Goal: Transaction & Acquisition: Purchase product/service

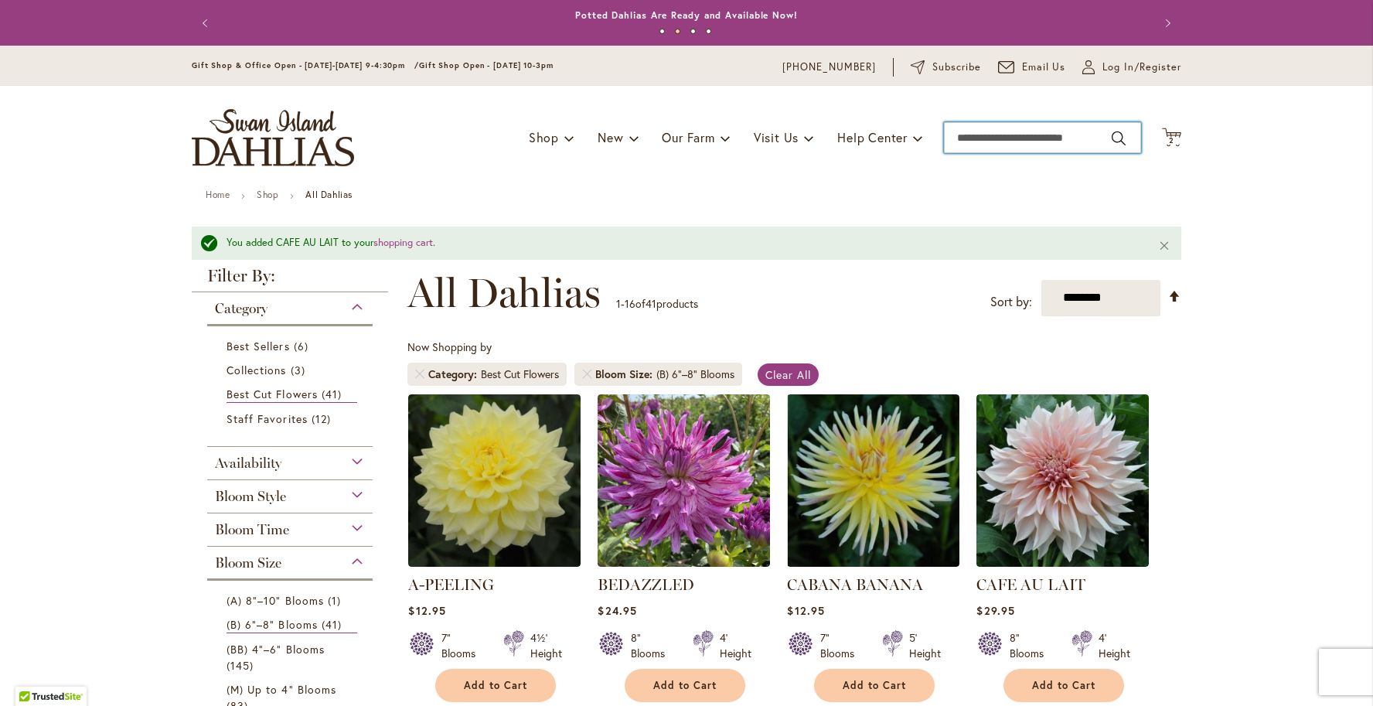
click at [990, 134] on input "Search" at bounding box center [1042, 137] width 197 height 31
type input "**********"
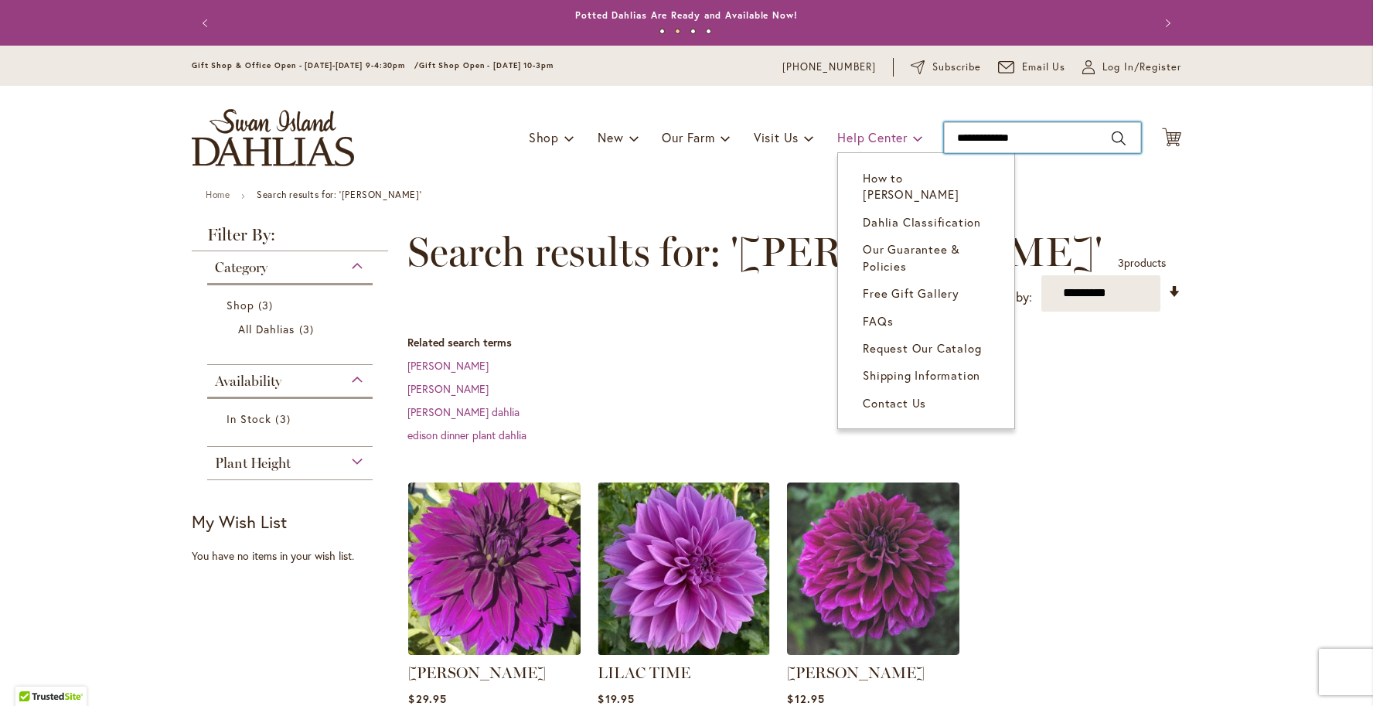
drag, startPoint x: 1038, startPoint y: 147, endPoint x: 911, endPoint y: 138, distance: 127.0
click at [911, 138] on div "Toggle Nav Shop Dahlia Tubers Collections Fresh Cut Dahlias Gardening Supplies …" at bounding box center [686, 138] width 1020 height 104
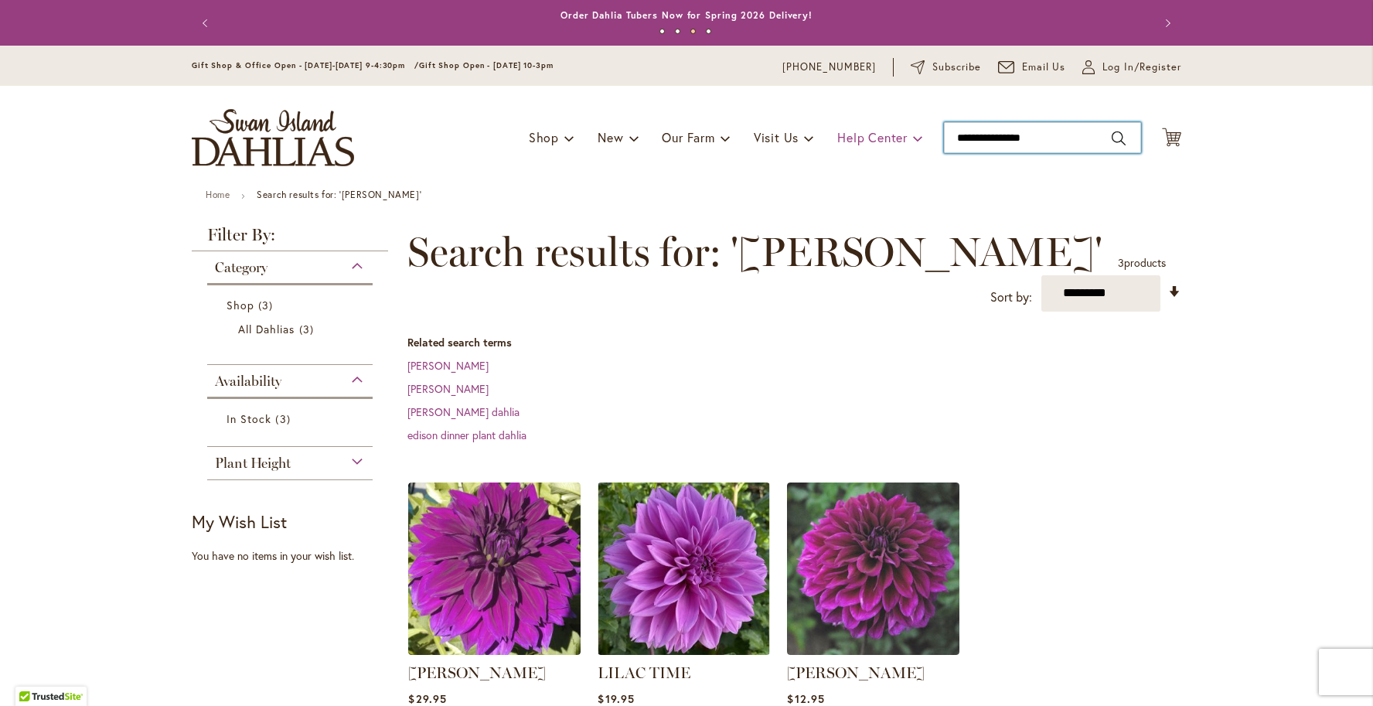
type input "**********"
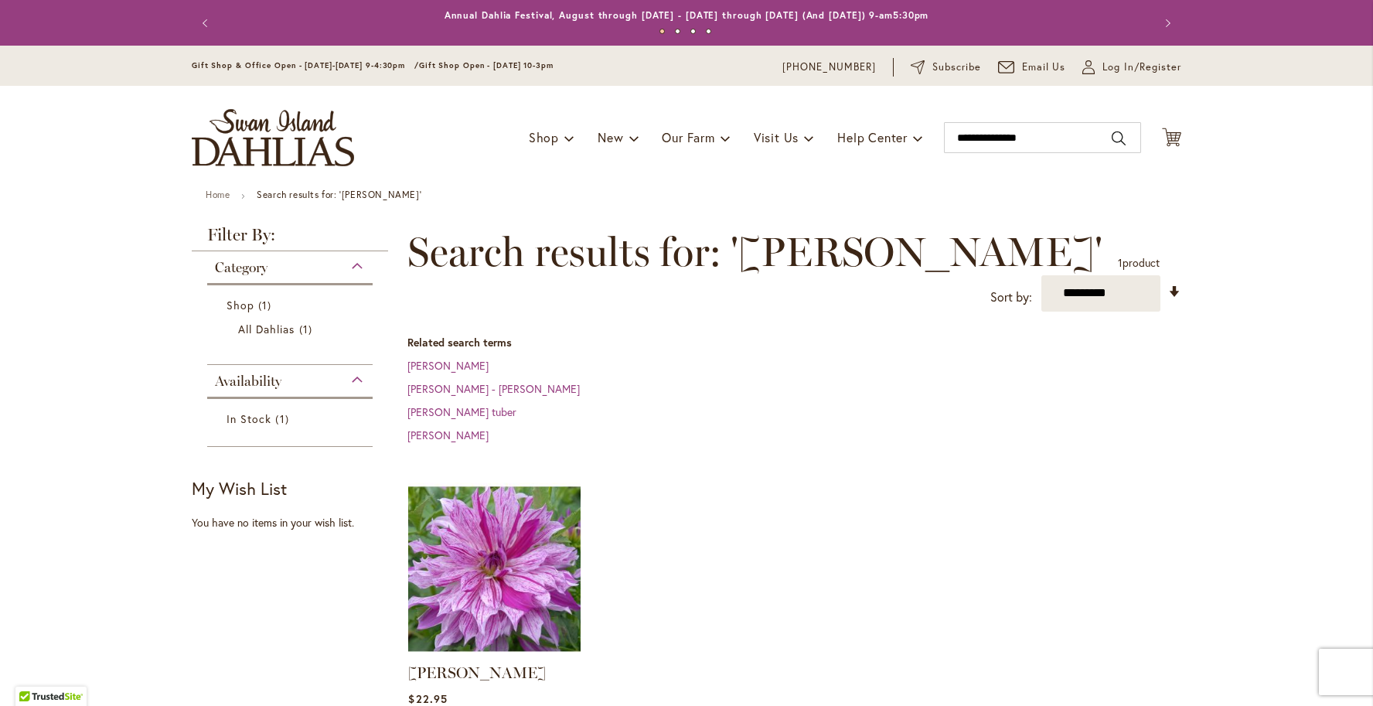
click at [560, 510] on img at bounding box center [494, 568] width 181 height 181
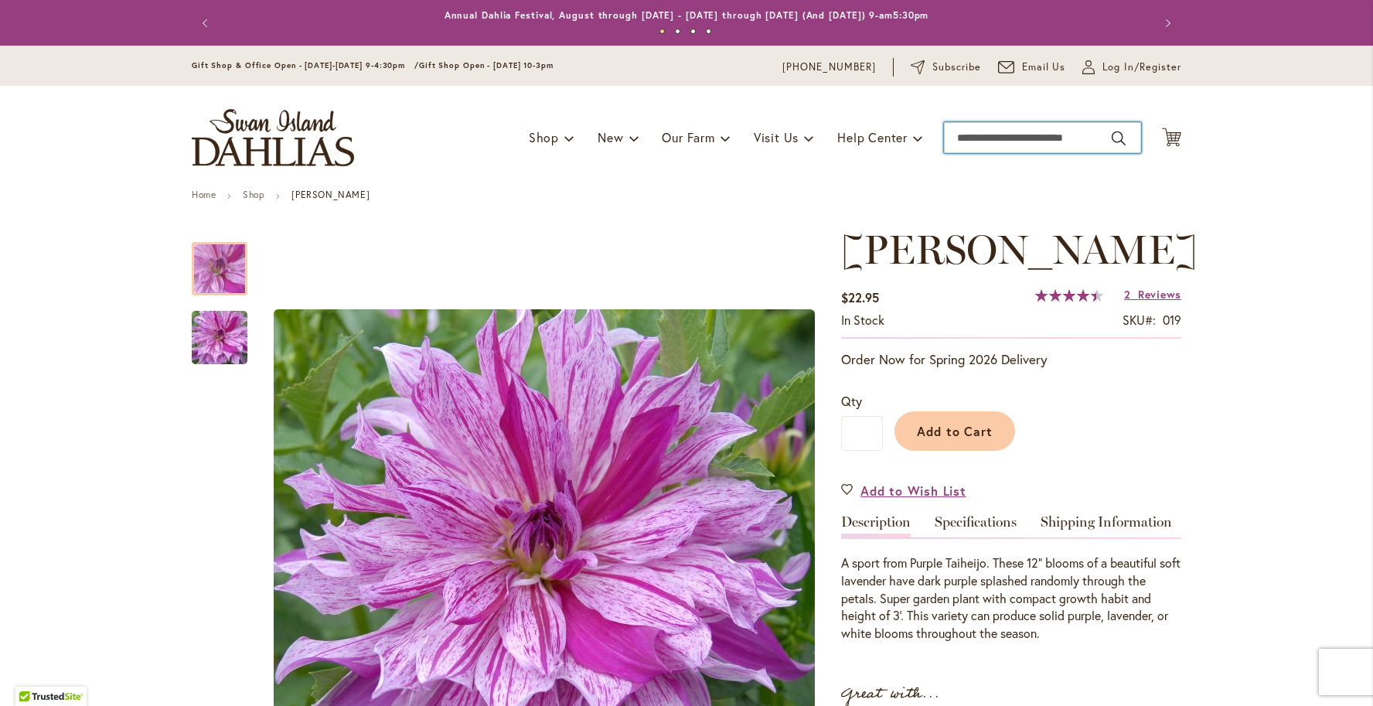
click at [979, 132] on input "Search" at bounding box center [1042, 137] width 197 height 31
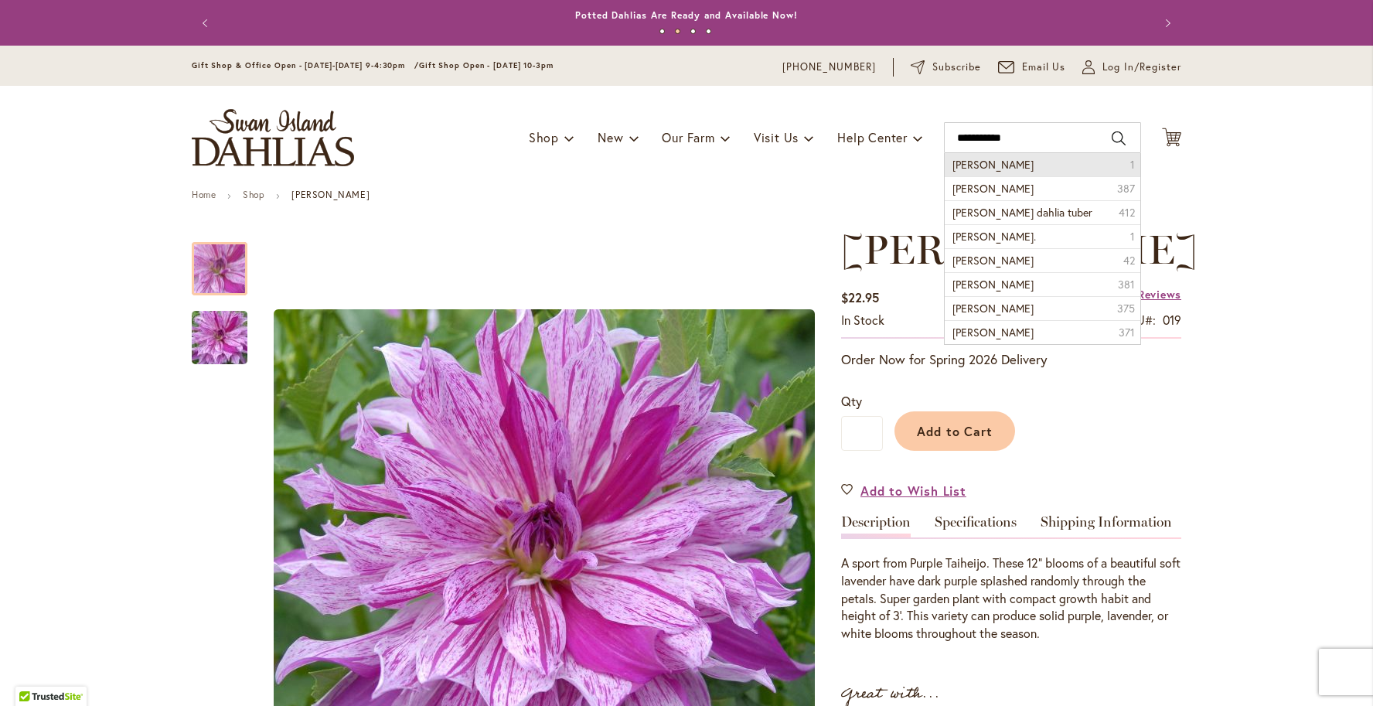
click at [990, 162] on span "chloe janae" at bounding box center [992, 164] width 81 height 15
type input "**********"
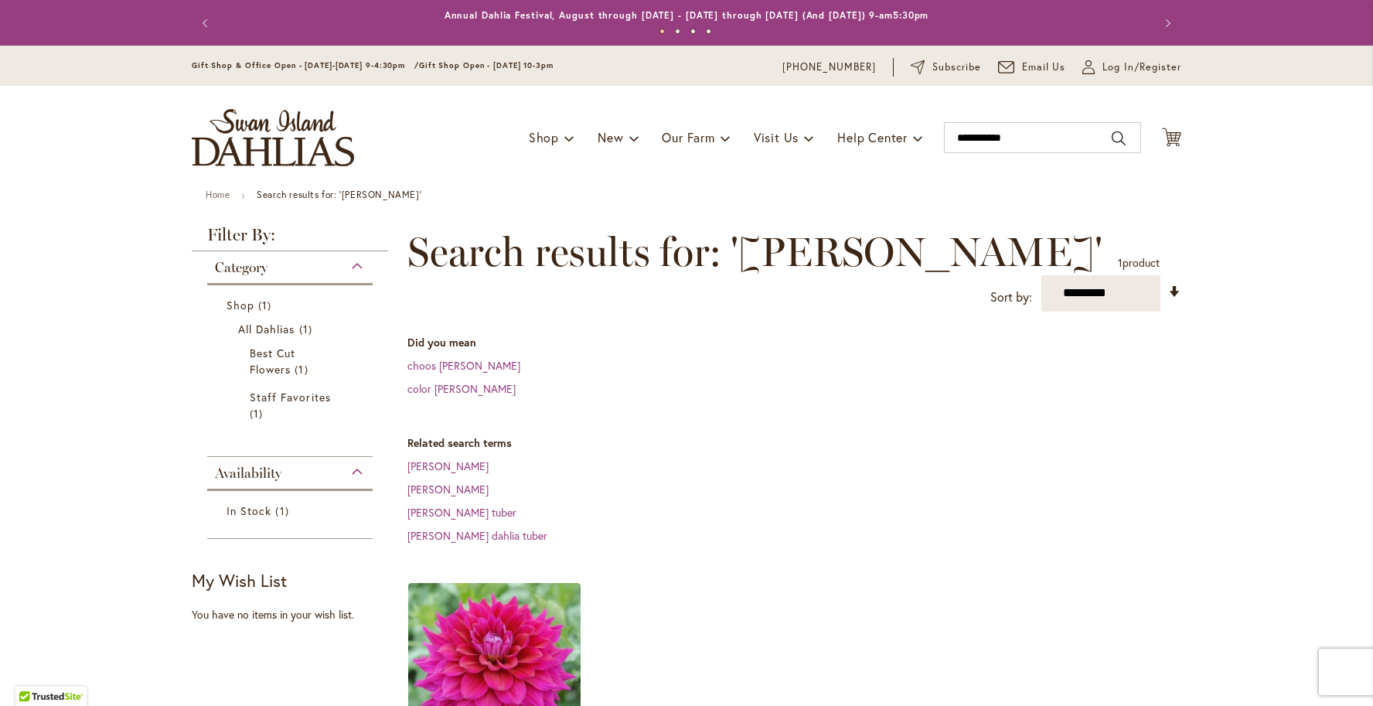
scroll to position [264, 0]
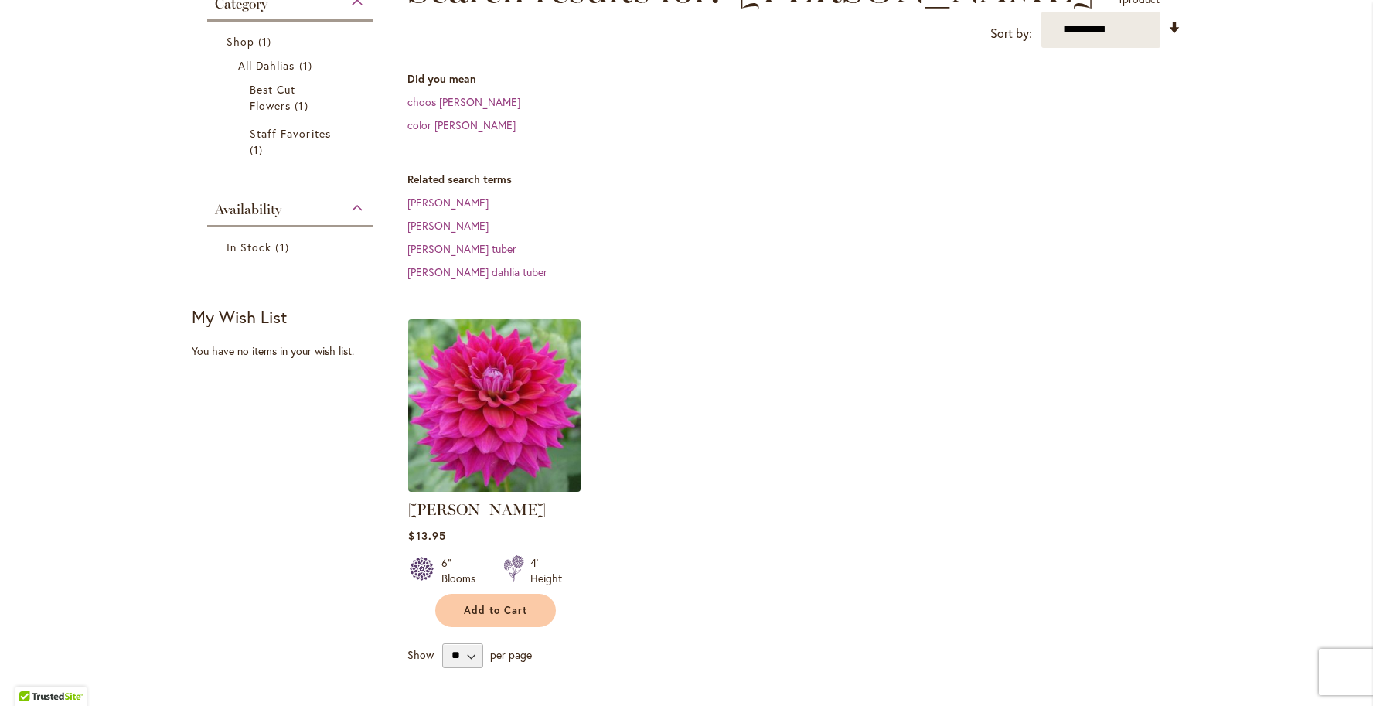
click at [533, 426] on img at bounding box center [494, 405] width 181 height 181
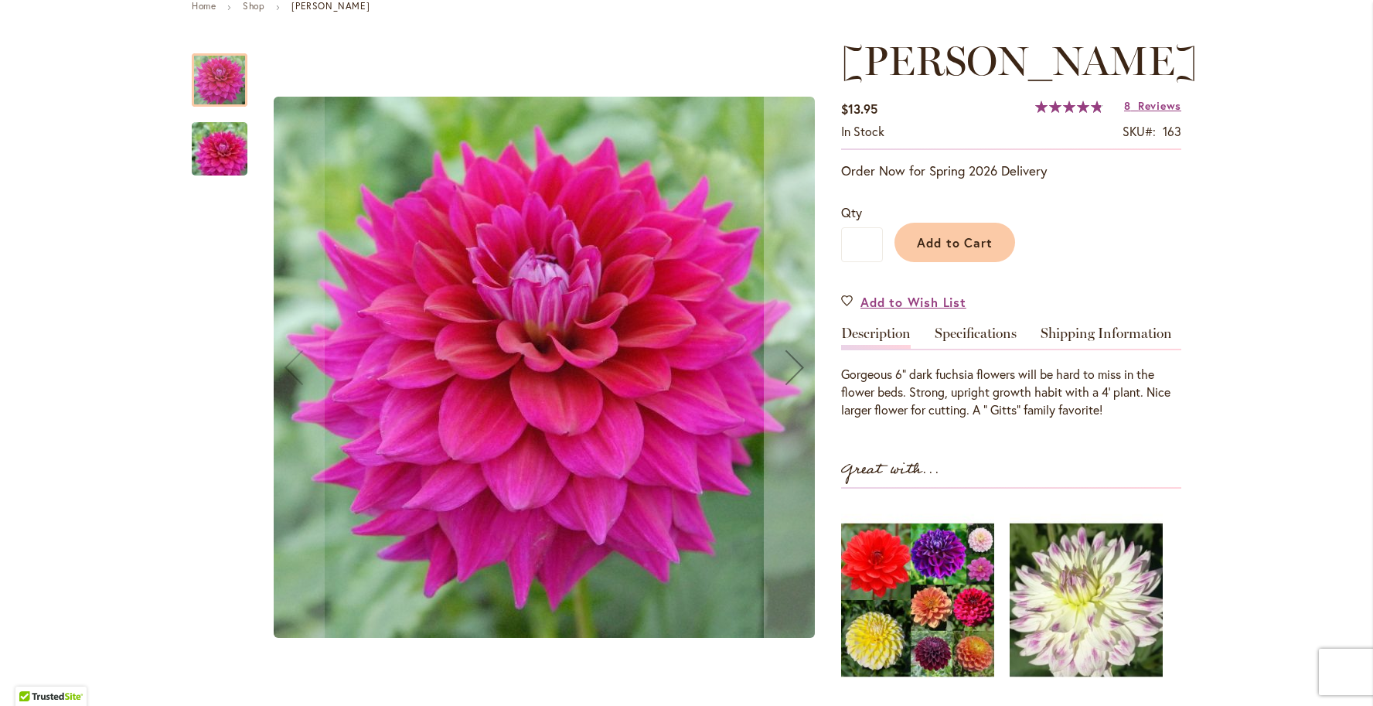
scroll to position [188, 0]
click at [227, 182] on div at bounding box center [220, 271] width 56 height 464
click at [222, 164] on img "CHLOE JANAE" at bounding box center [219, 150] width 111 height 74
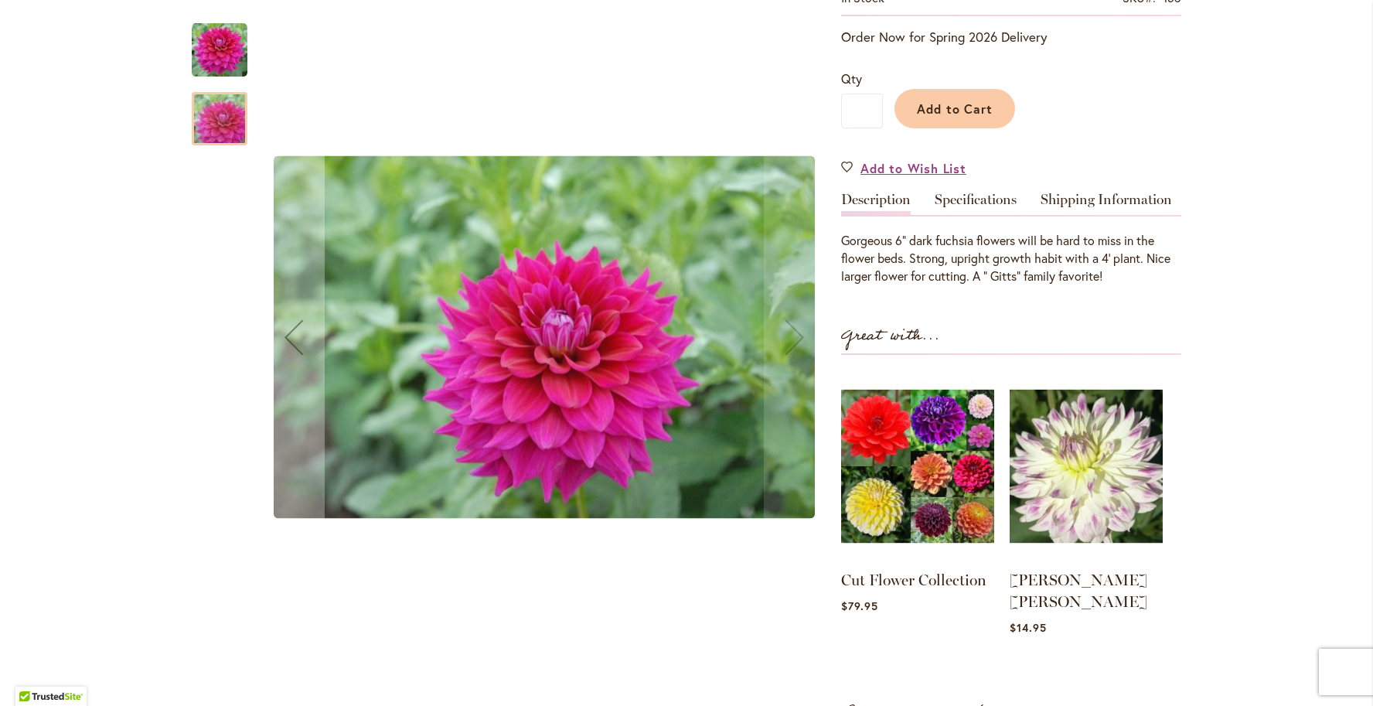
scroll to position [332, 0]
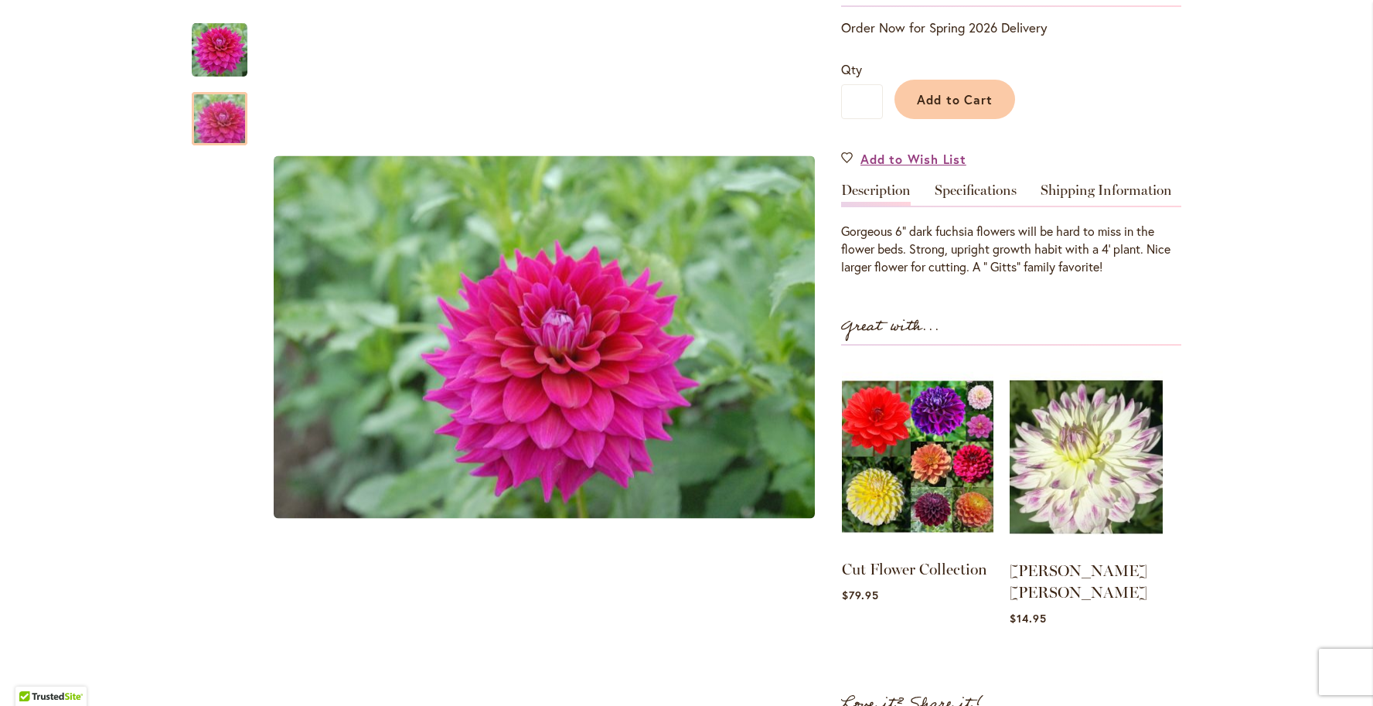
click at [903, 458] on img at bounding box center [917, 456] width 151 height 189
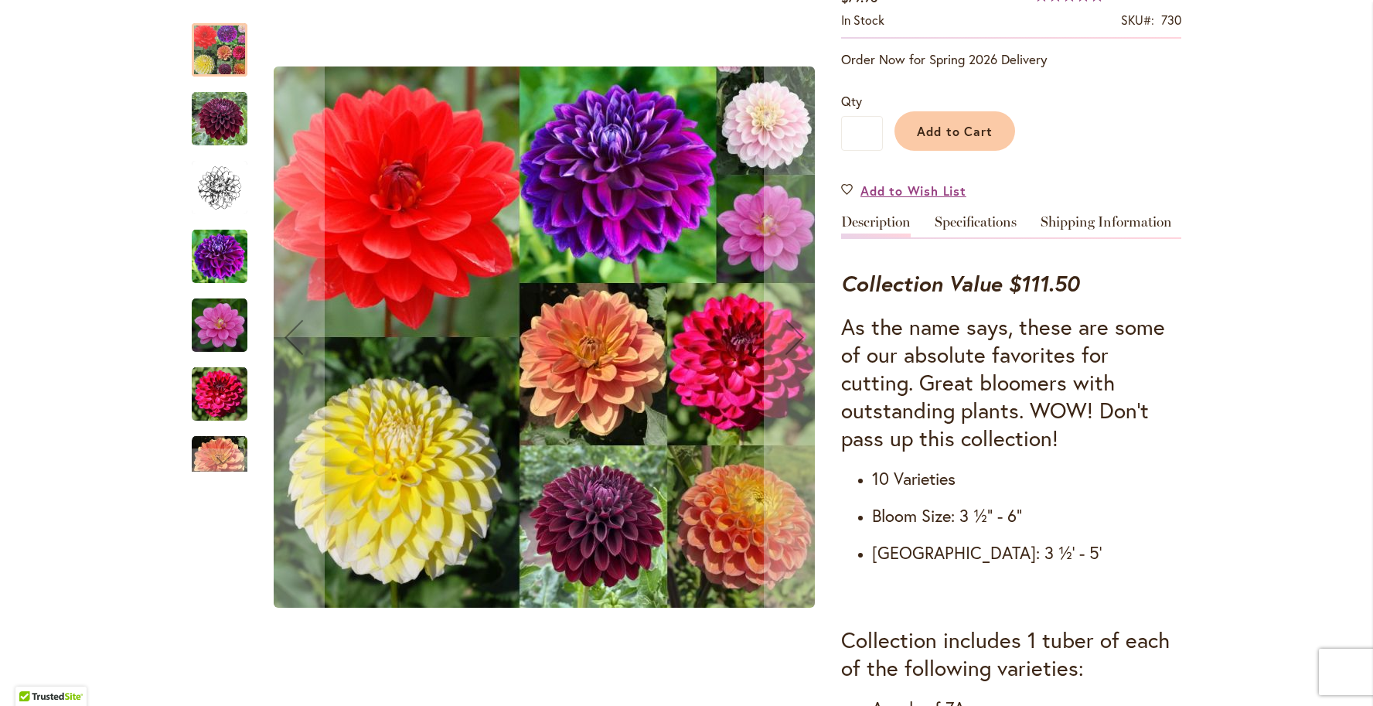
scroll to position [247, 0]
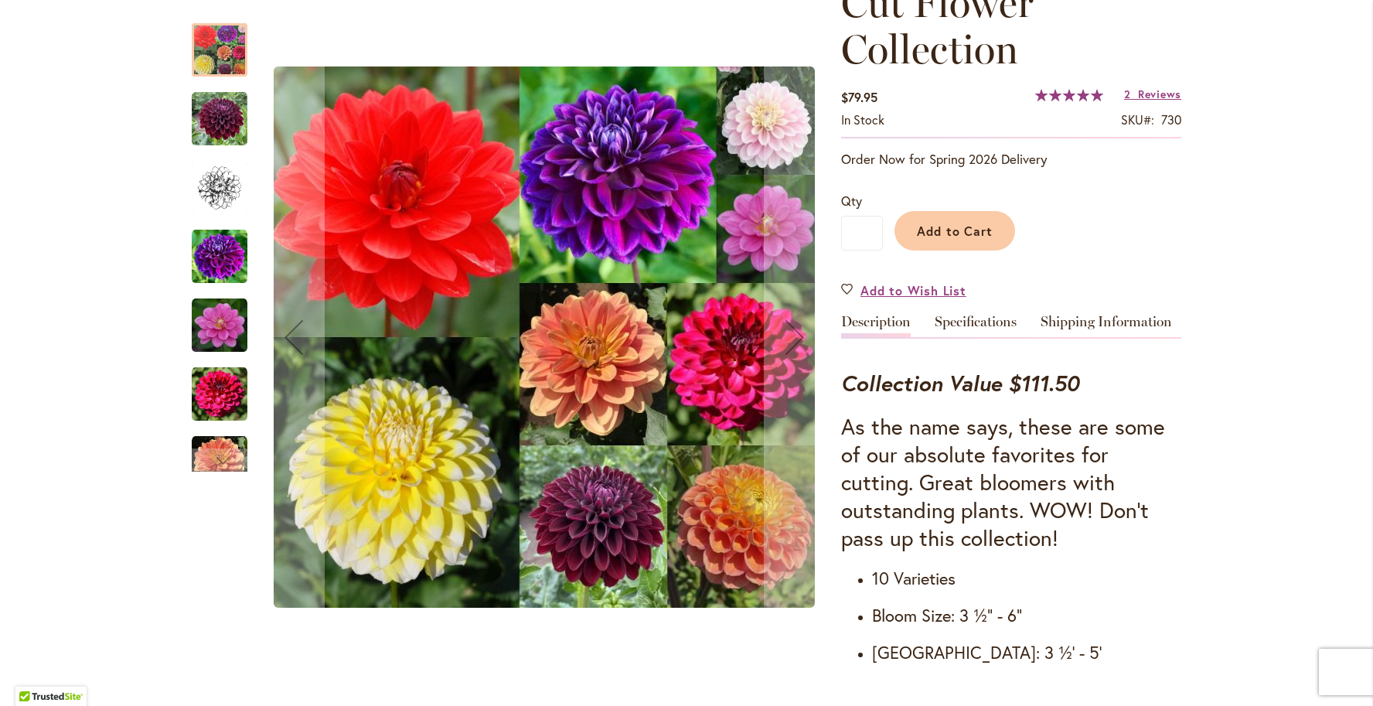
click at [226, 392] on img "Cut Flower Collection" at bounding box center [220, 394] width 56 height 56
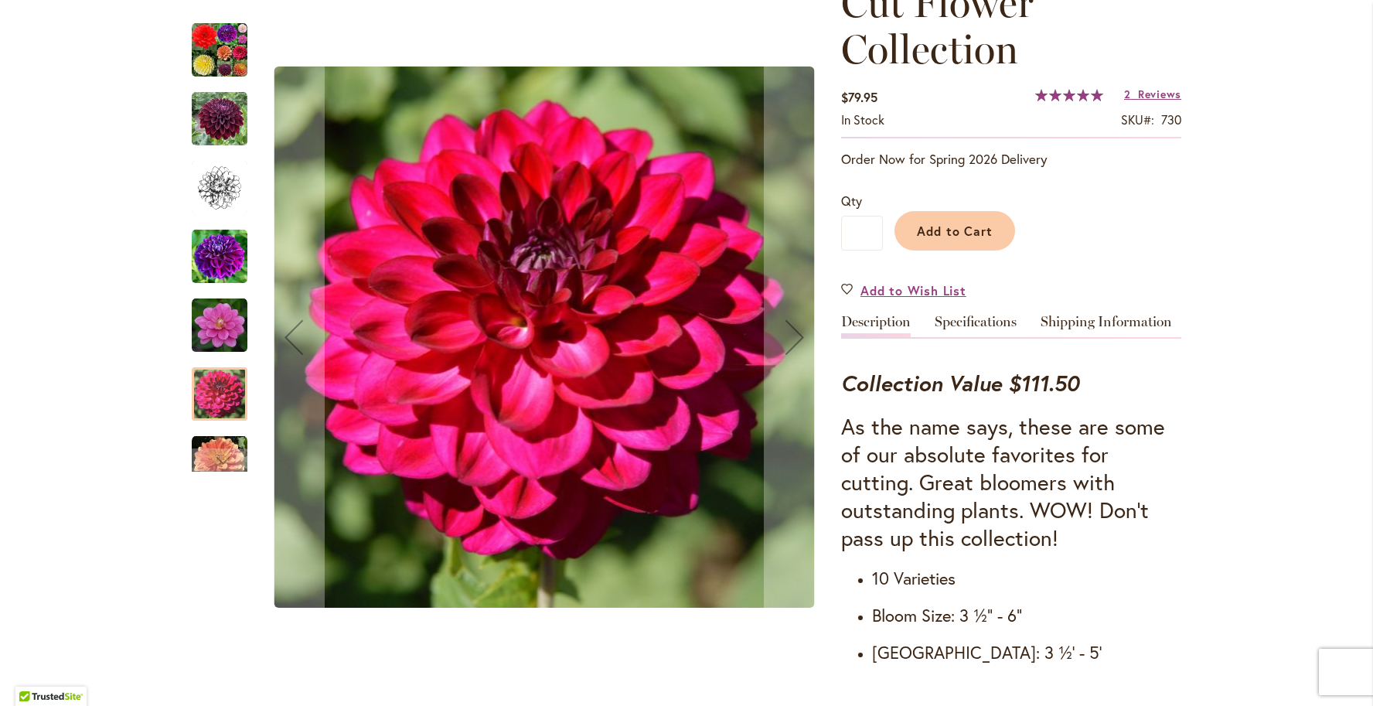
click at [235, 157] on div "Cut Flower Collection" at bounding box center [227, 179] width 71 height 69
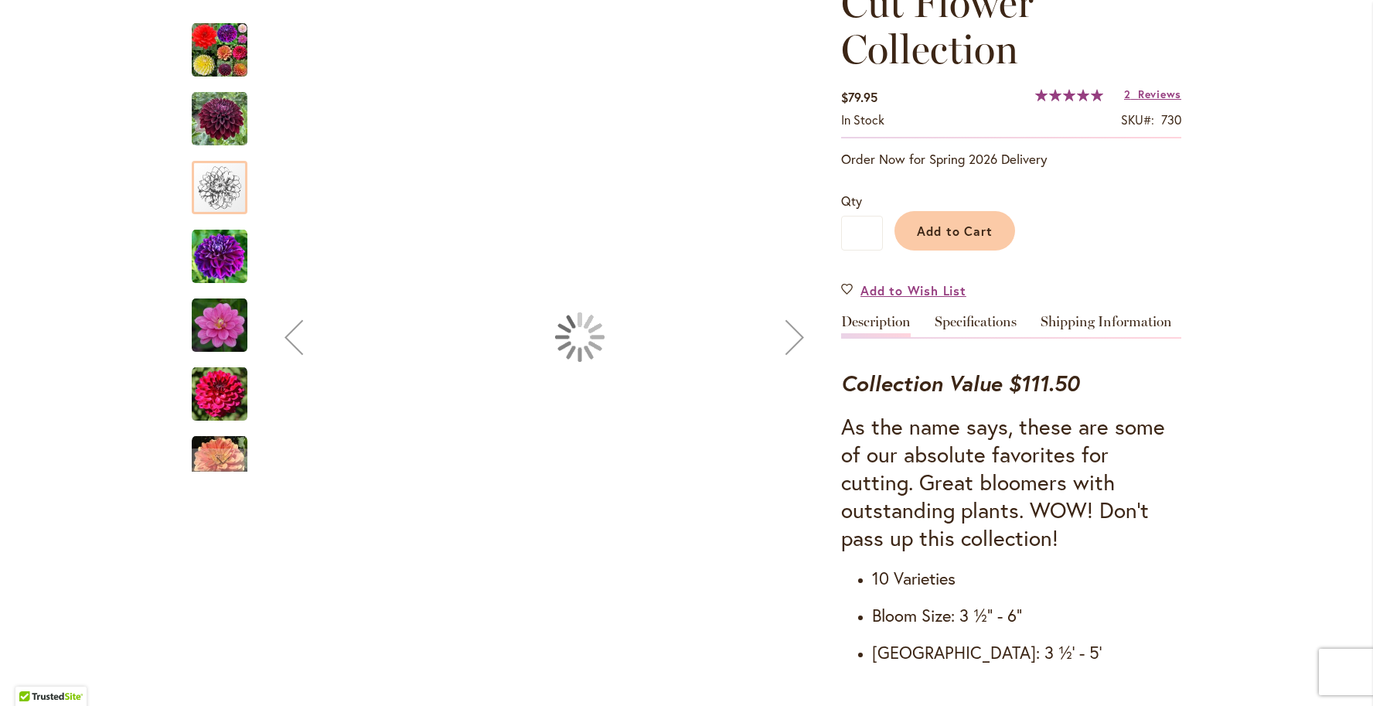
click at [230, 145] on div "Cut Flower Collection" at bounding box center [227, 179] width 71 height 69
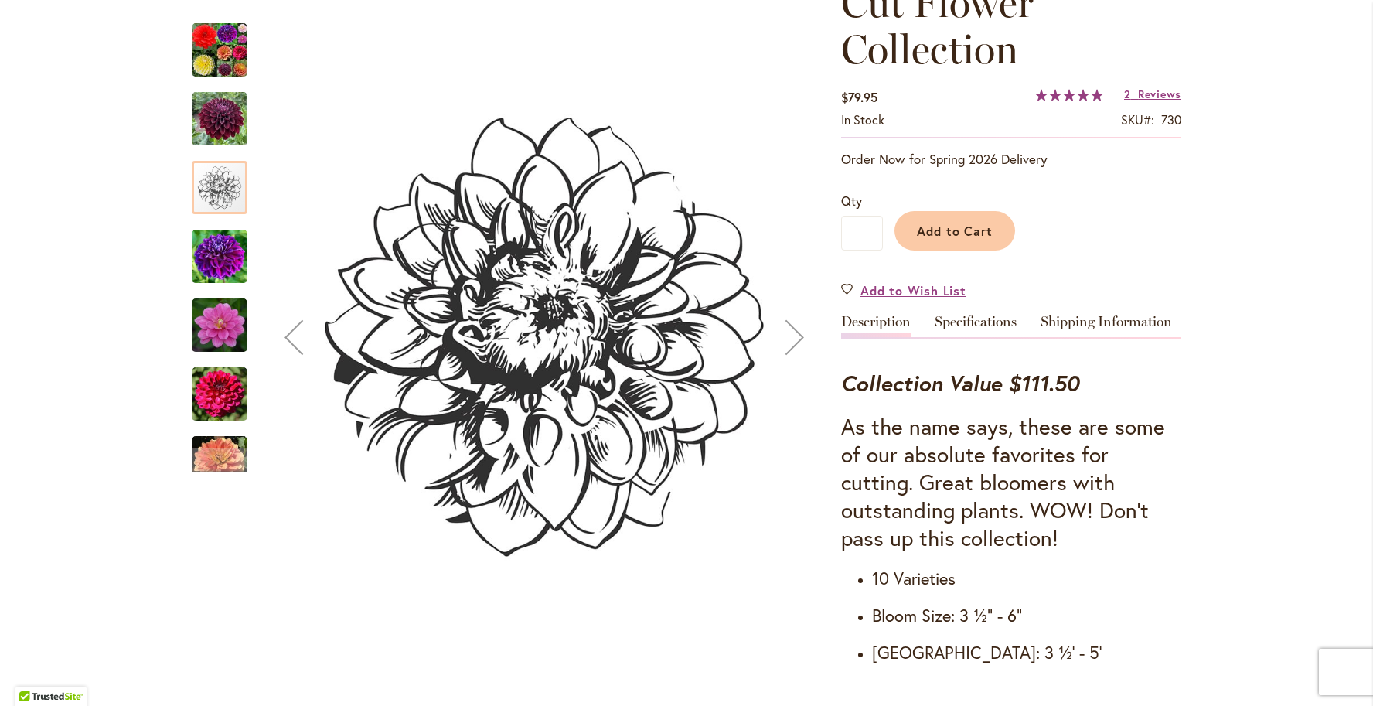
scroll to position [0, 0]
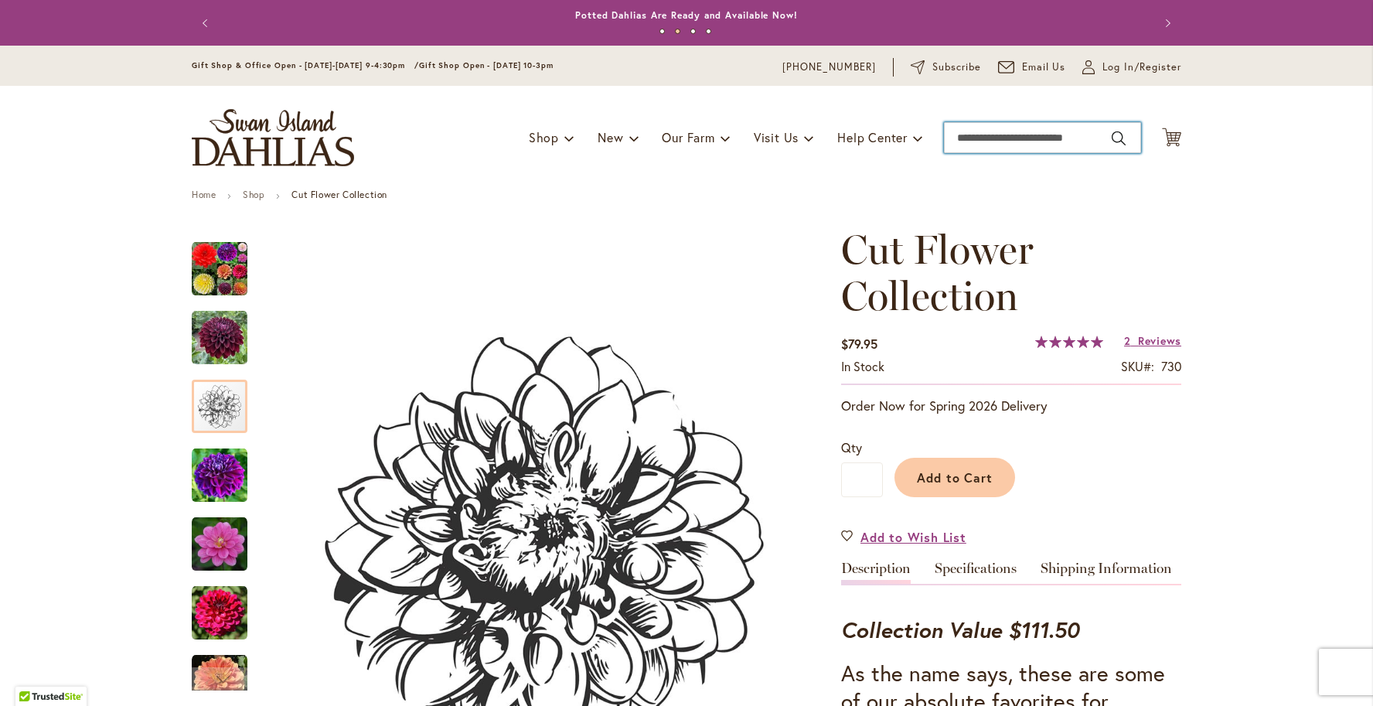
click at [1020, 134] on input "Search" at bounding box center [1042, 137] width 197 height 31
type input "**********"
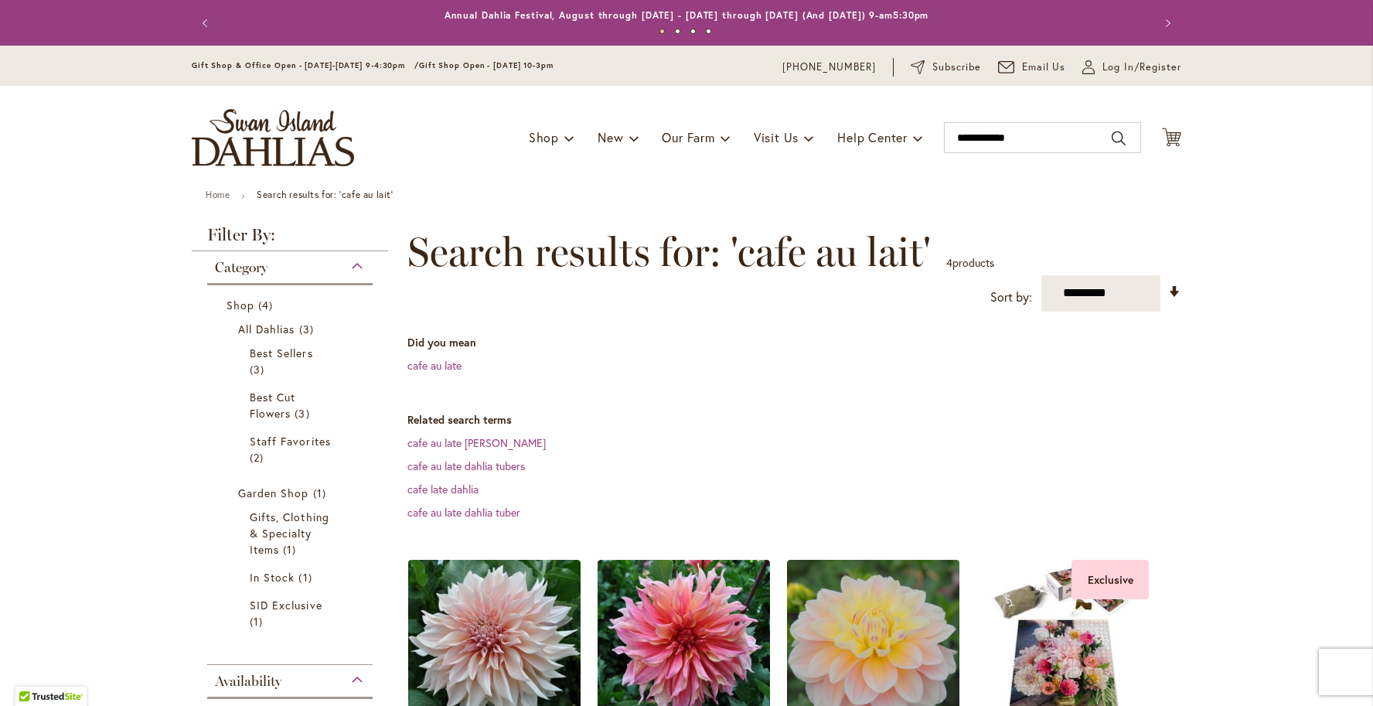
scroll to position [330, 0]
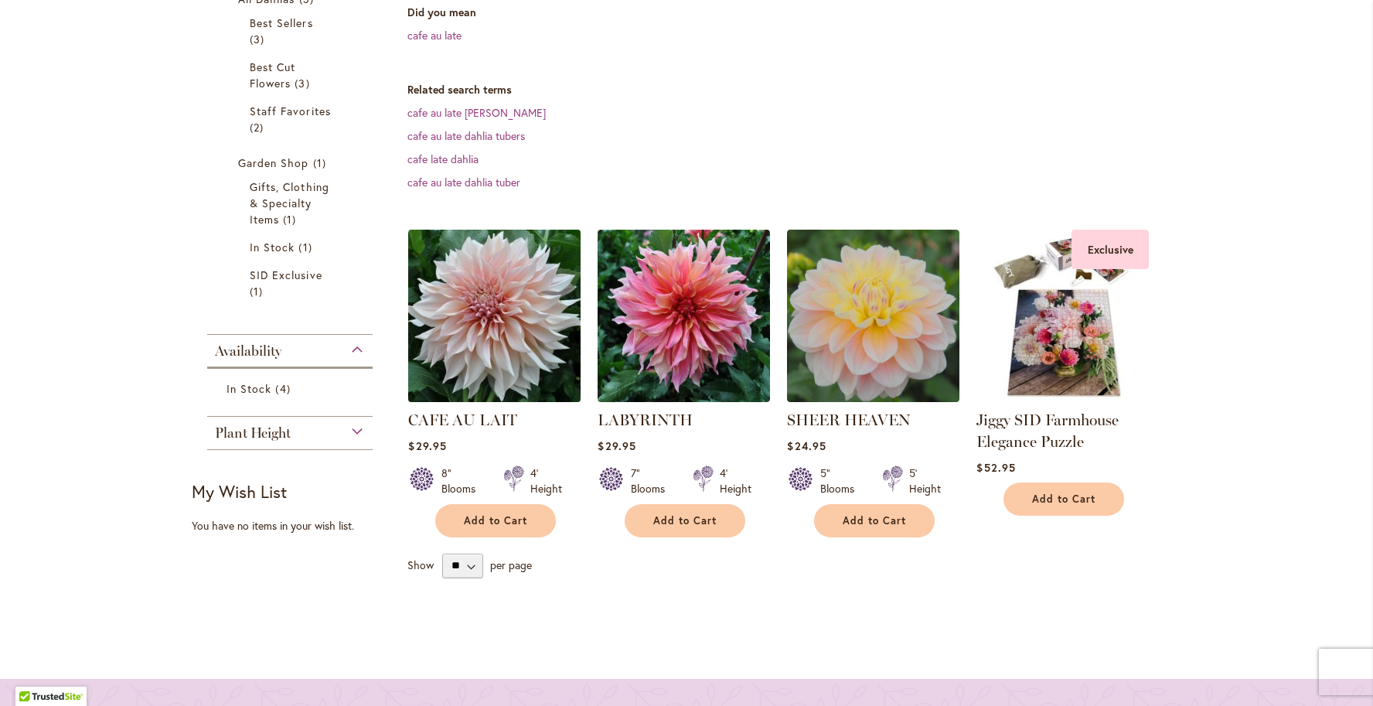
click at [485, 342] on img at bounding box center [494, 315] width 181 height 181
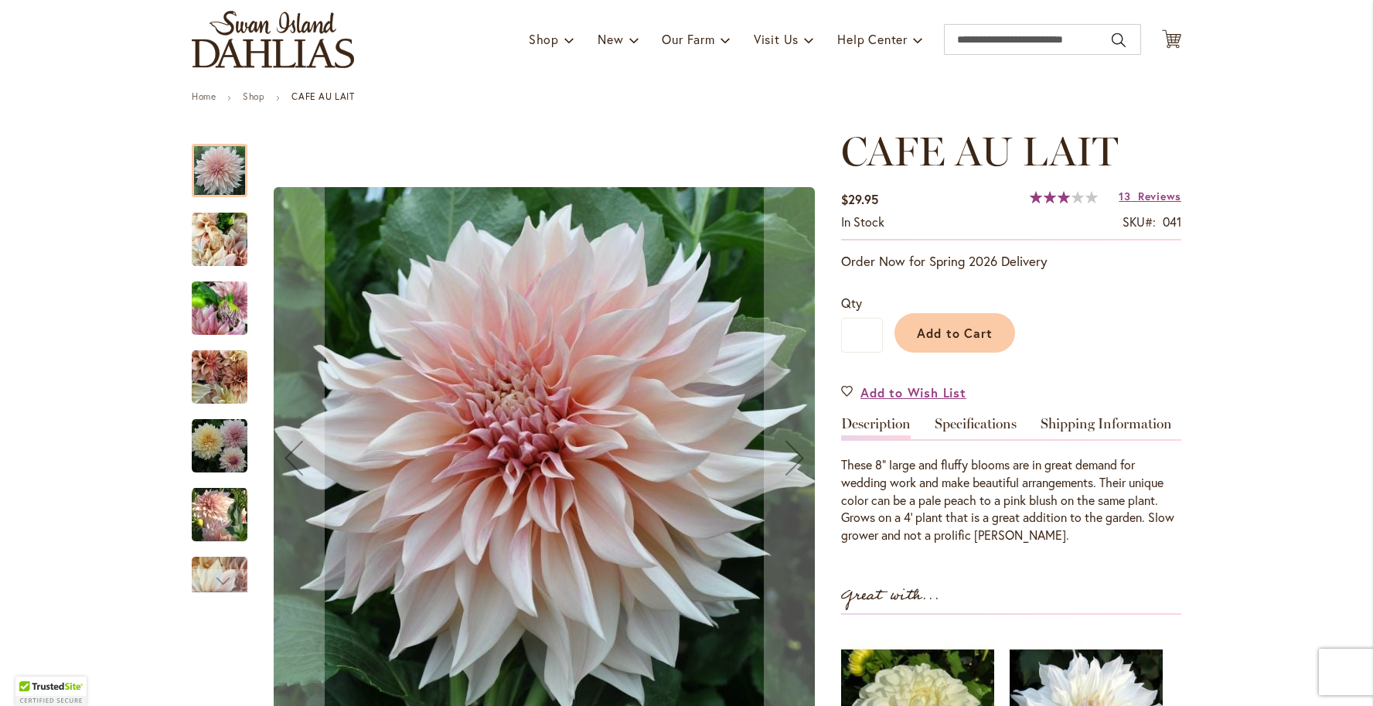
scroll to position [190, 0]
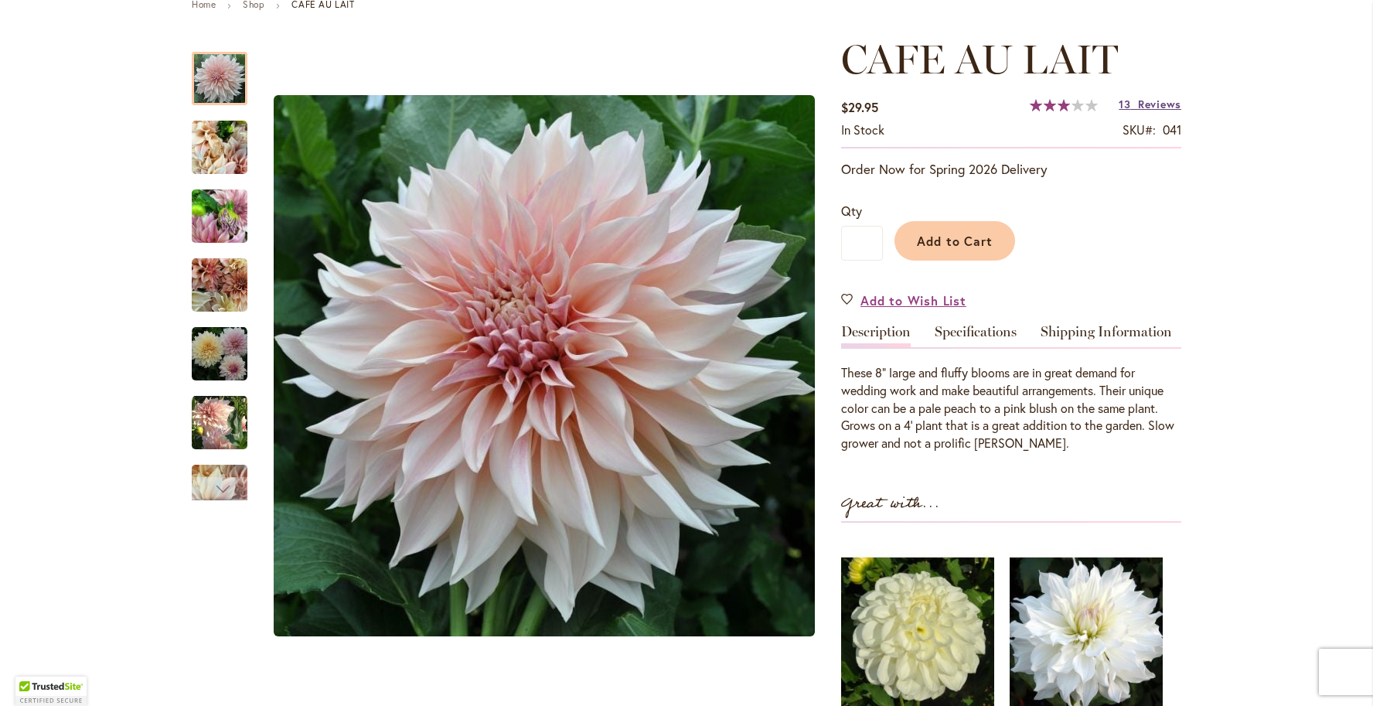
click at [1163, 106] on span "Reviews" at bounding box center [1159, 104] width 43 height 15
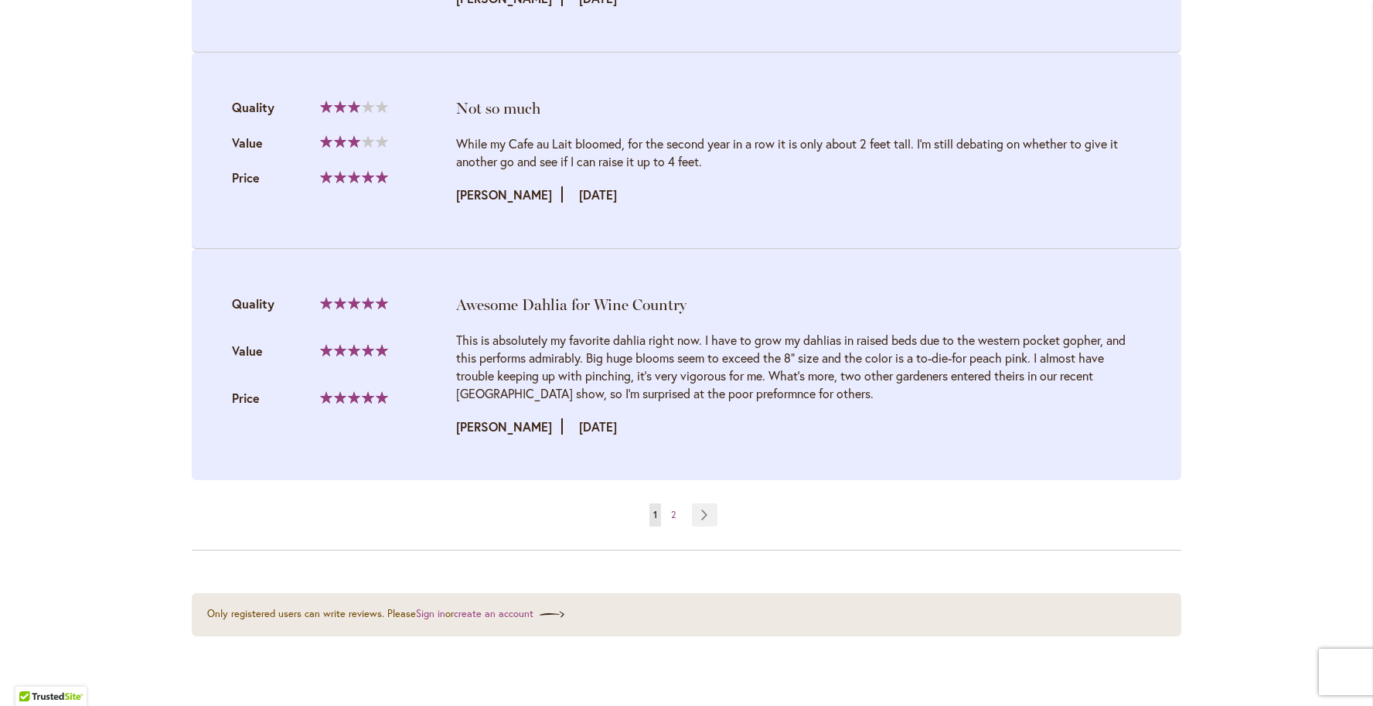
scroll to position [3494, 0]
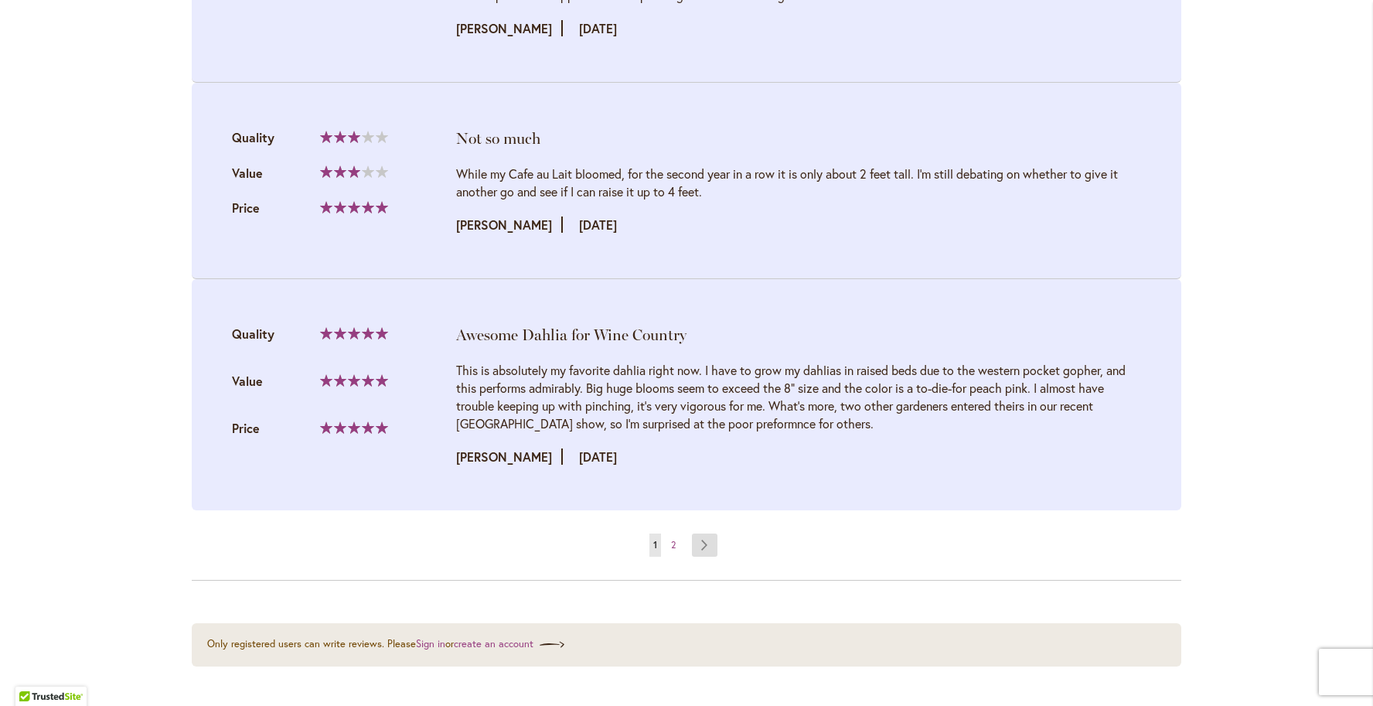
click at [706, 537] on link "Page Next" at bounding box center [705, 544] width 26 height 23
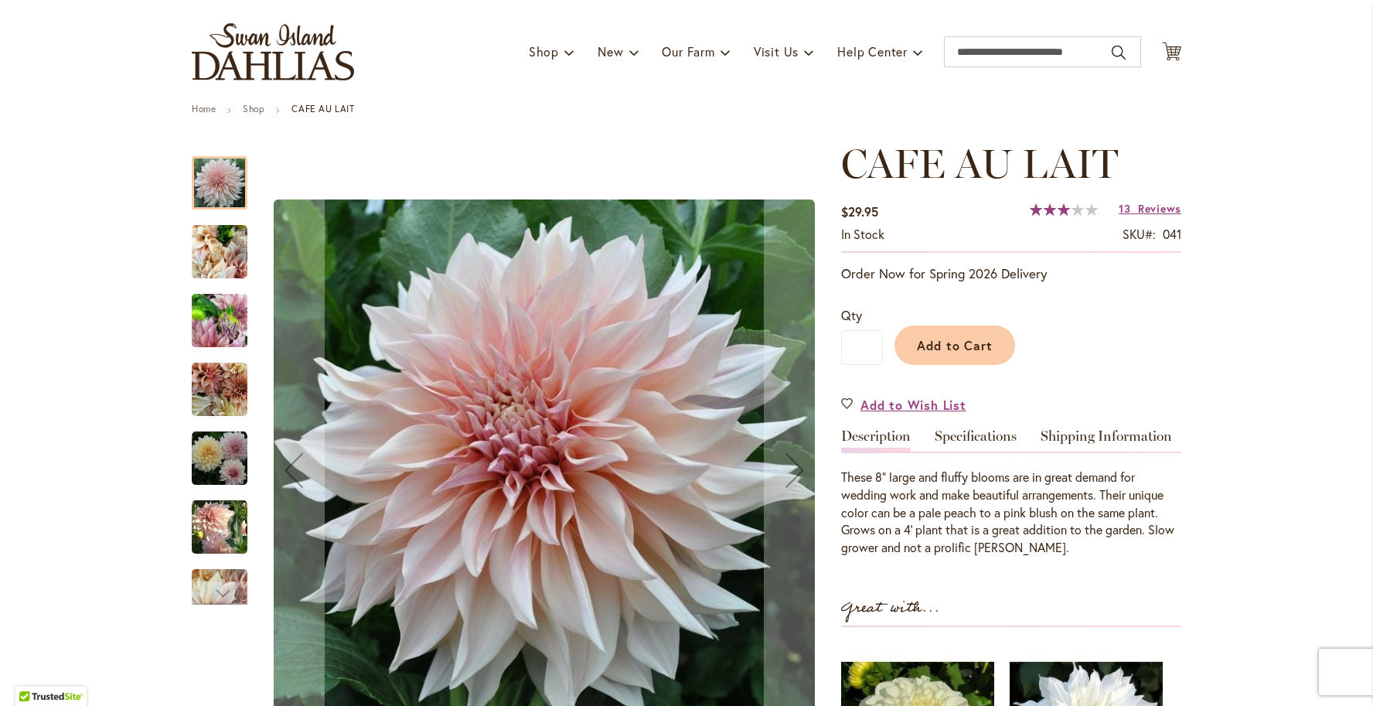
scroll to position [0, 0]
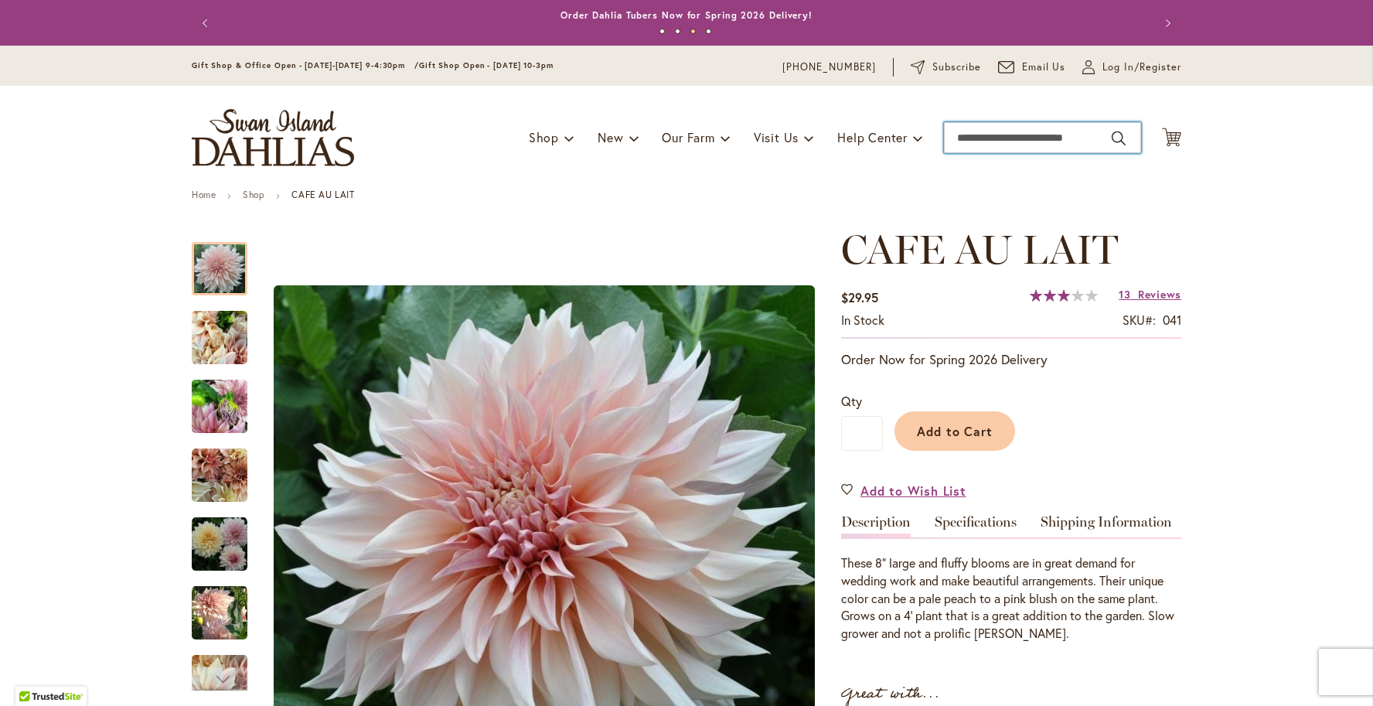
click at [1002, 131] on input "Search" at bounding box center [1042, 137] width 197 height 31
type input "*"
type input "**********"
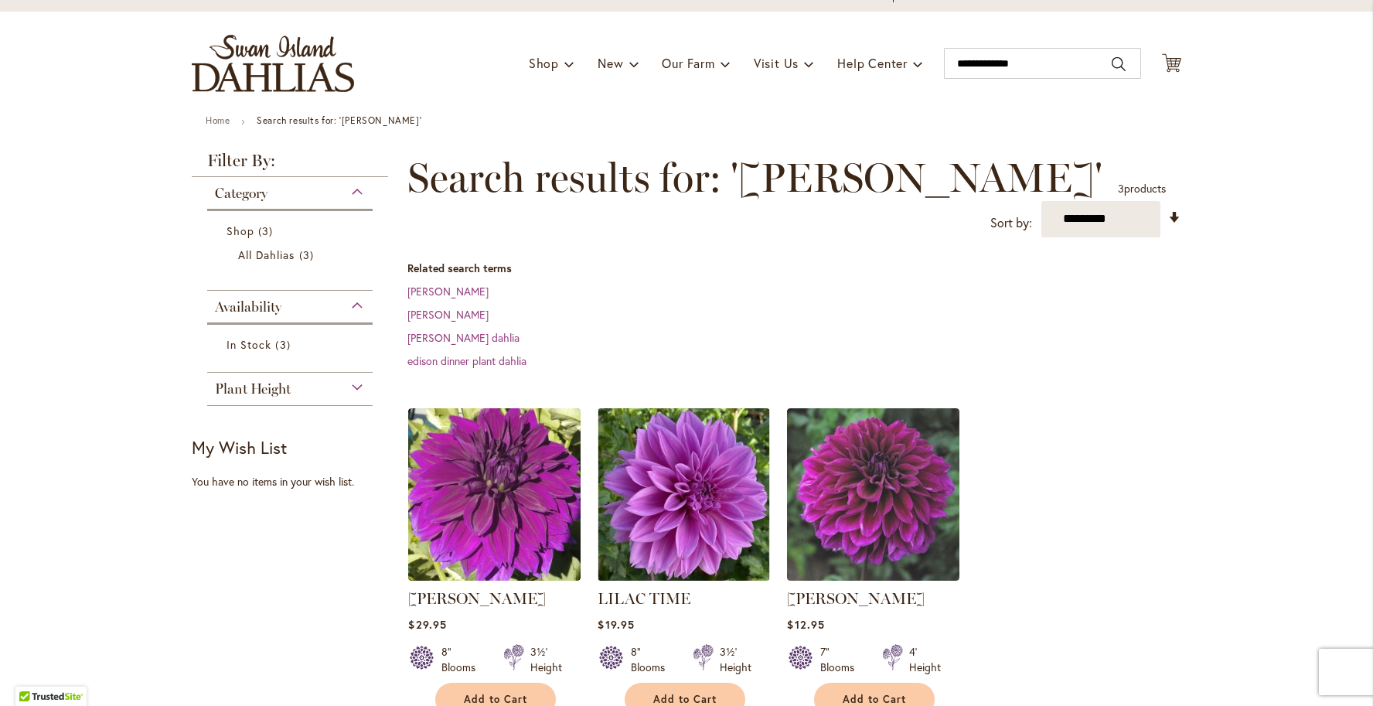
scroll to position [321, 0]
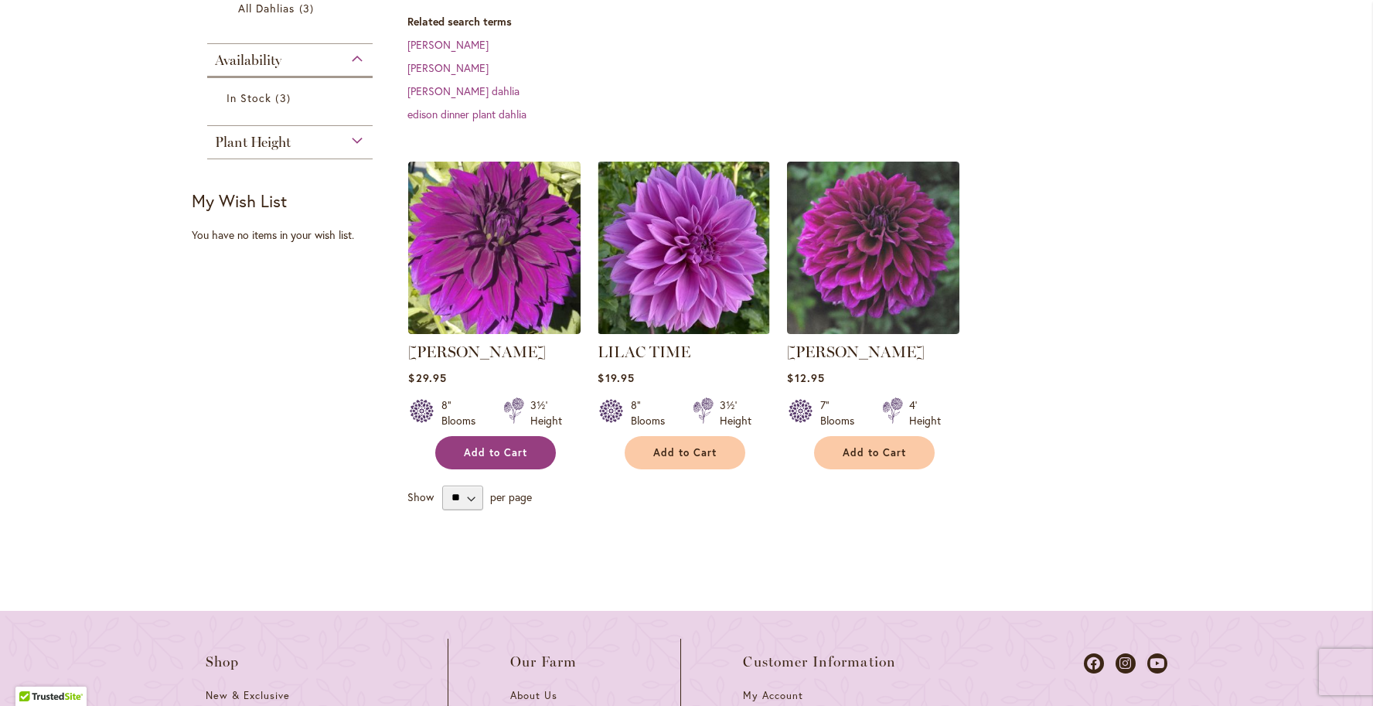
click at [496, 448] on span "Add to Cart" at bounding box center [495, 452] width 63 height 13
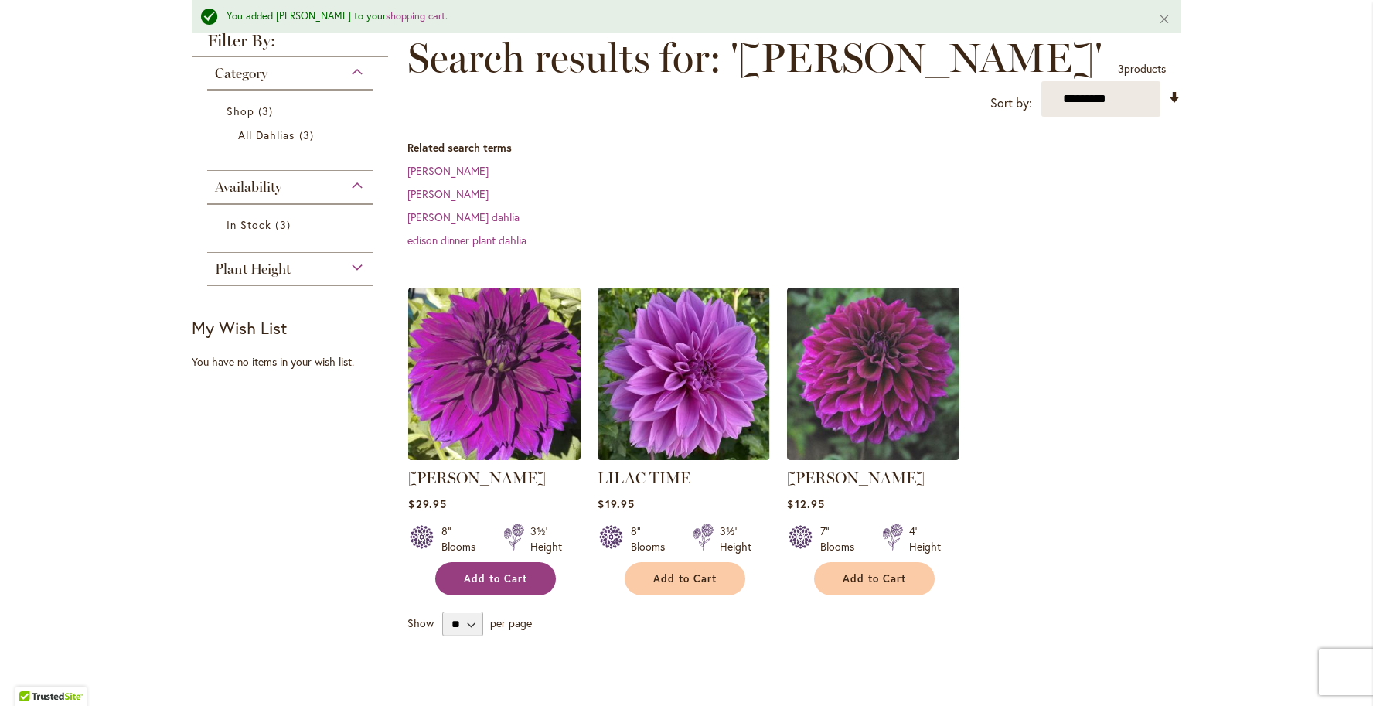
scroll to position [0, 0]
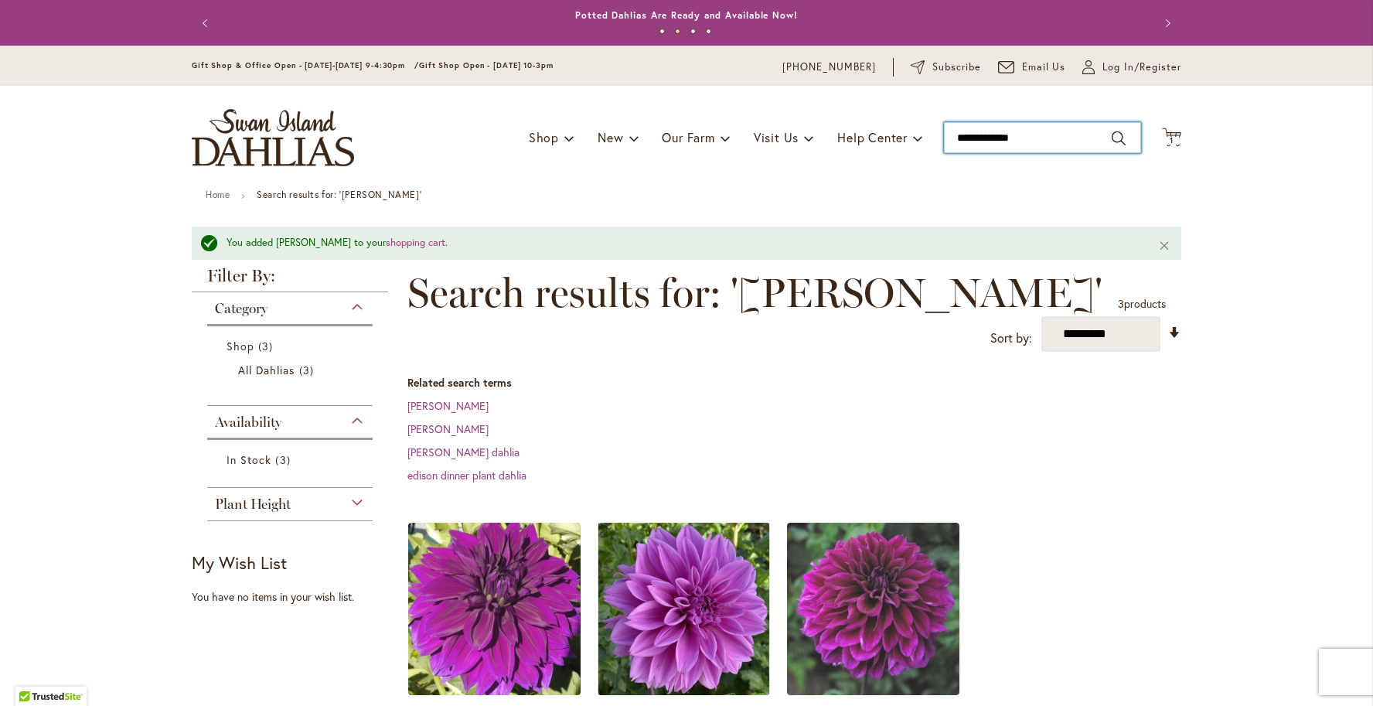
click at [985, 139] on input "**********" at bounding box center [1042, 137] width 197 height 31
drag, startPoint x: 1084, startPoint y: 131, endPoint x: 915, endPoint y: 135, distance: 168.6
click at [915, 135] on div "Toggle Nav Shop Dahlia Tubers Collections Fresh Cut Dahlias Gardening Supplies …" at bounding box center [686, 138] width 1020 height 104
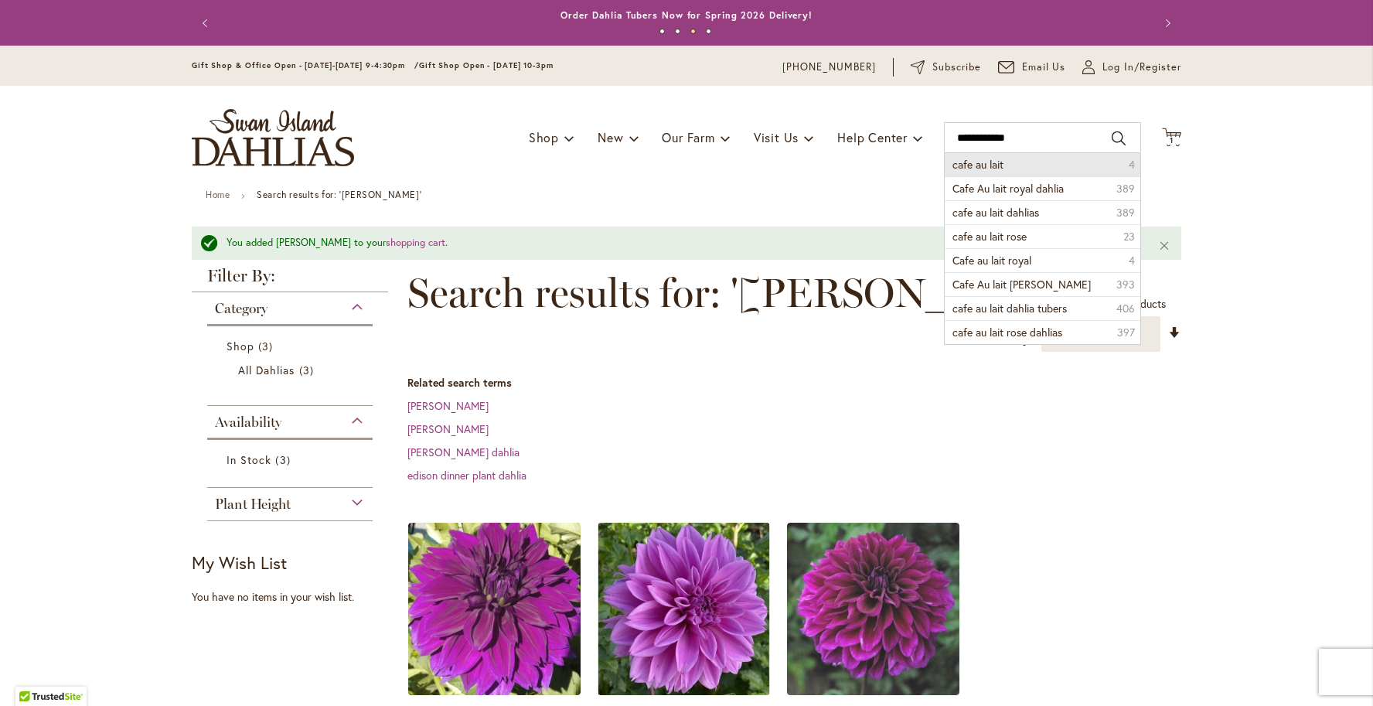
click at [986, 162] on span "cafe au lait" at bounding box center [977, 164] width 51 height 15
type input "**********"
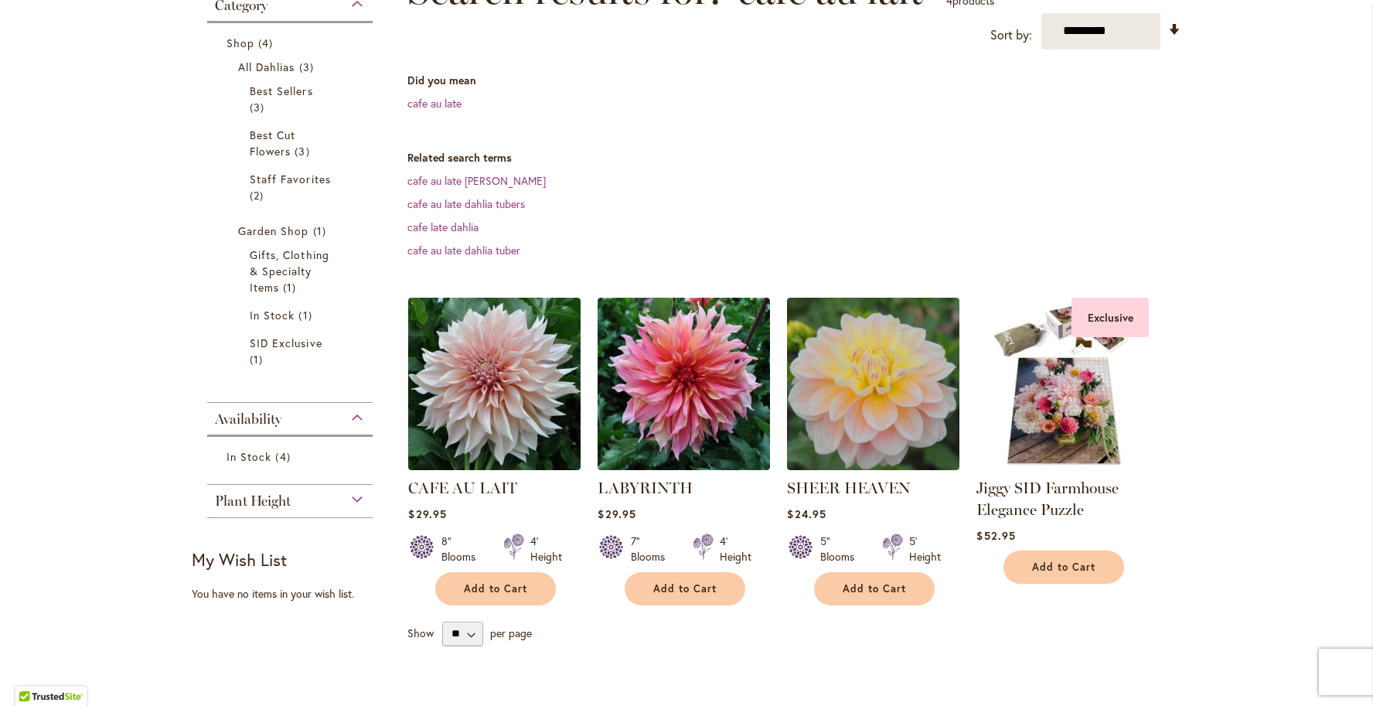
scroll to position [321, 0]
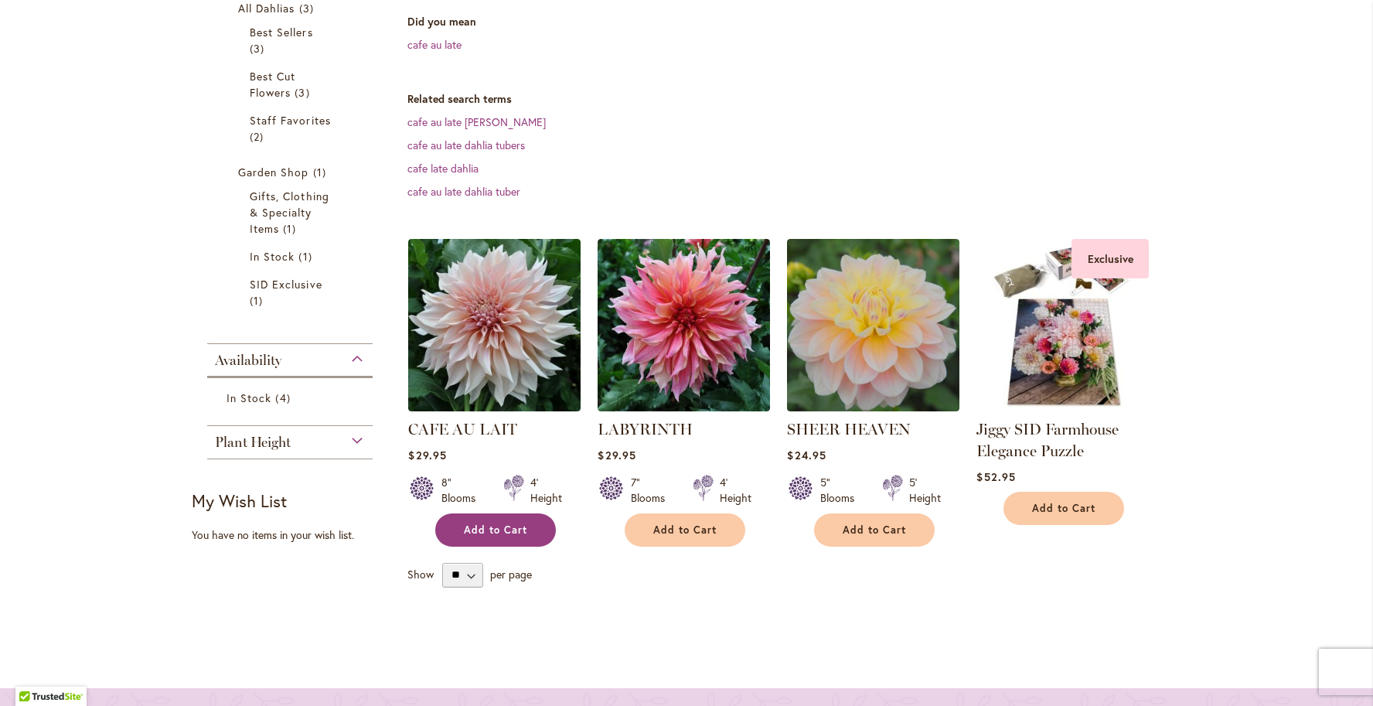
click at [512, 523] on span "Add to Cart" at bounding box center [495, 529] width 63 height 13
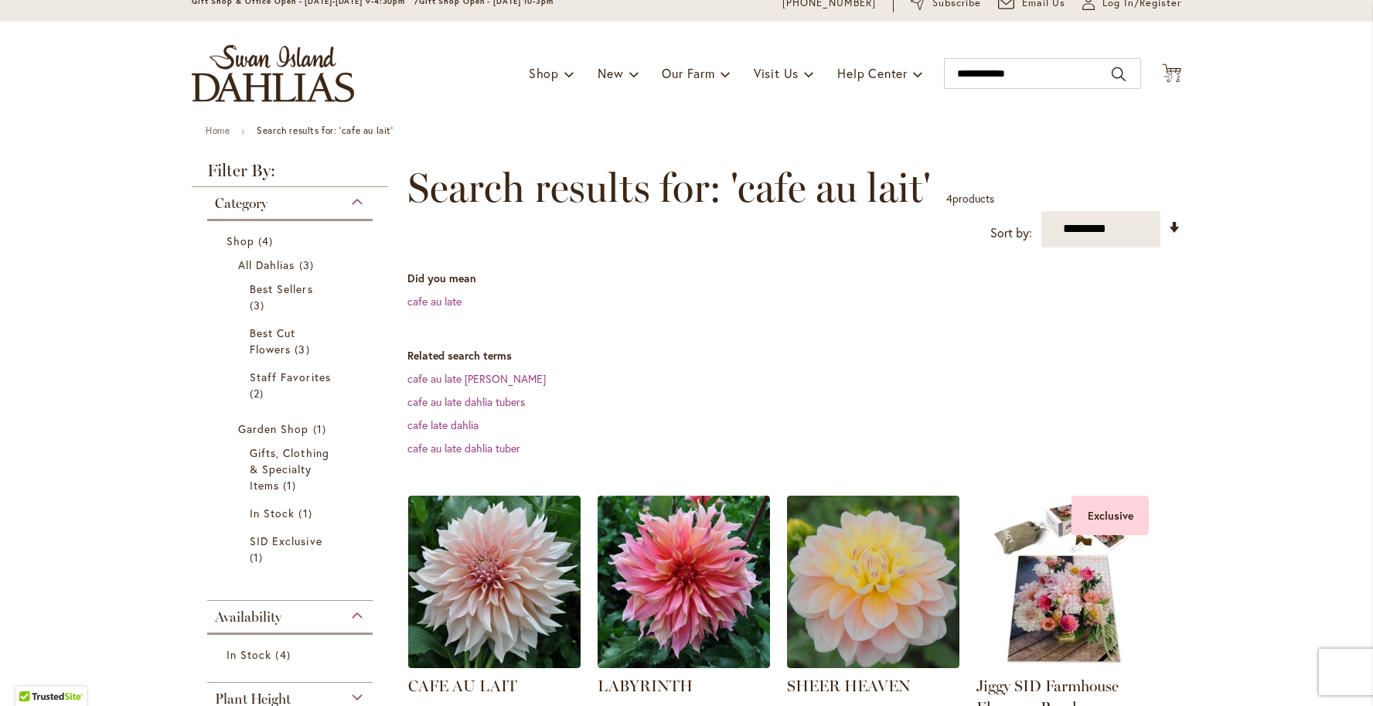
scroll to position [0, 0]
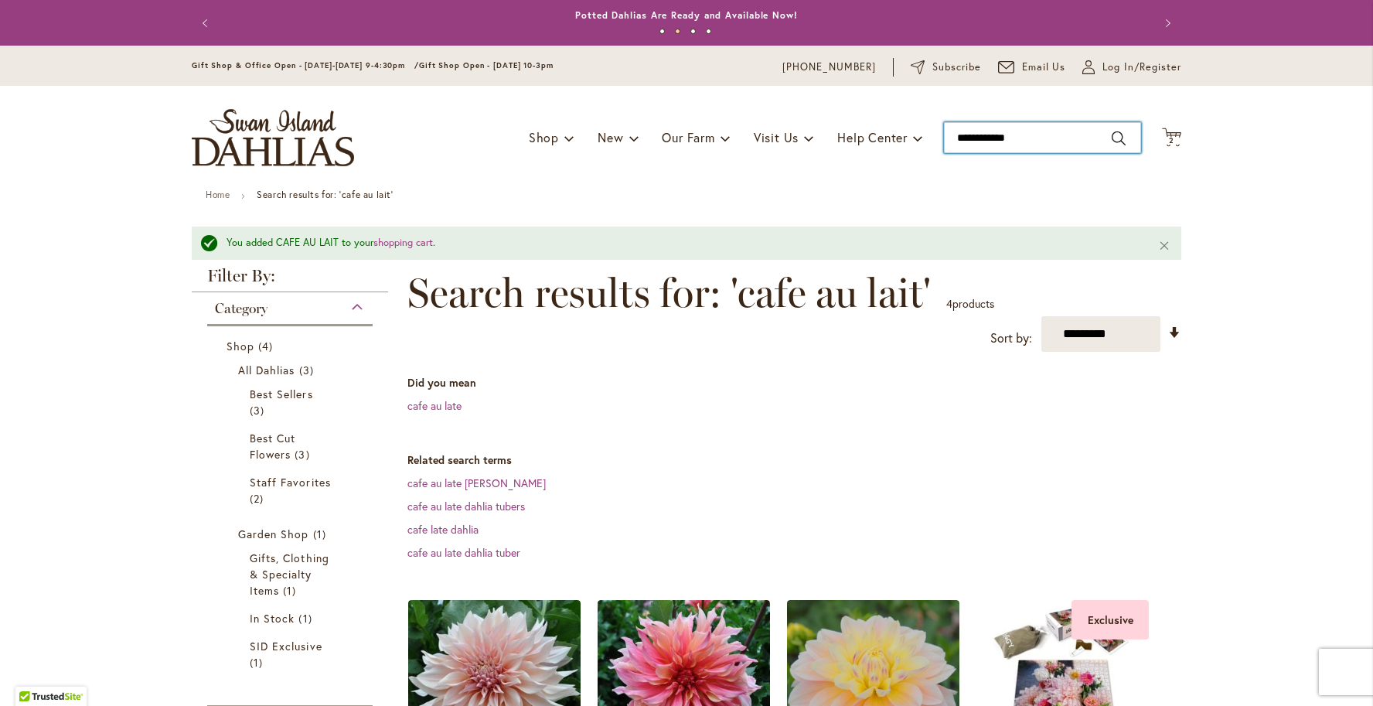
drag, startPoint x: 1033, startPoint y: 143, endPoint x: 880, endPoint y: 113, distance: 155.2
click at [881, 114] on div "Toggle Nav Shop Dahlia Tubers Collections Fresh Cut Dahlias Gardening Supplies …" at bounding box center [686, 138] width 1020 height 104
type input "**********"
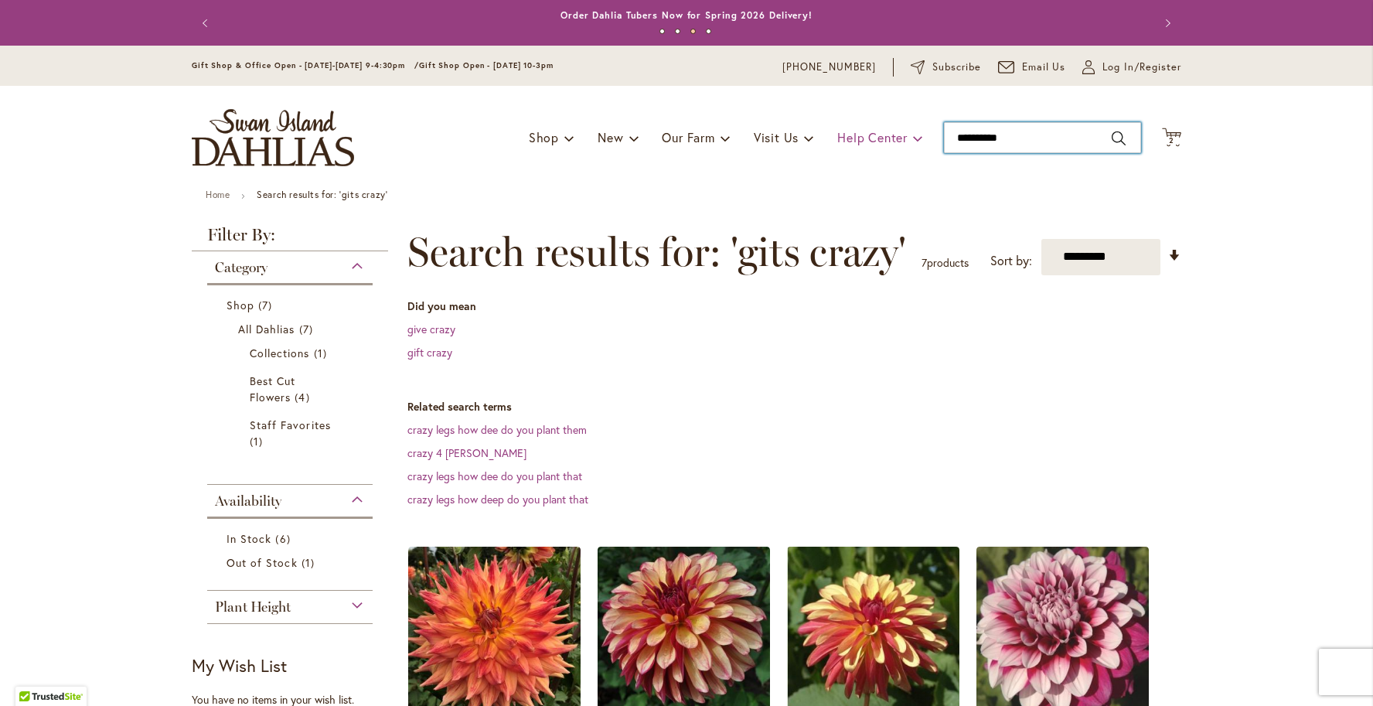
drag, startPoint x: 1033, startPoint y: 139, endPoint x: 866, endPoint y: 138, distance: 167.7
click at [866, 138] on div "Toggle Nav Shop Dahlia Tubers Collections Fresh Cut Dahlias Gardening Supplies …" at bounding box center [686, 138] width 1020 height 104
type input "*"
type input "**********"
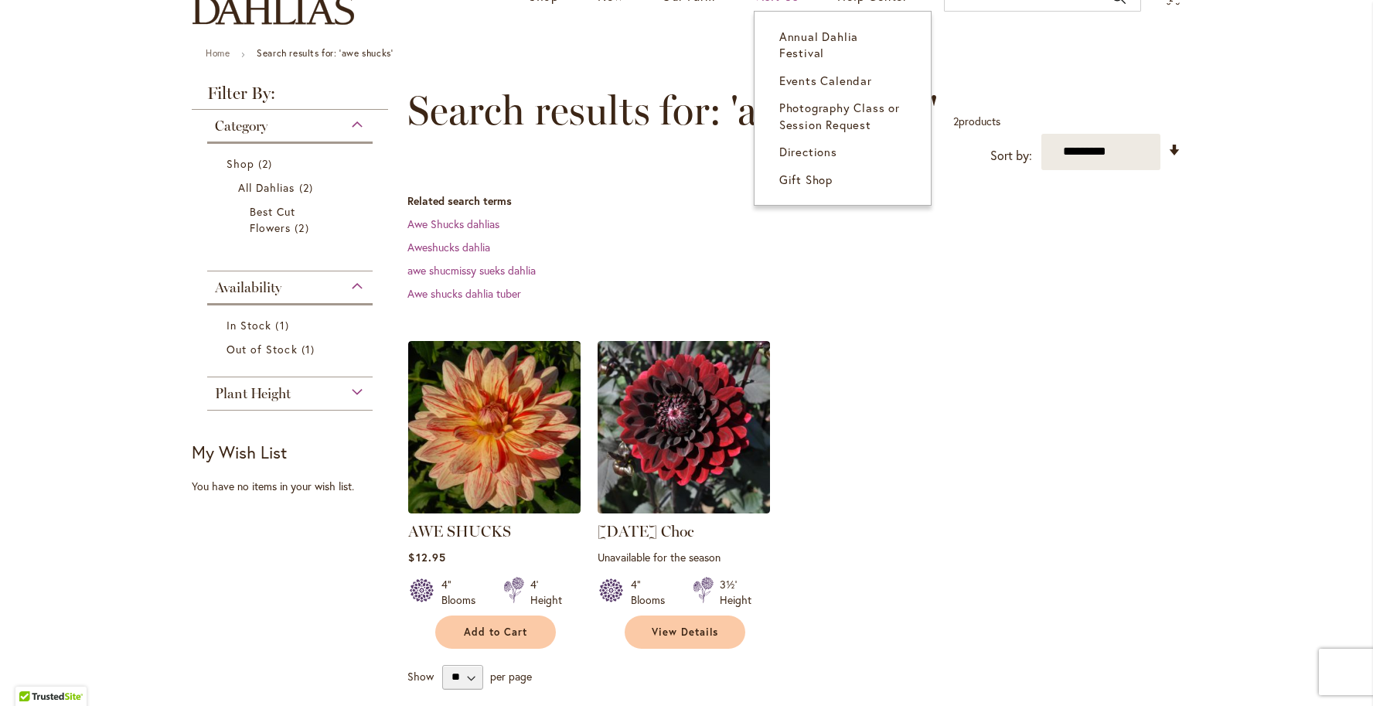
scroll to position [368, 0]
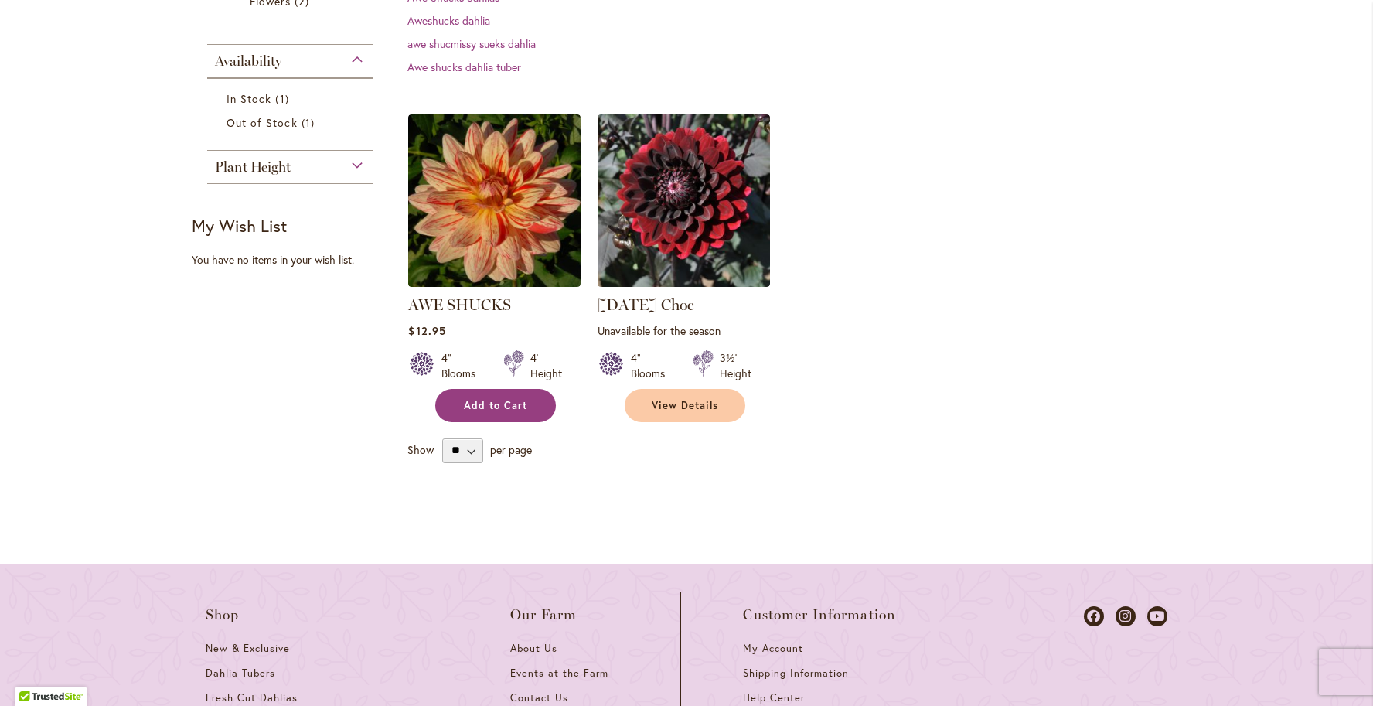
click at [509, 420] on button "Add to Cart" at bounding box center [495, 405] width 121 height 33
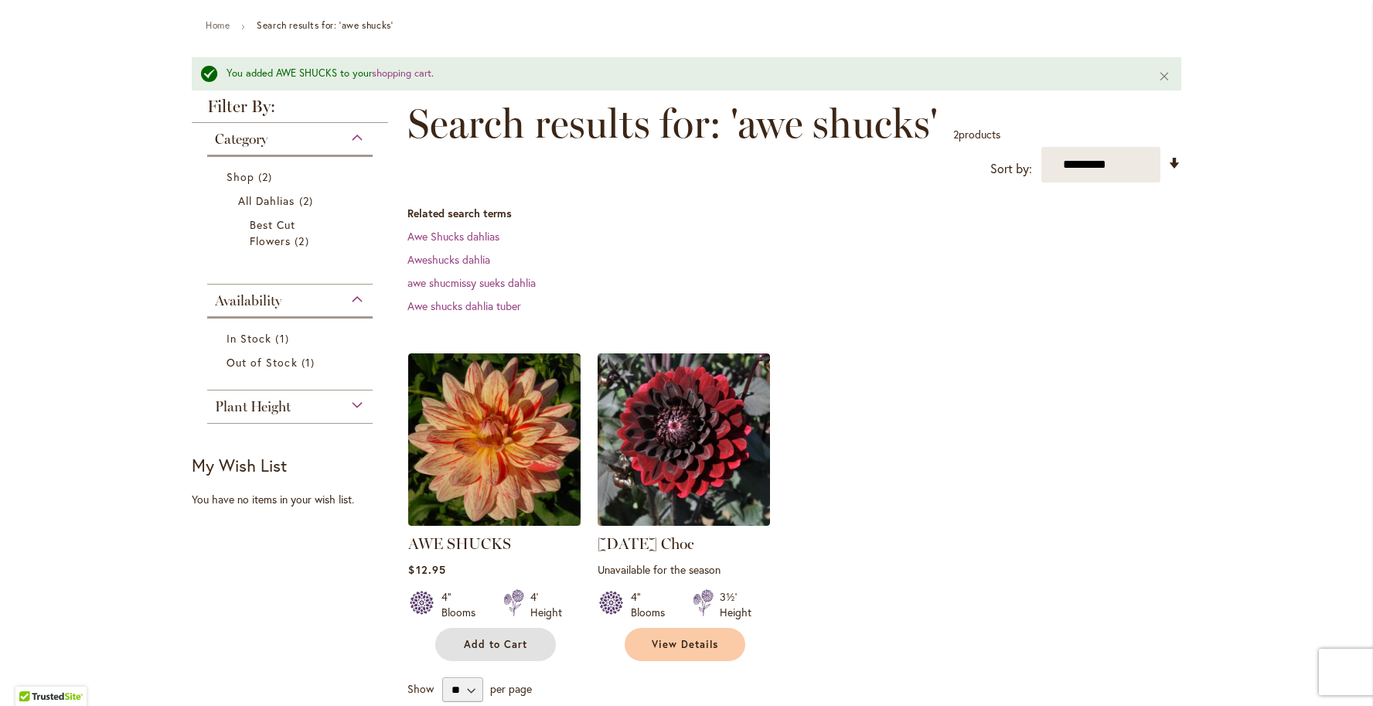
scroll to position [0, 0]
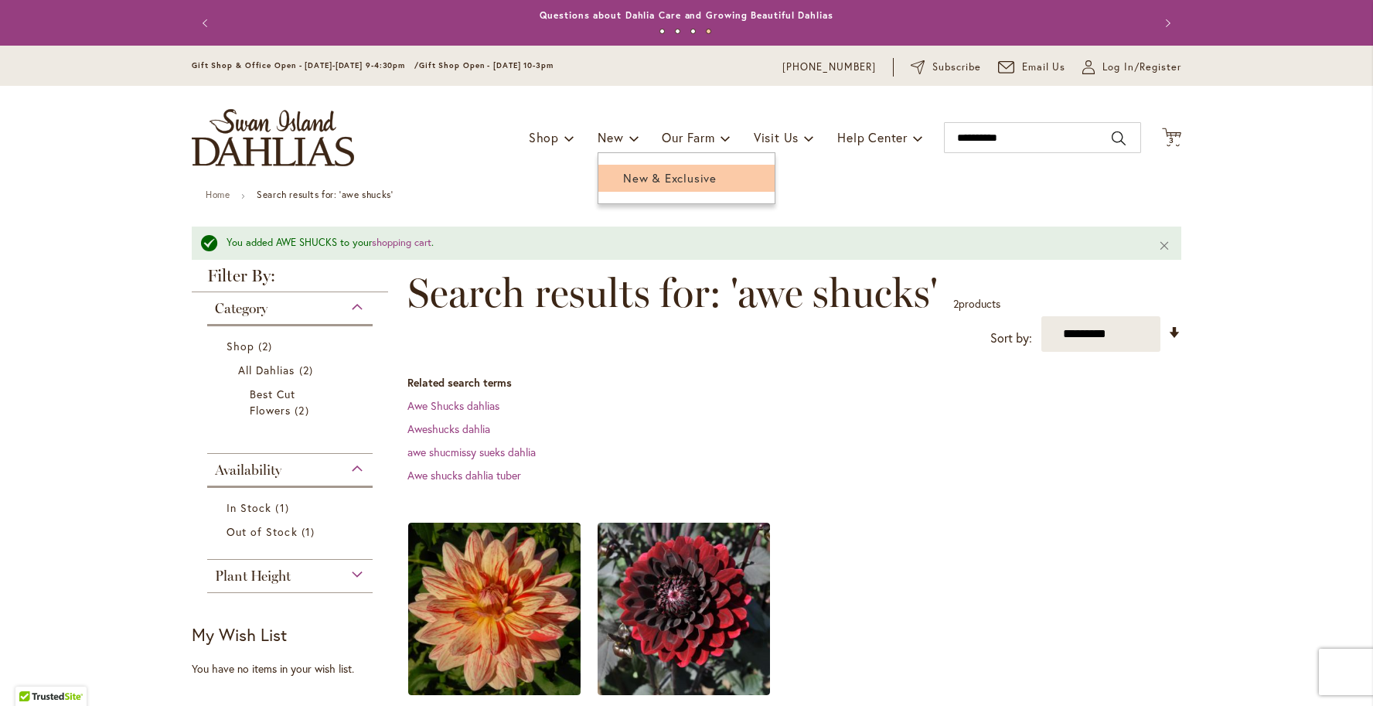
click at [631, 177] on span "New & Exclusive" at bounding box center [670, 177] width 94 height 15
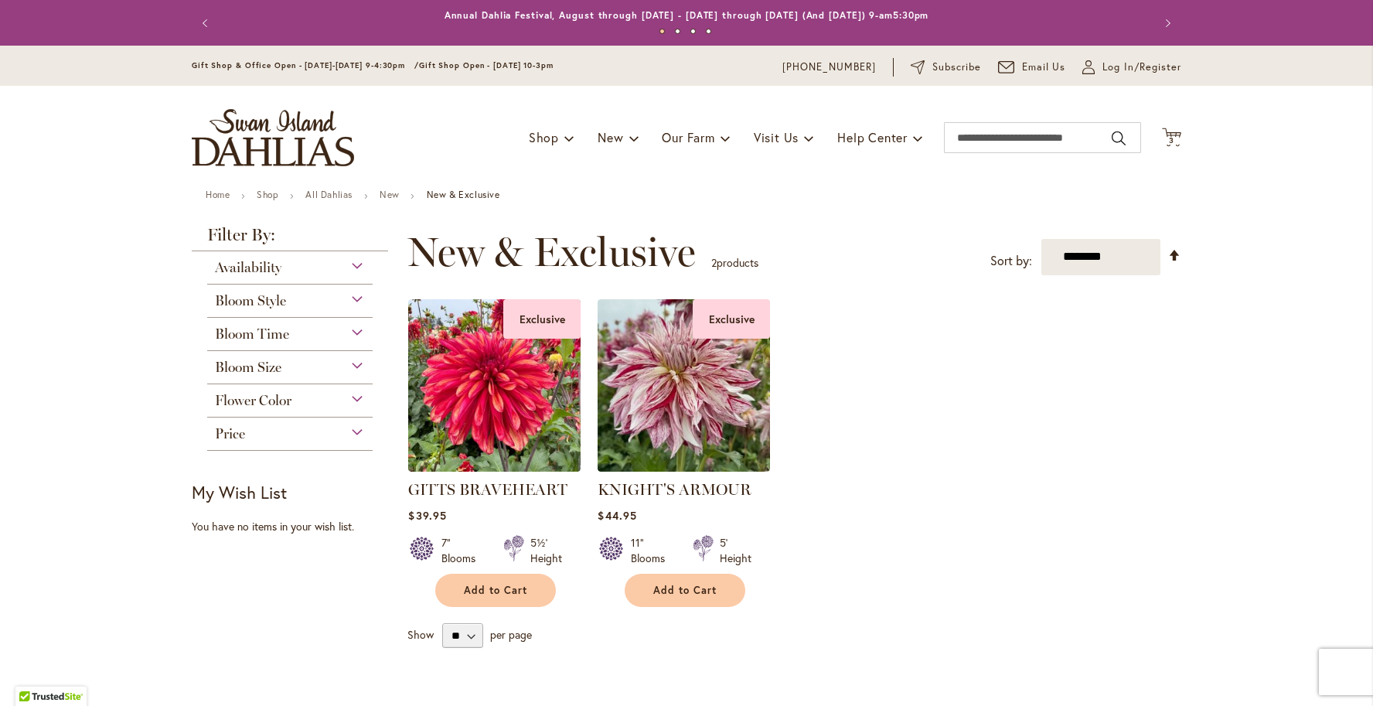
scroll to position [15, 0]
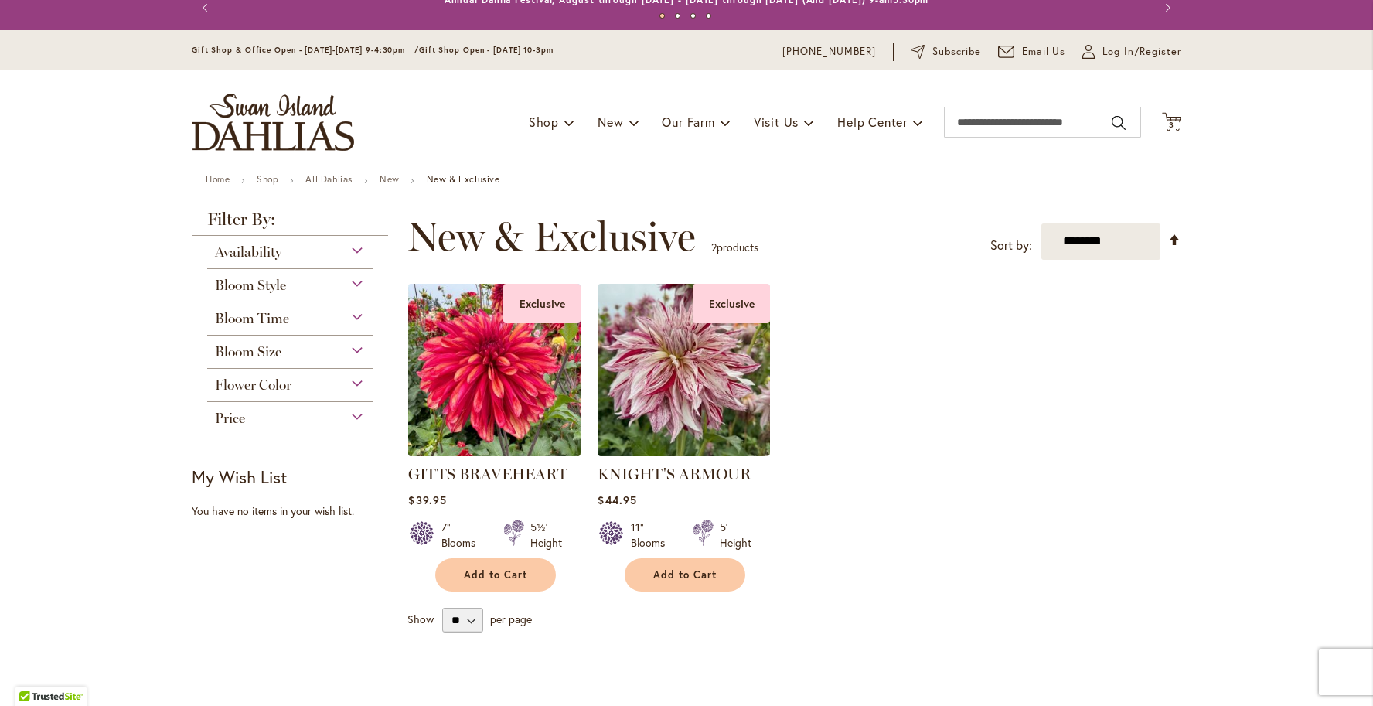
click at [512, 373] on img at bounding box center [494, 369] width 181 height 181
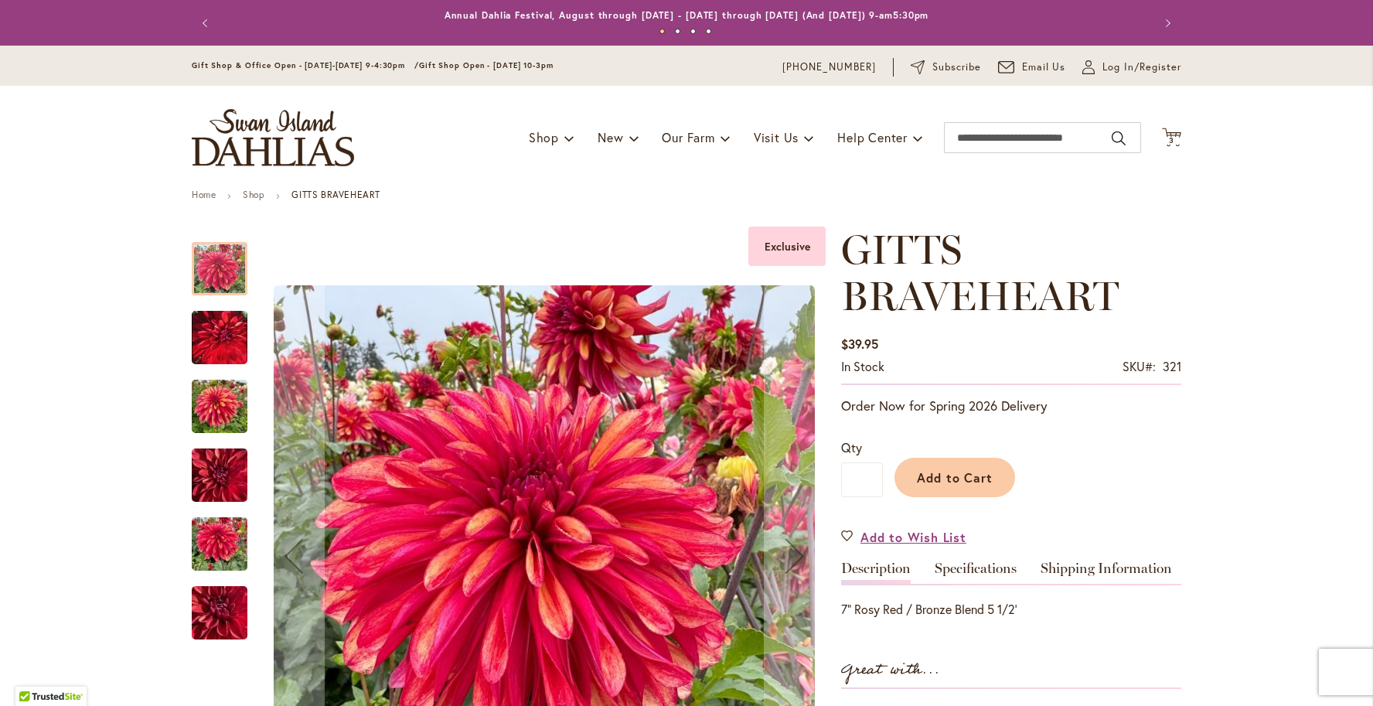
click at [233, 366] on div "GITTS BRAVEHEART" at bounding box center [227, 398] width 71 height 69
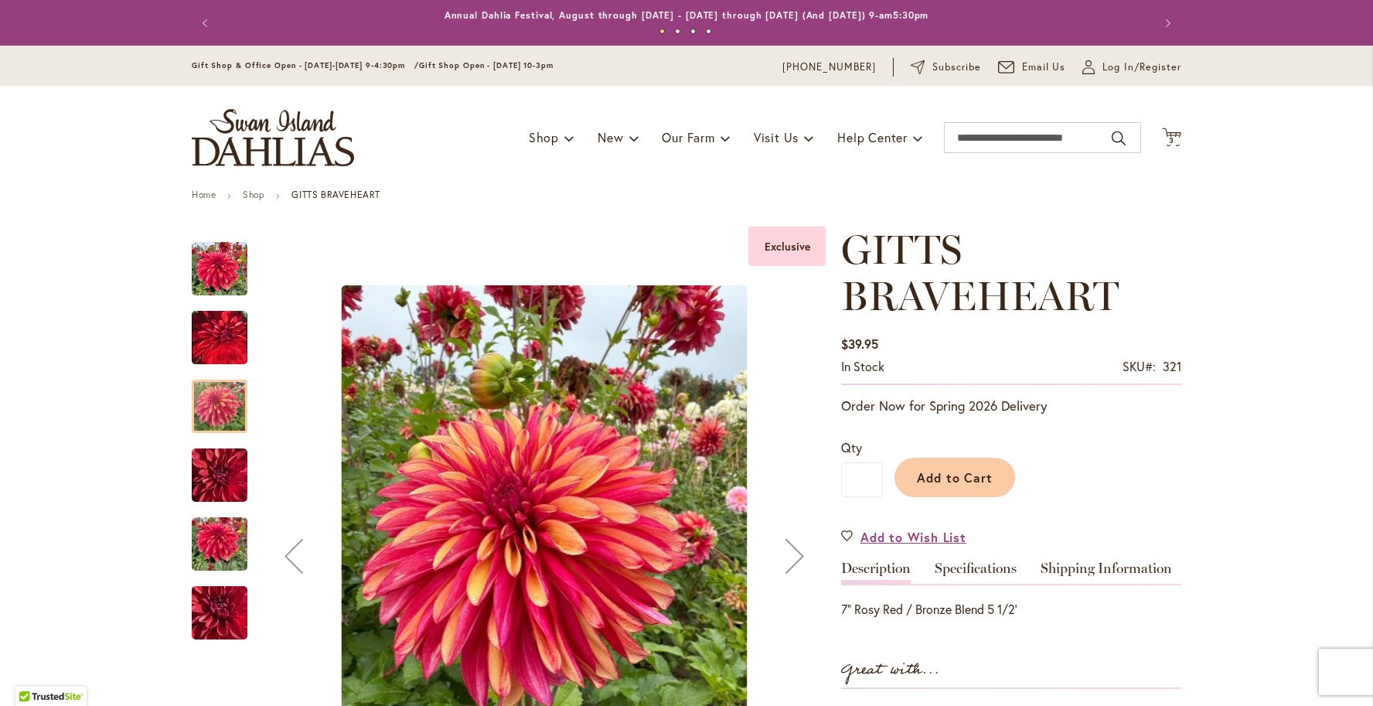
click at [231, 417] on div at bounding box center [220, 406] width 56 height 53
click at [220, 459] on img "GITTS BRAVEHEART" at bounding box center [220, 475] width 56 height 74
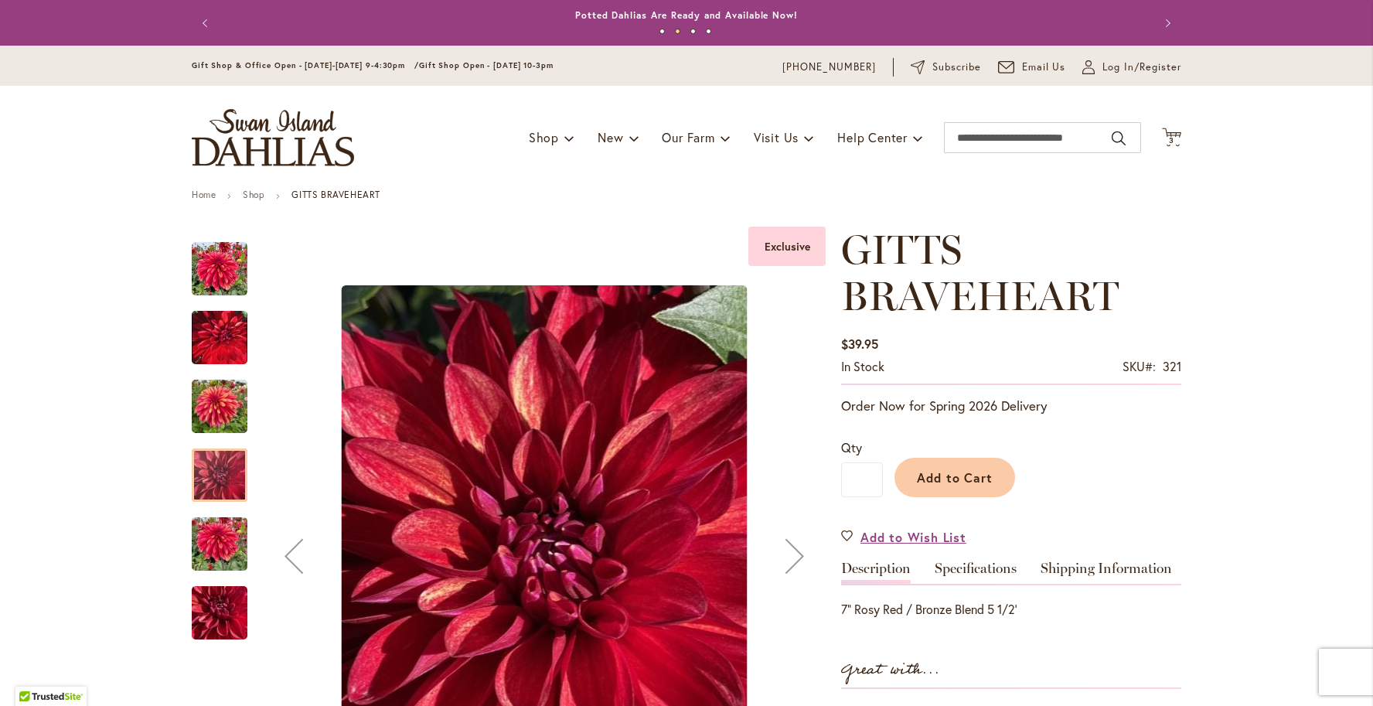
click at [225, 492] on div at bounding box center [220, 474] width 56 height 53
click at [229, 523] on img "GITTS BRAVEHEART" at bounding box center [220, 544] width 56 height 74
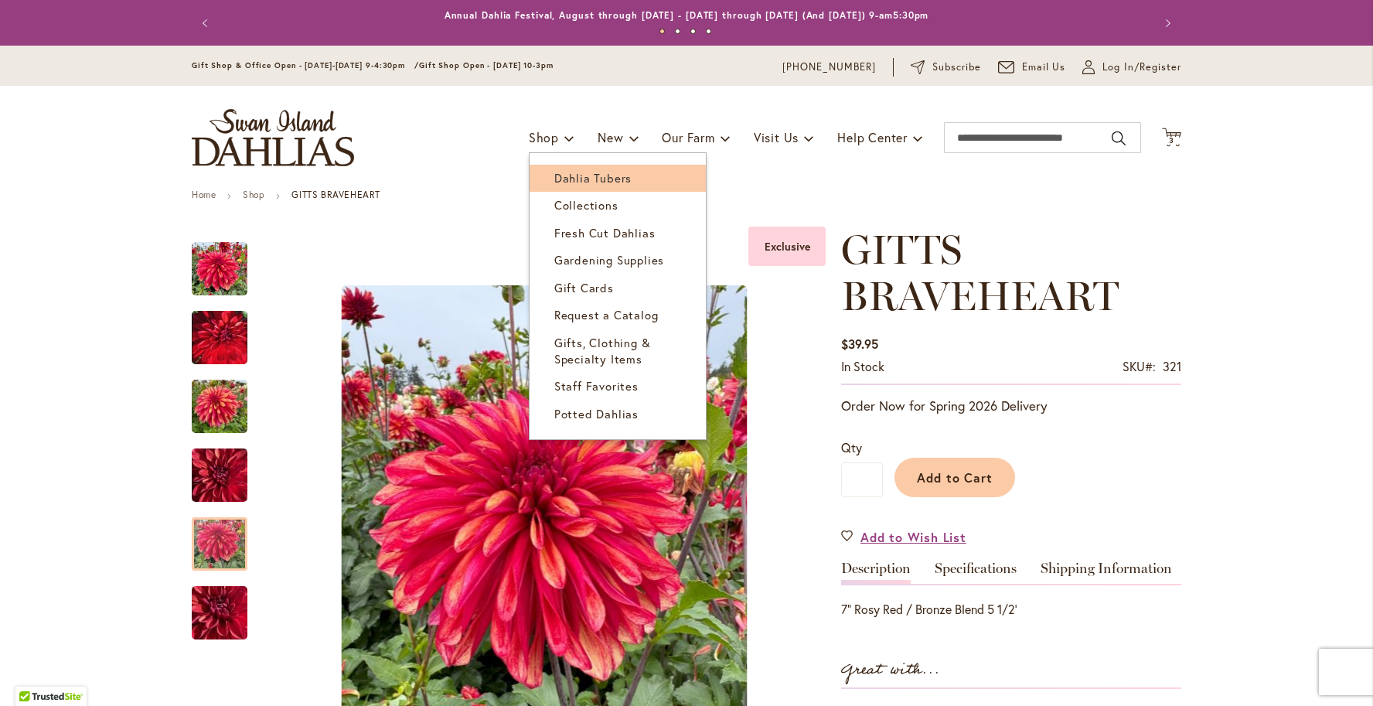
click at [574, 183] on span "Dahlia Tubers" at bounding box center [592, 177] width 77 height 15
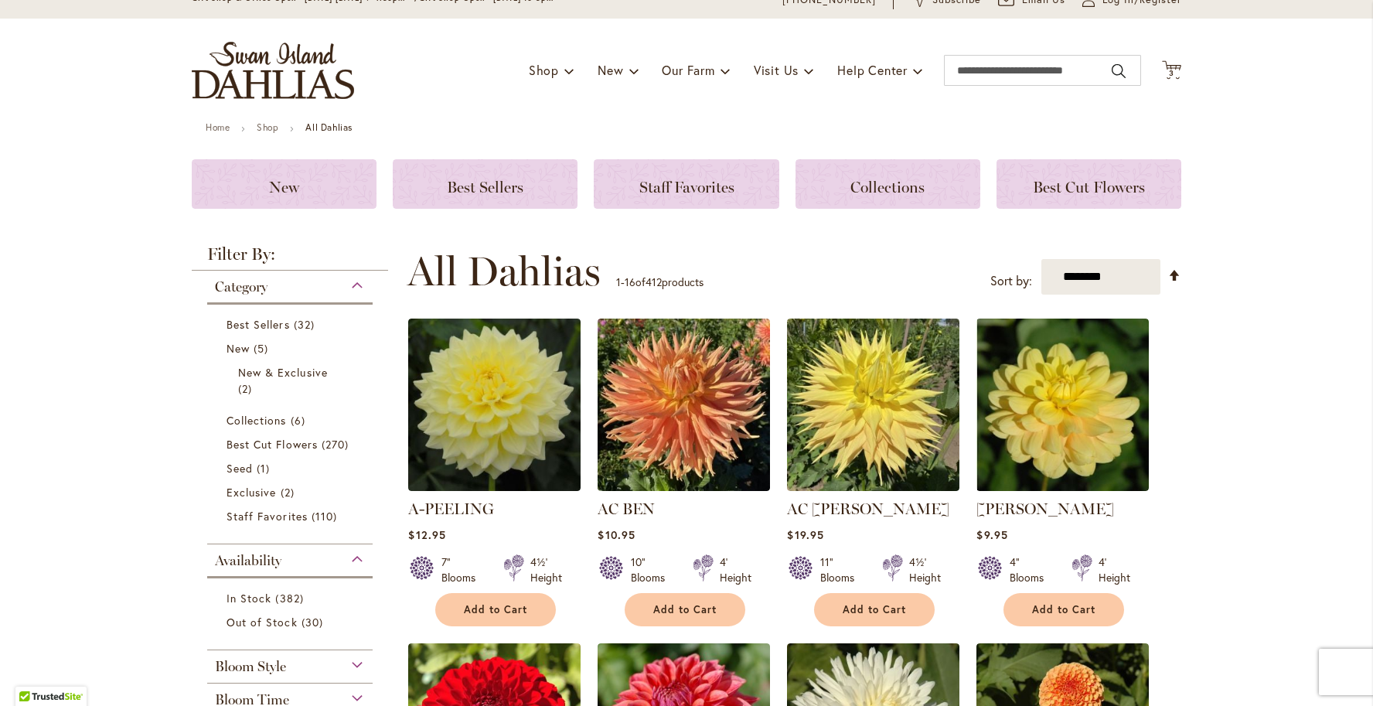
scroll to position [104, 0]
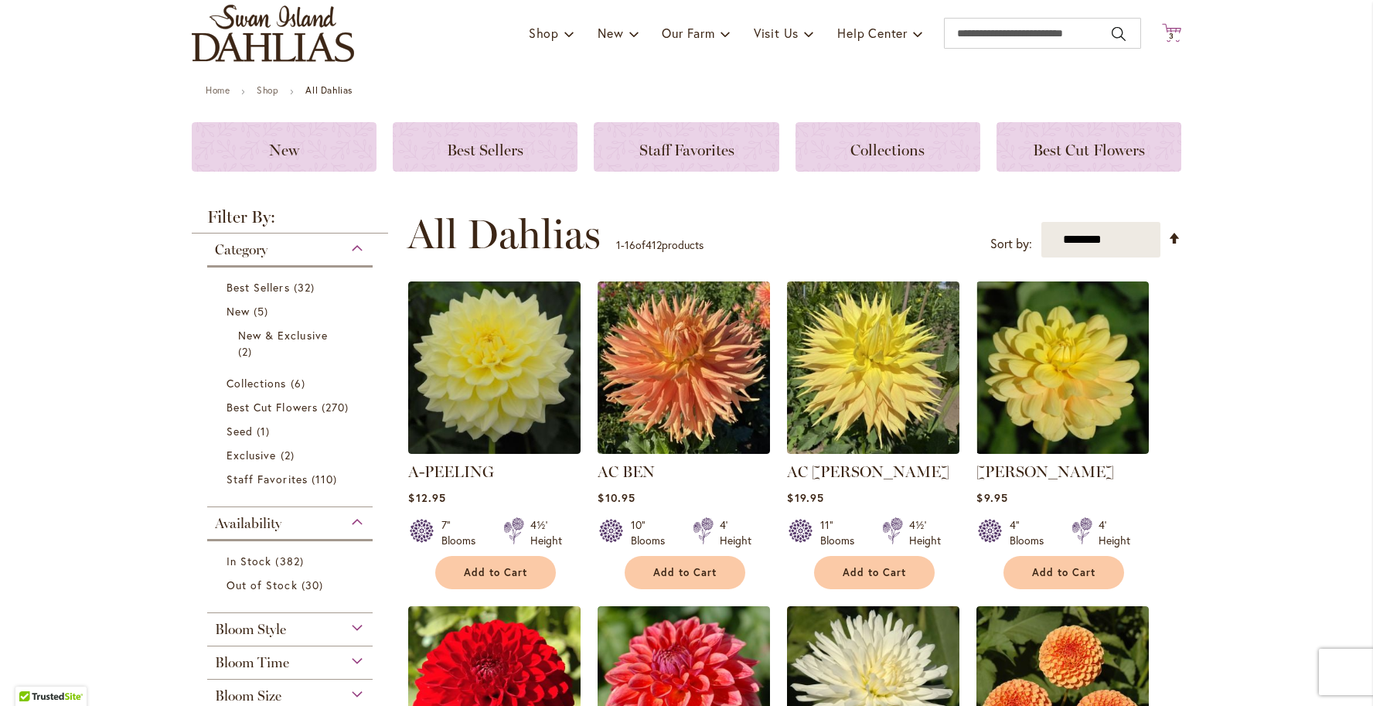
click at [1173, 36] on span "3" at bounding box center [1171, 36] width 5 height 10
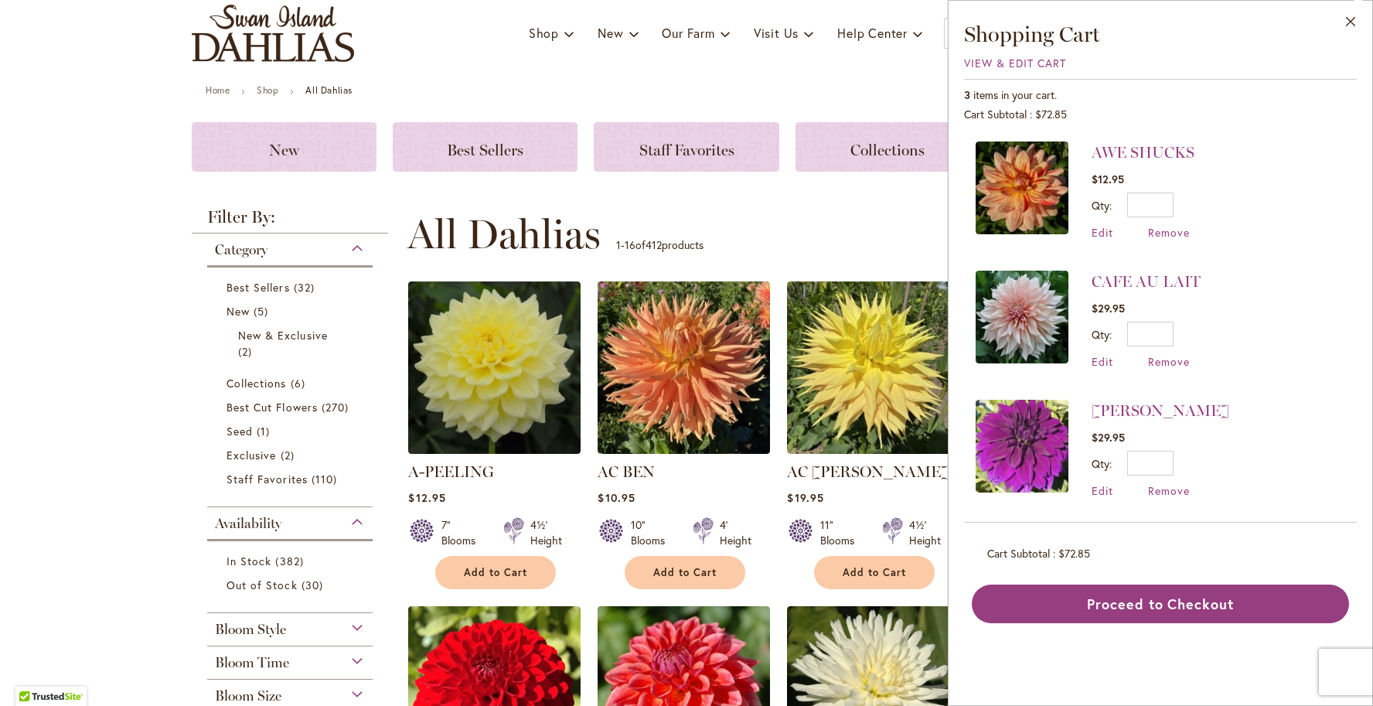
click at [783, 83] on div "Toggle Nav Shop Dahlia Tubers Collections Fresh Cut Dahlias Gardening Supplies …" at bounding box center [686, 33] width 1020 height 104
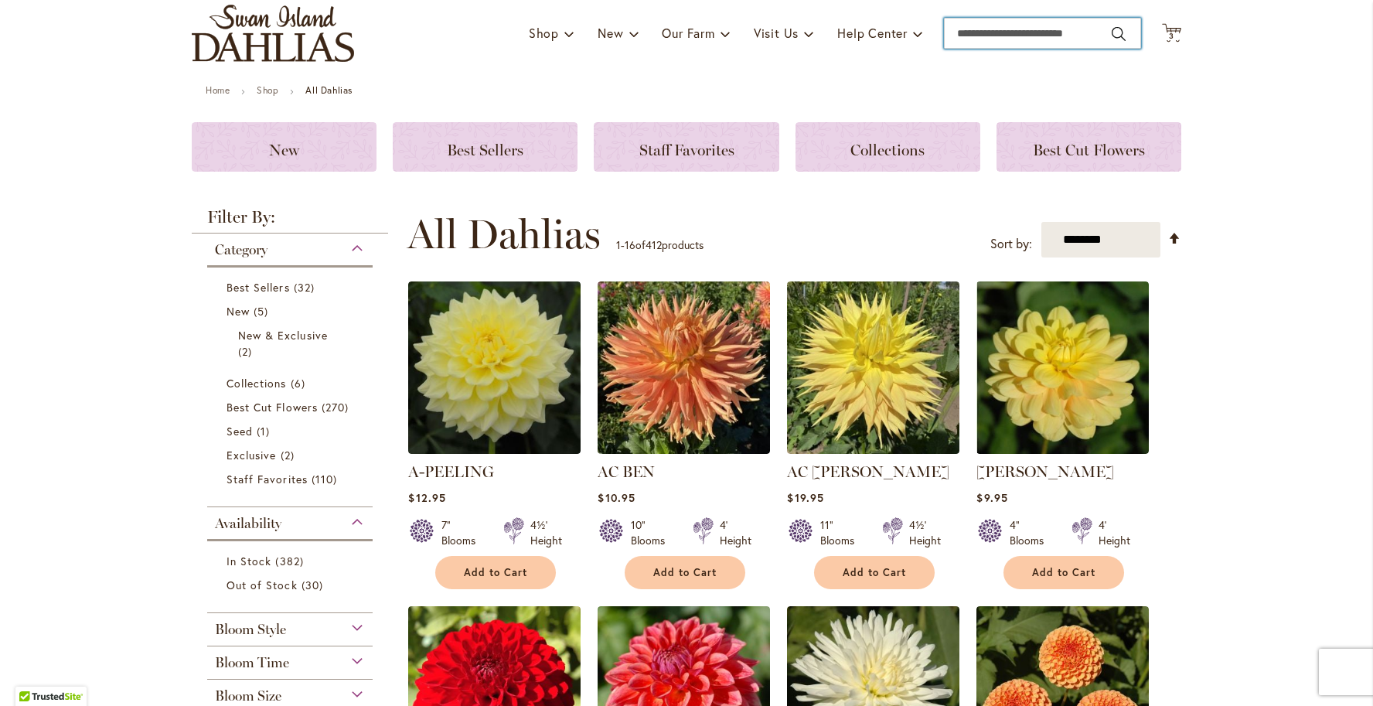
click at [1011, 43] on input "Search" at bounding box center [1042, 33] width 197 height 31
type input "**********"
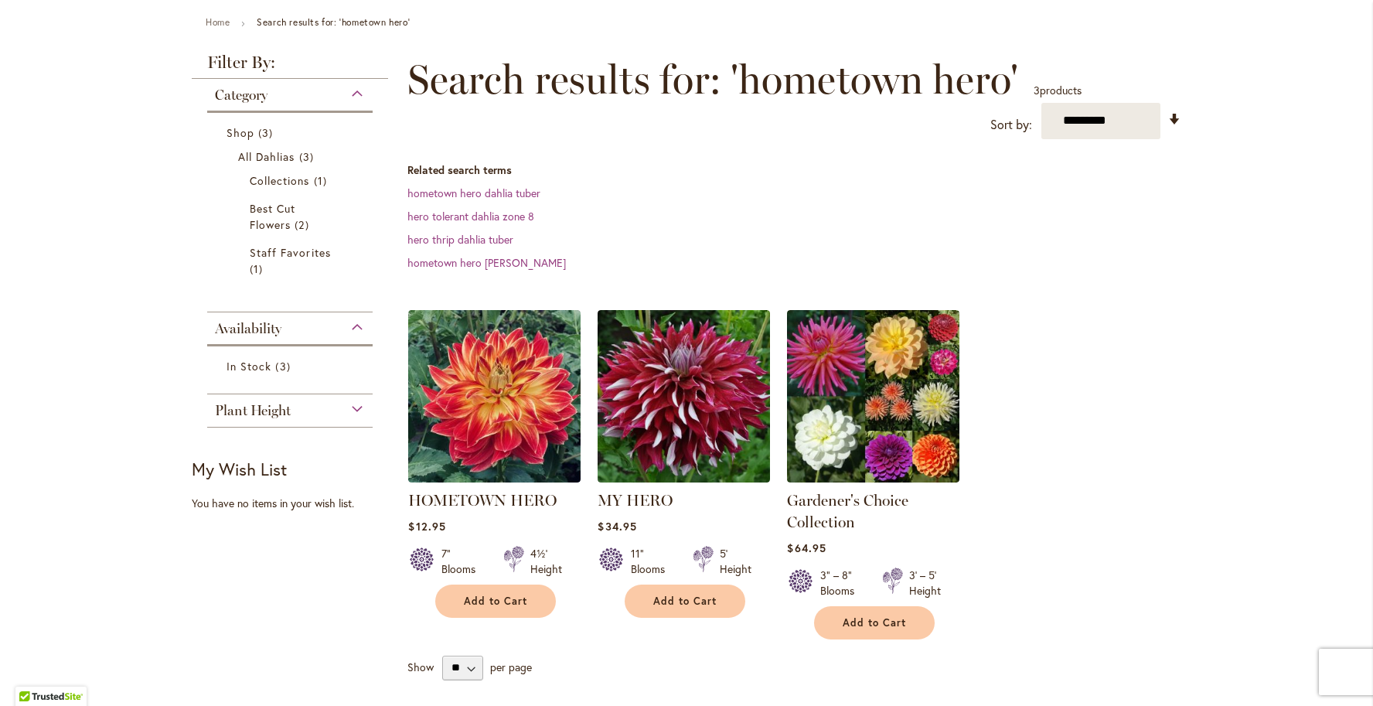
scroll to position [232, 0]
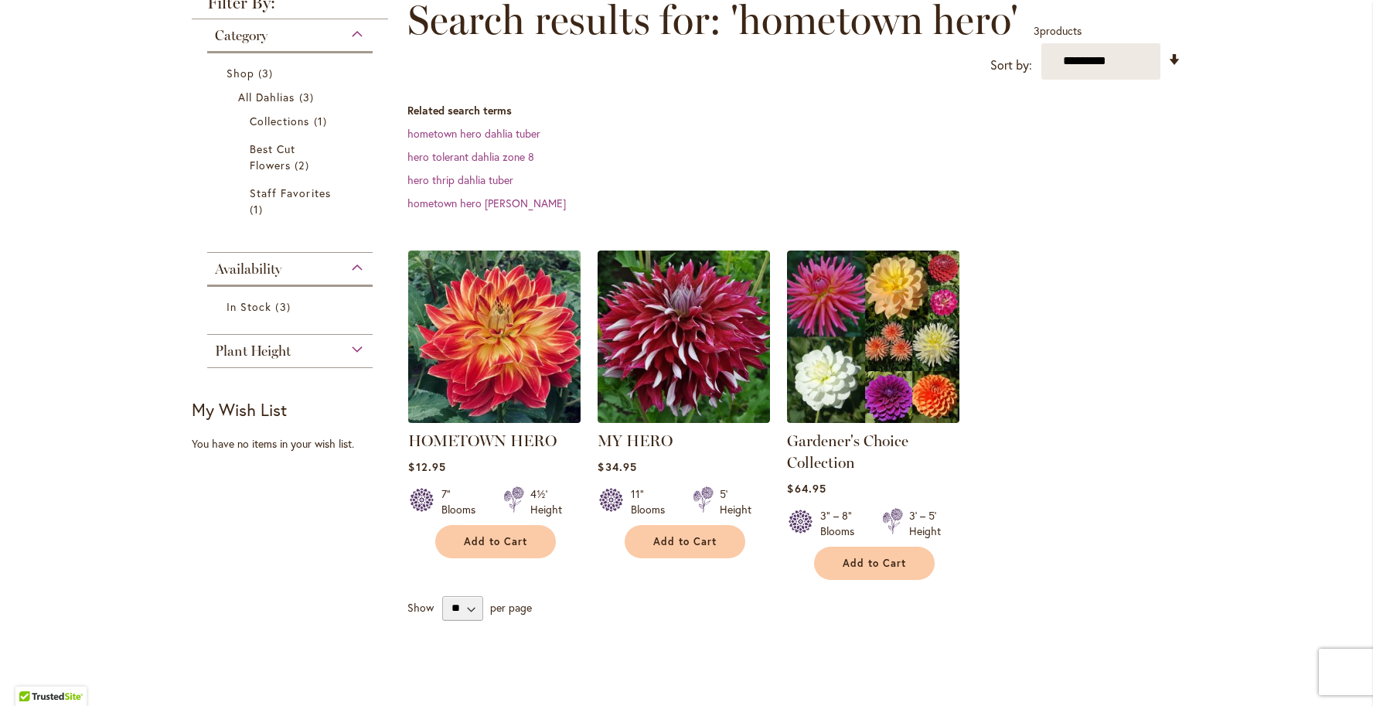
click at [487, 346] on img at bounding box center [494, 336] width 181 height 181
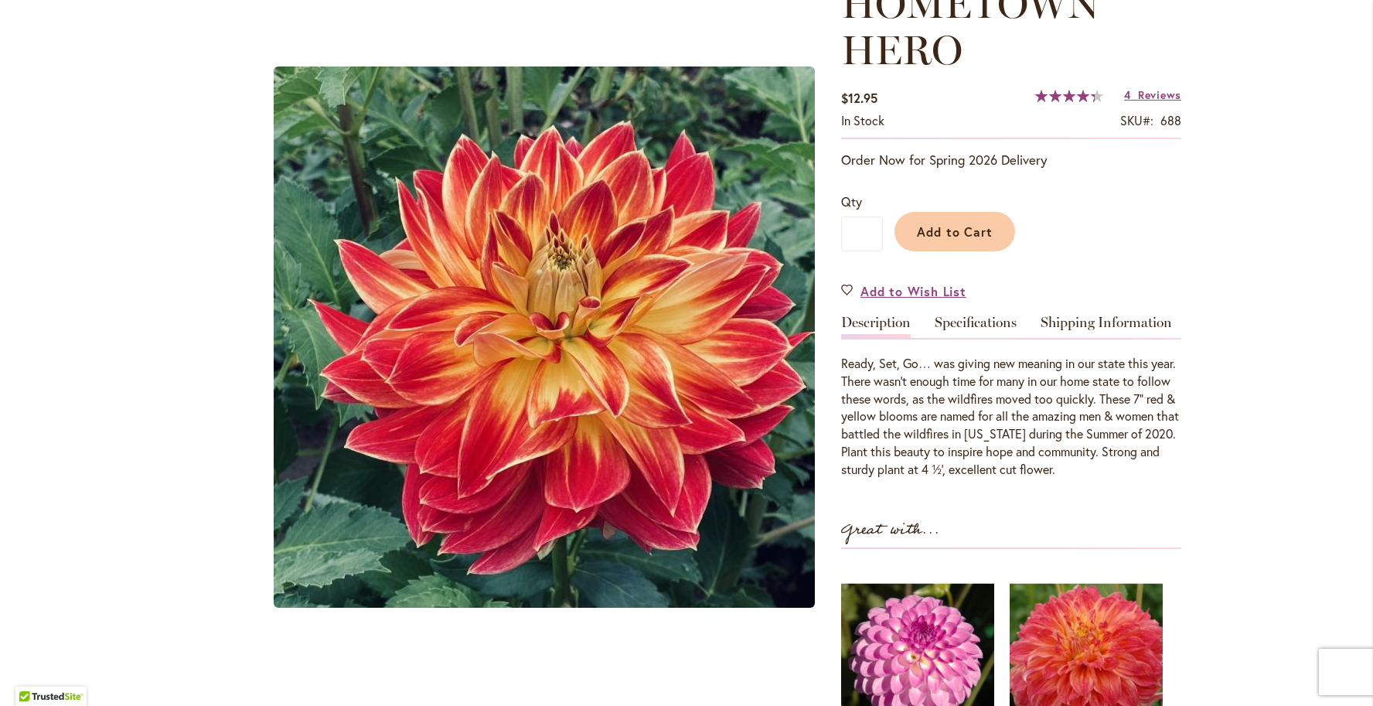
scroll to position [250, 0]
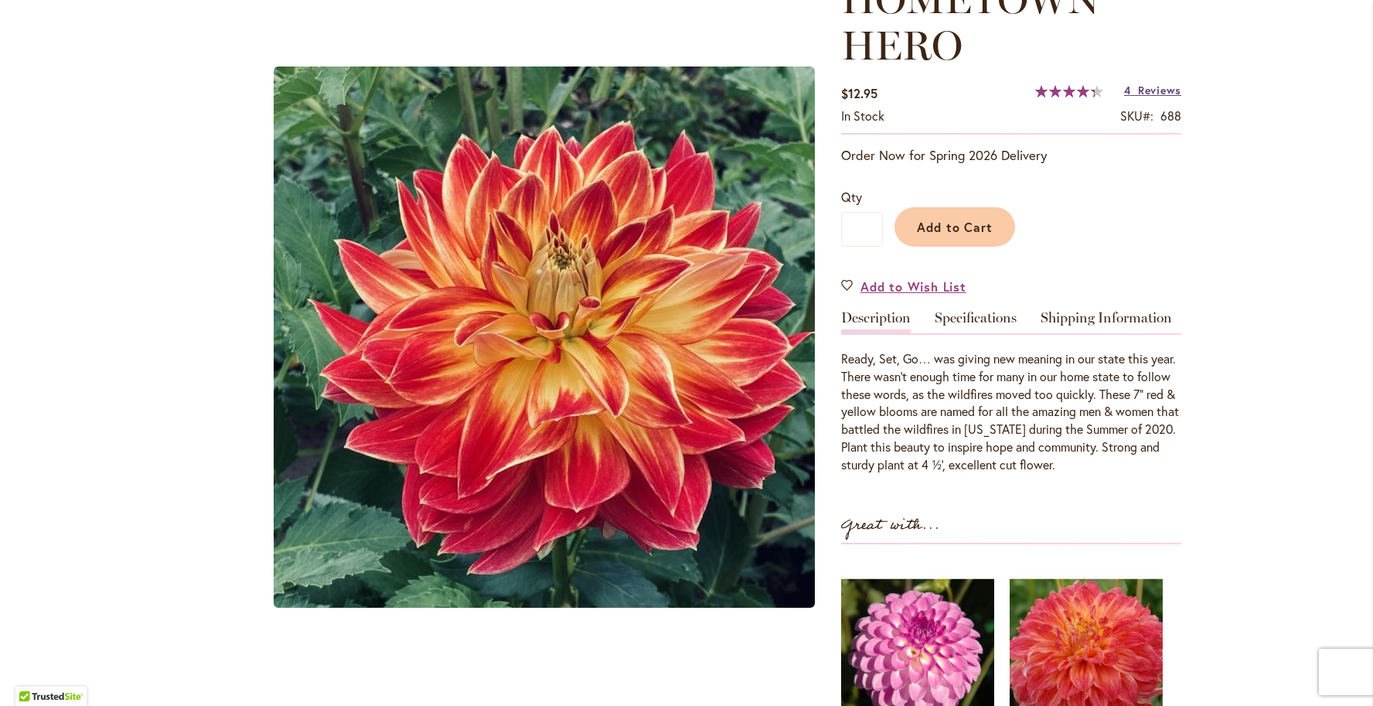
click at [1157, 92] on span "Reviews" at bounding box center [1159, 90] width 43 height 15
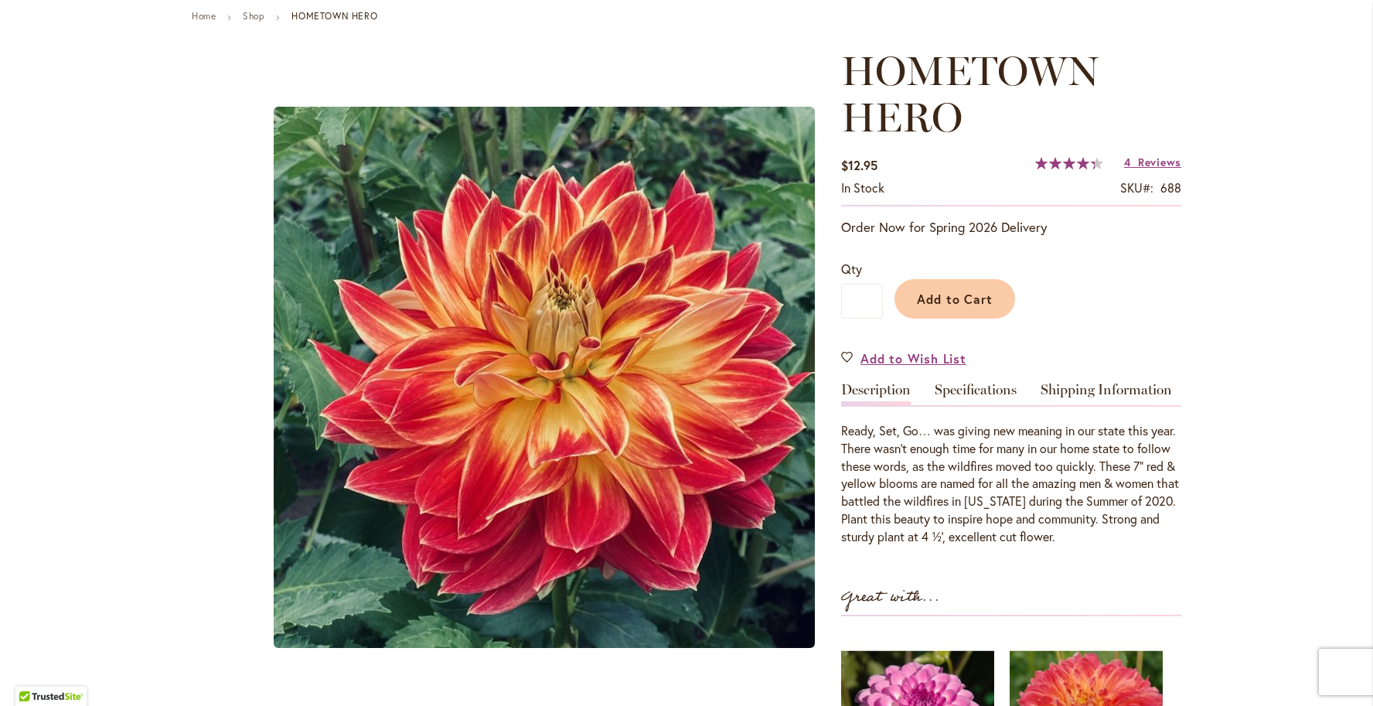
scroll to position [173, 0]
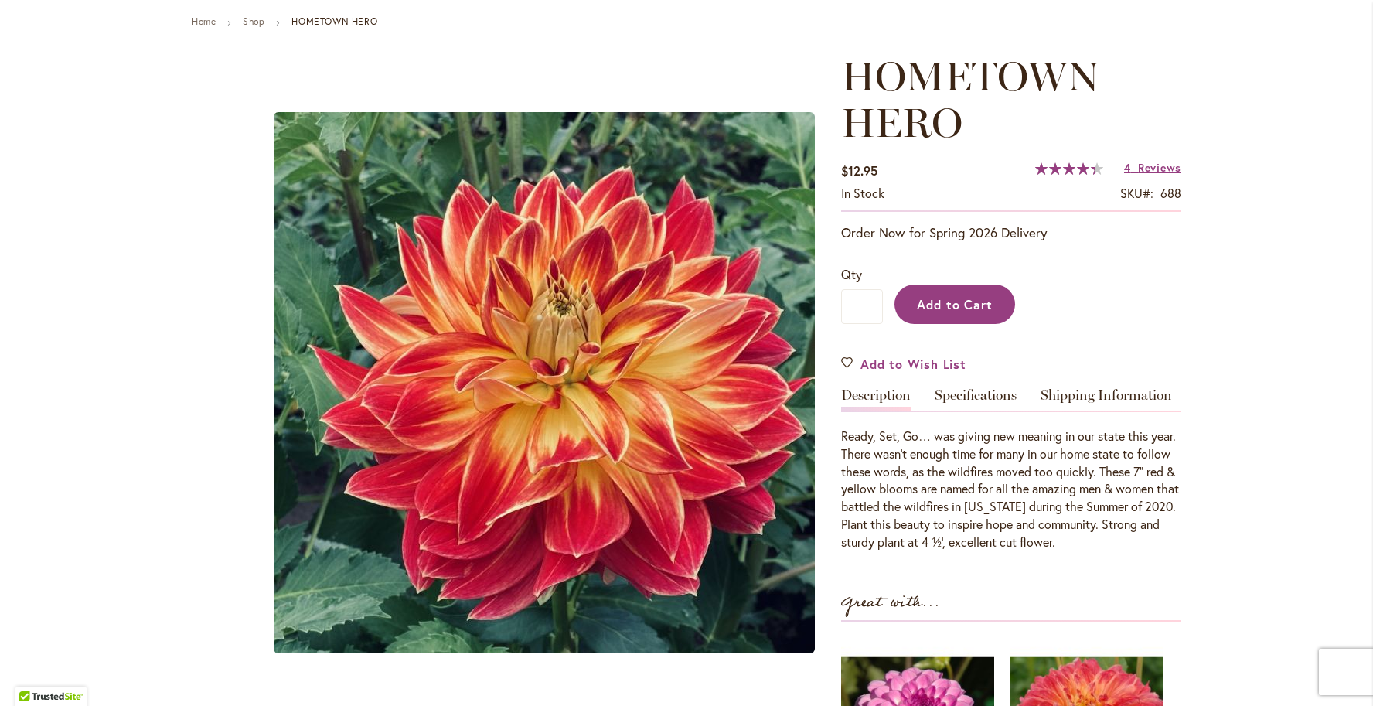
click at [948, 312] on button "Add to Cart" at bounding box center [954, 303] width 121 height 39
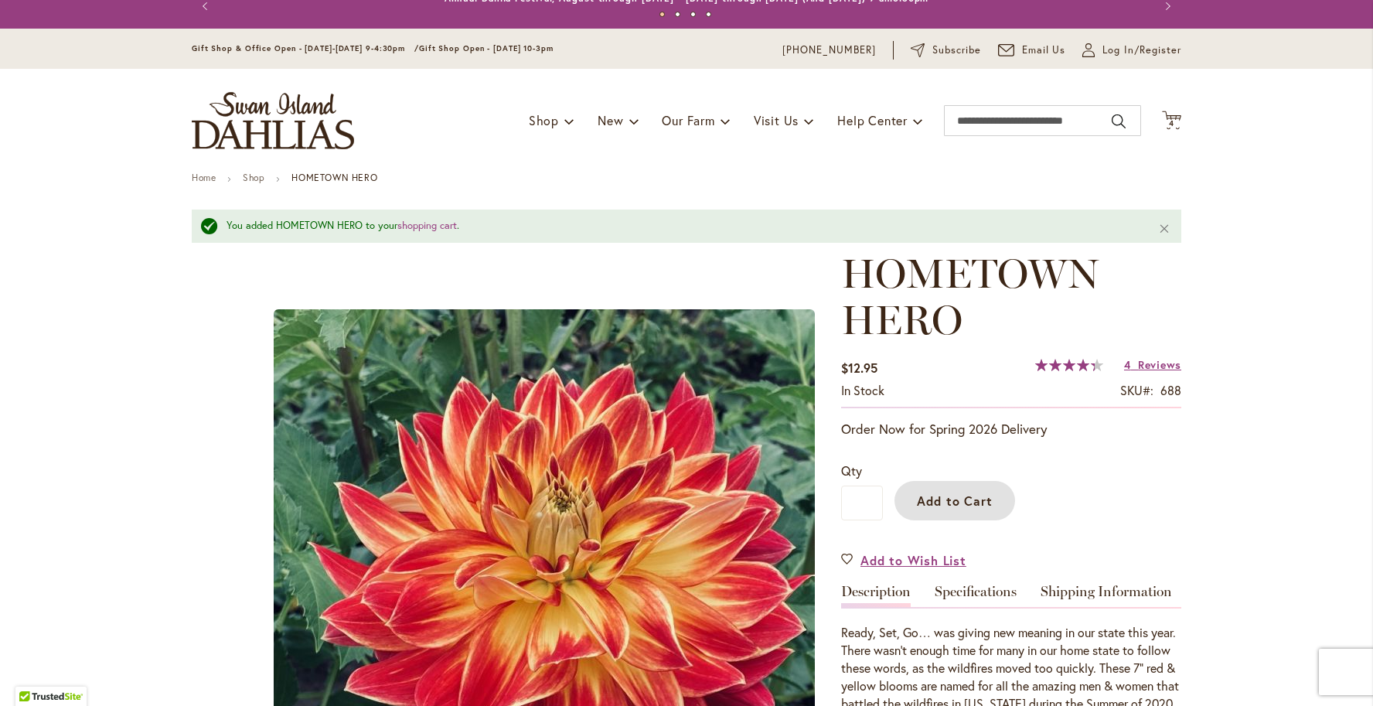
scroll to position [0, 0]
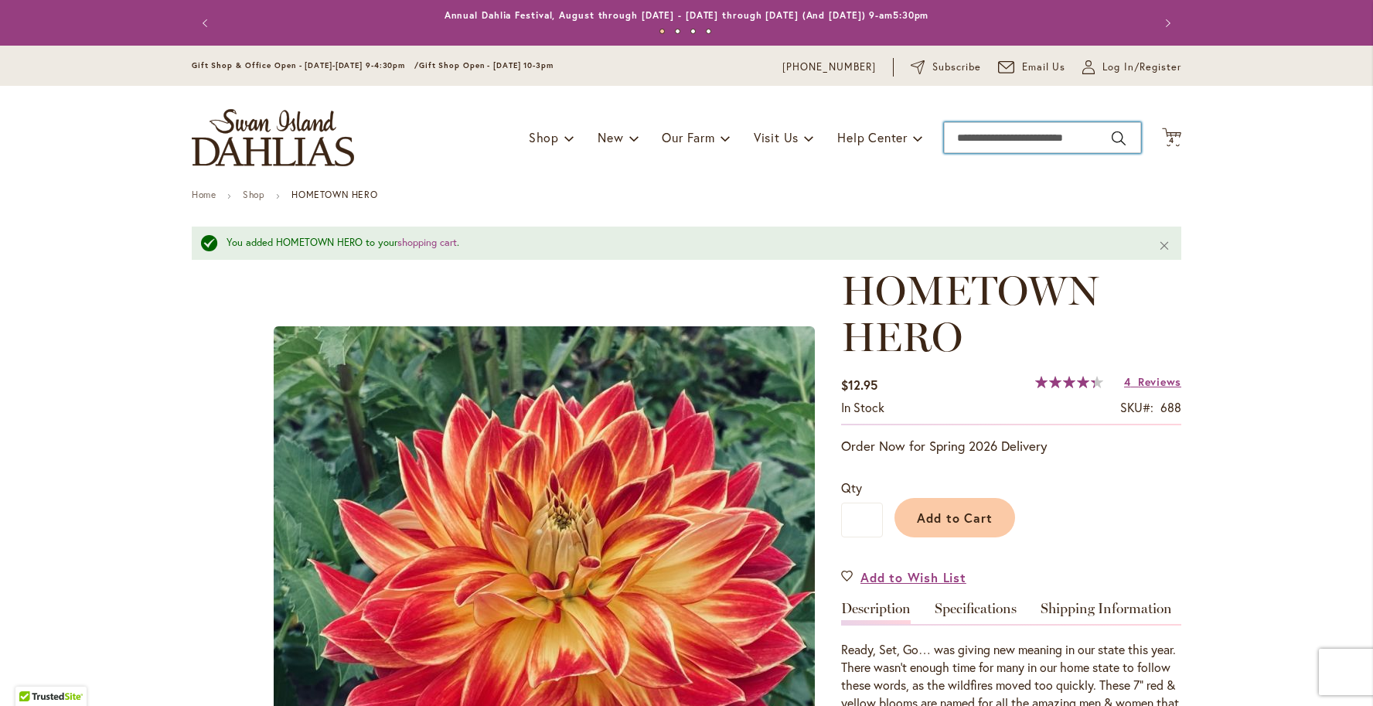
click at [1009, 129] on input "Search" at bounding box center [1042, 137] width 197 height 31
type input "******"
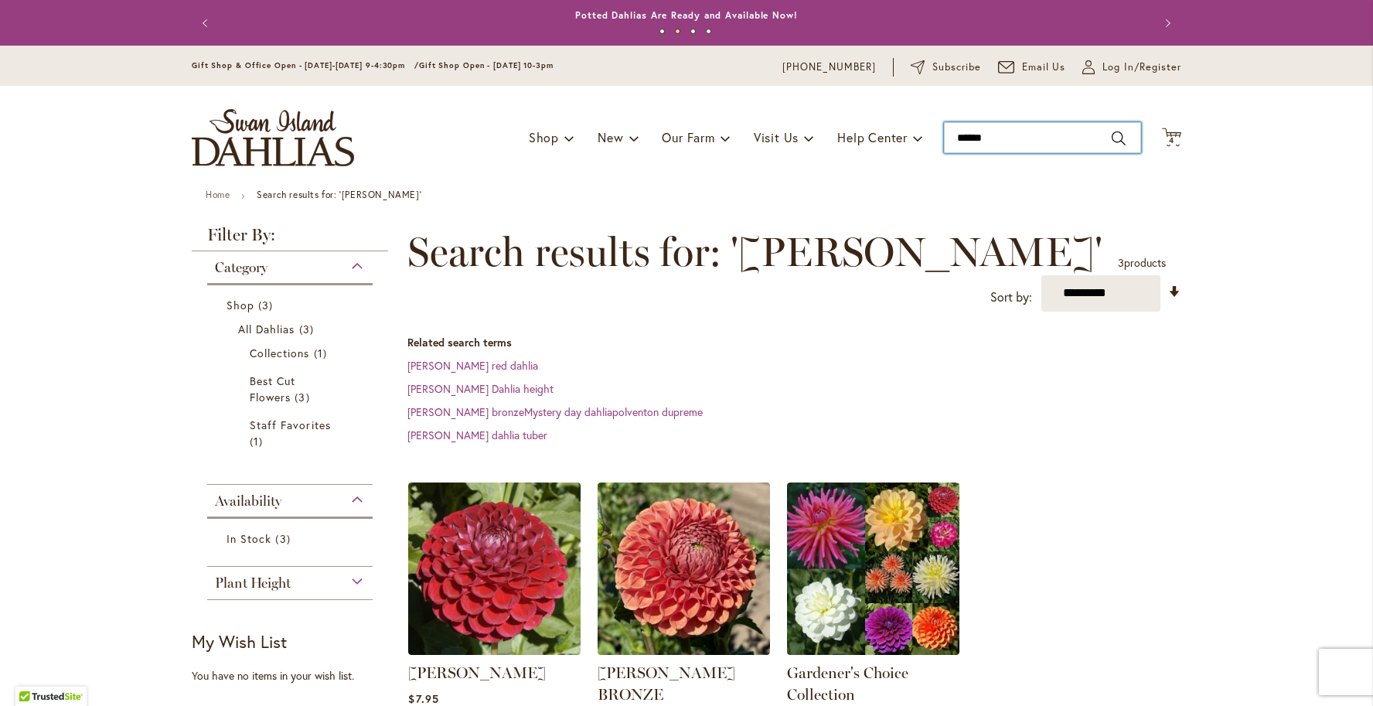
click at [992, 150] on input "******" at bounding box center [1042, 137] width 197 height 31
drag, startPoint x: 1028, startPoint y: 136, endPoint x: 932, endPoint y: 131, distance: 96.0
click at [932, 131] on div "Toggle Nav Shop Dahlia Tubers Collections Fresh Cut Dahlias Gardening Supplies …" at bounding box center [686, 138] width 1020 height 104
type input "**********"
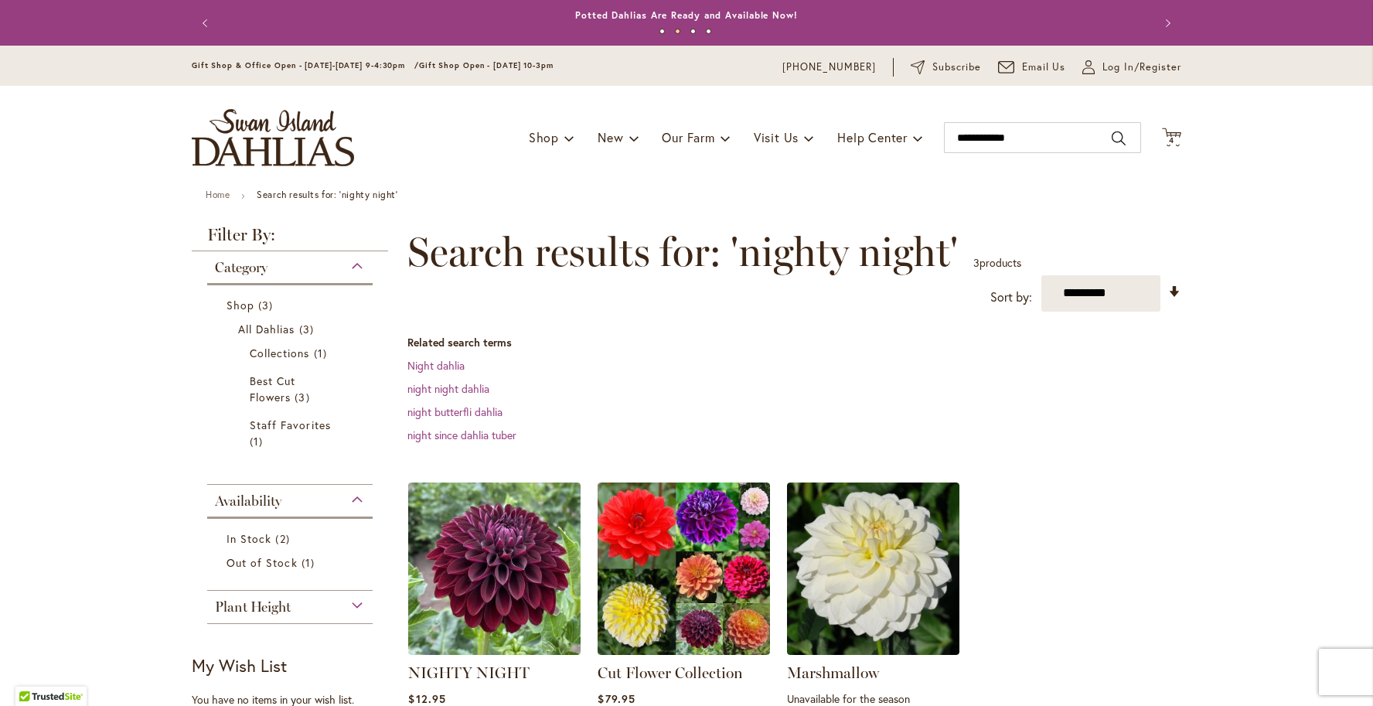
click at [312, 271] on div "Category" at bounding box center [289, 263] width 165 height 25
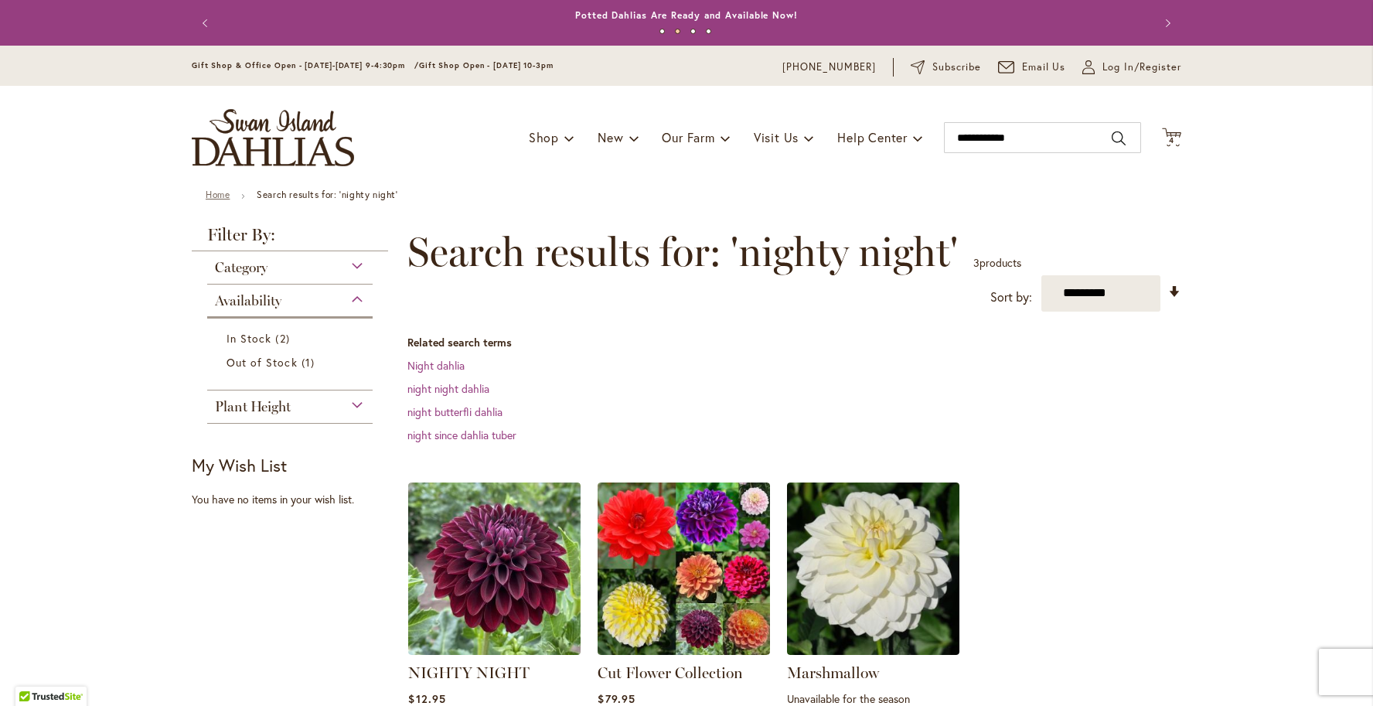
click at [220, 193] on link "Home" at bounding box center [218, 195] width 24 height 12
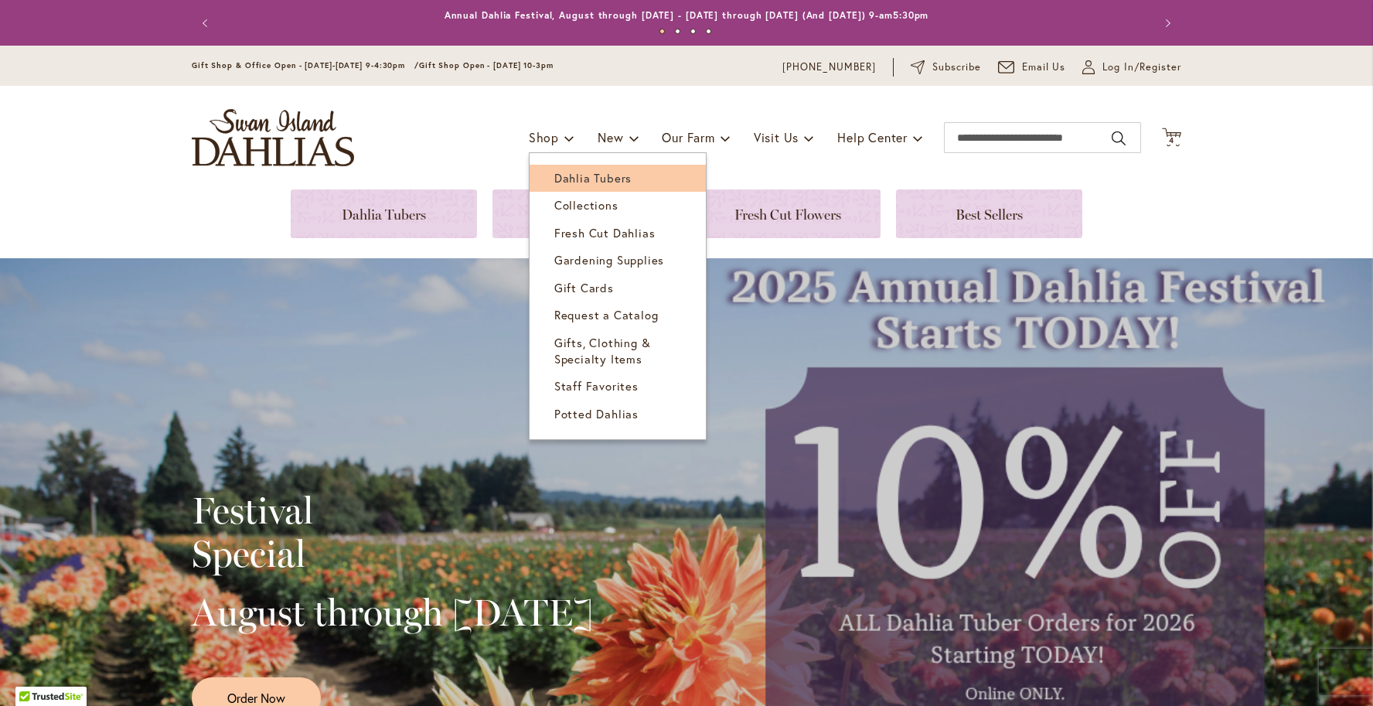
click at [563, 170] on span "Dahlia Tubers" at bounding box center [592, 177] width 77 height 15
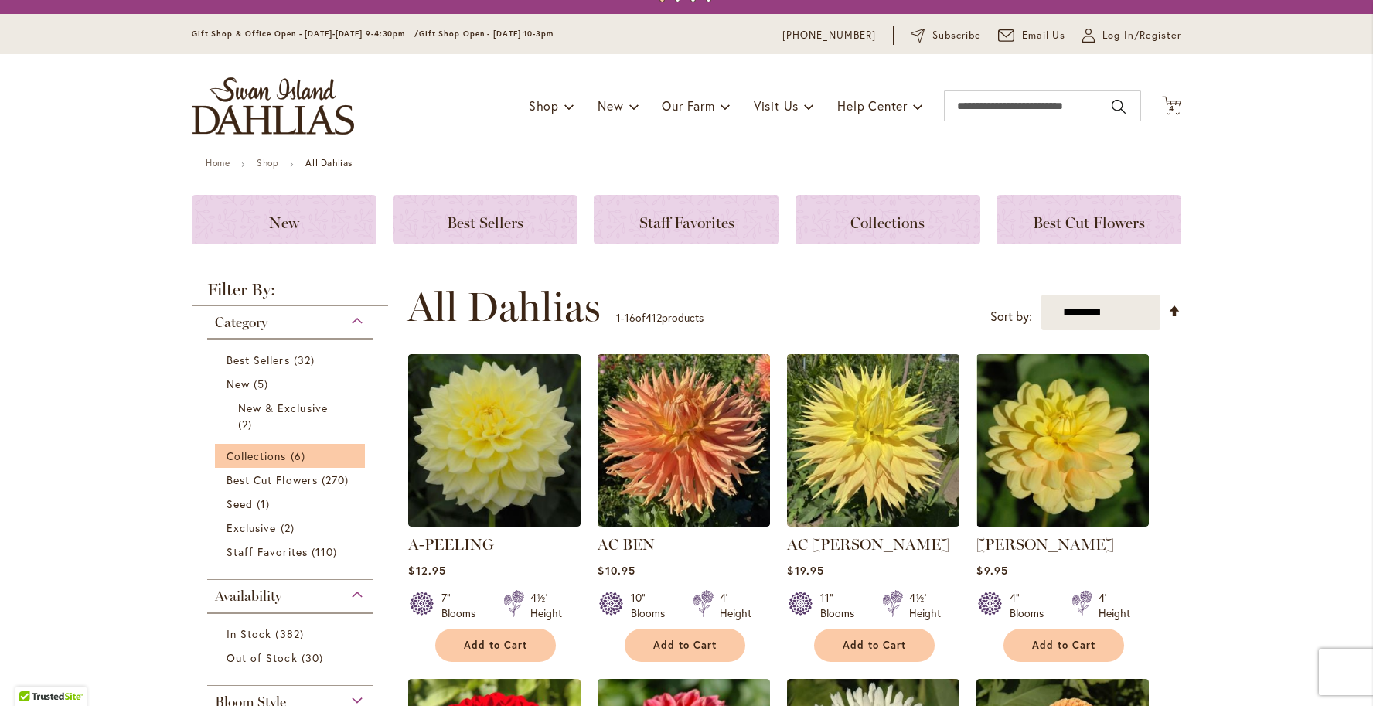
scroll to position [30, 0]
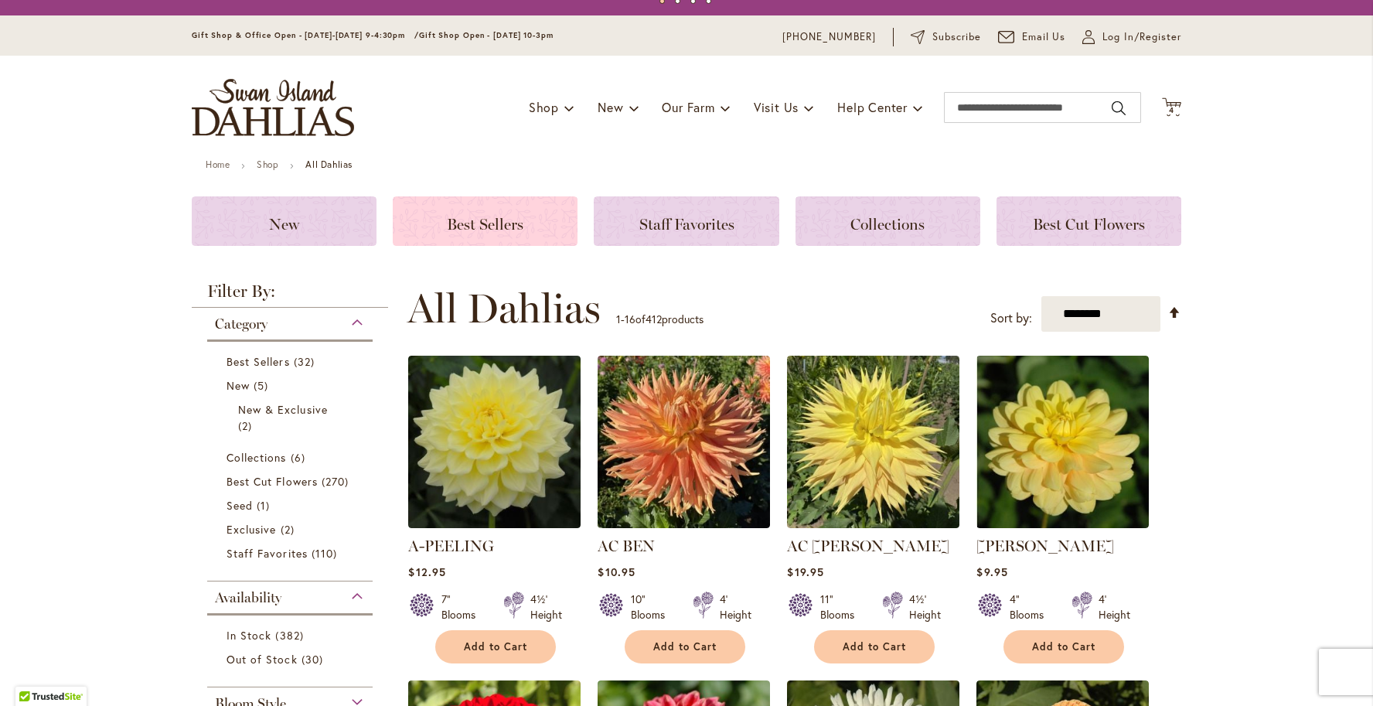
click at [468, 230] on span "Best Sellers" at bounding box center [485, 224] width 77 height 19
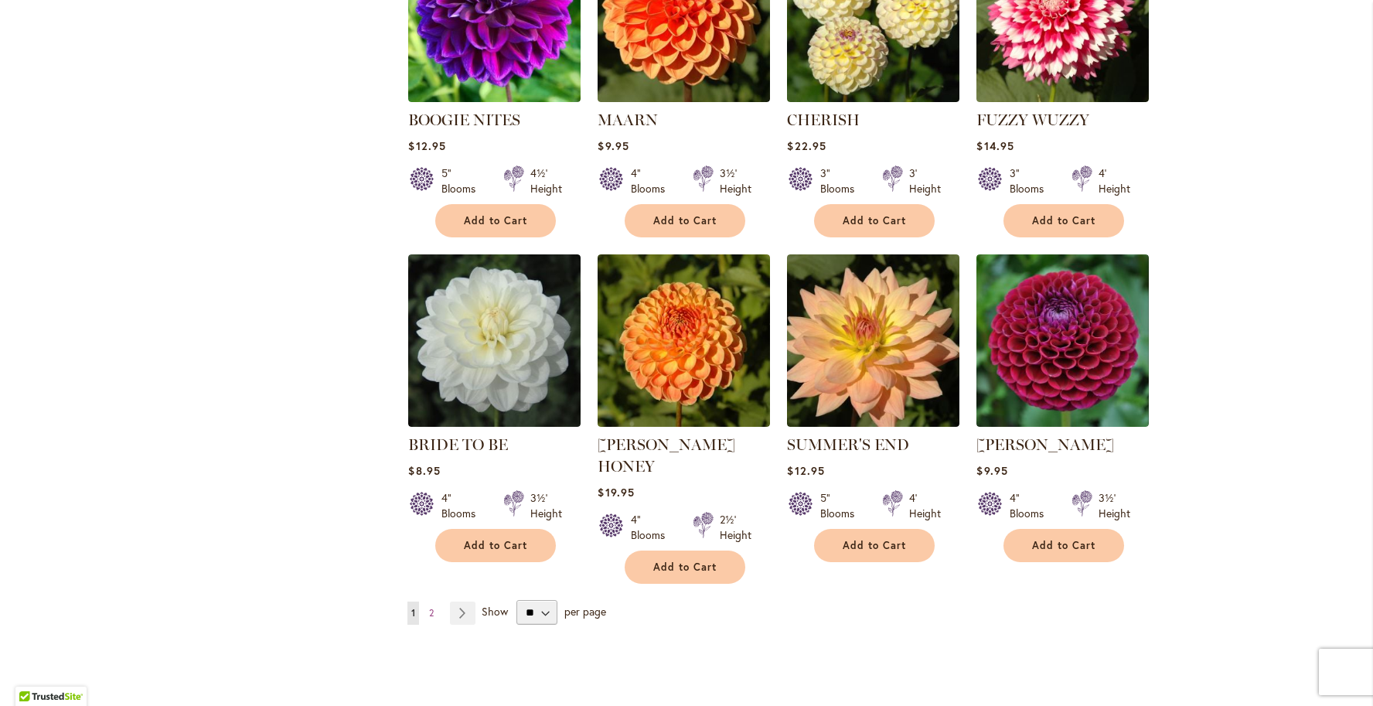
scroll to position [1041, 0]
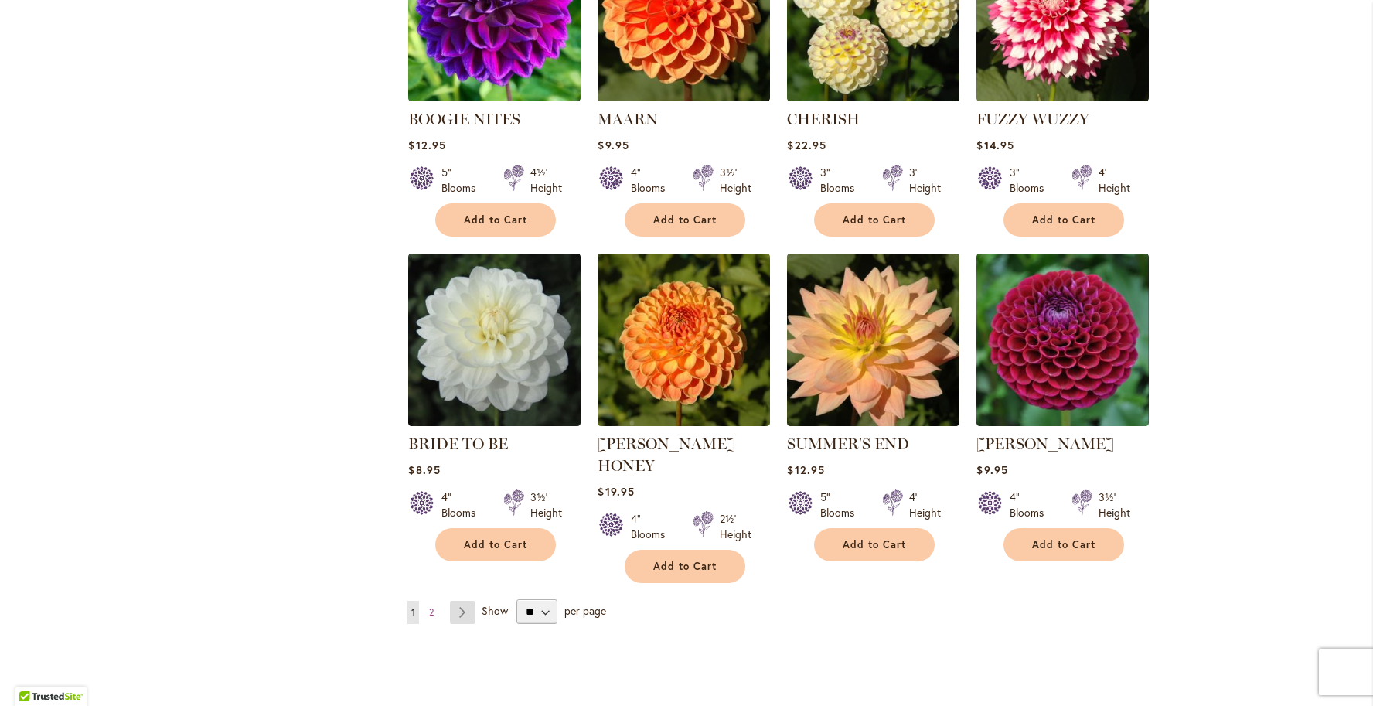
click at [466, 601] on link "Page Next" at bounding box center [463, 612] width 26 height 23
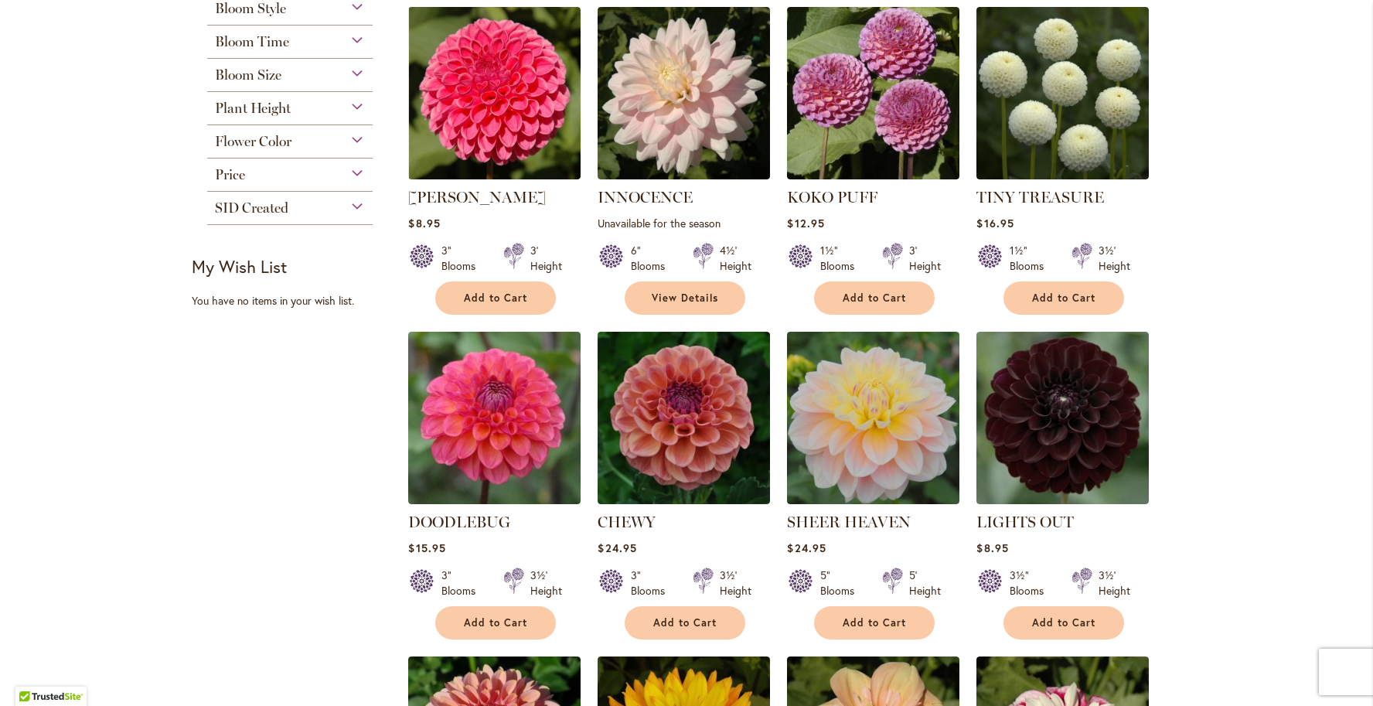
scroll to position [282, 0]
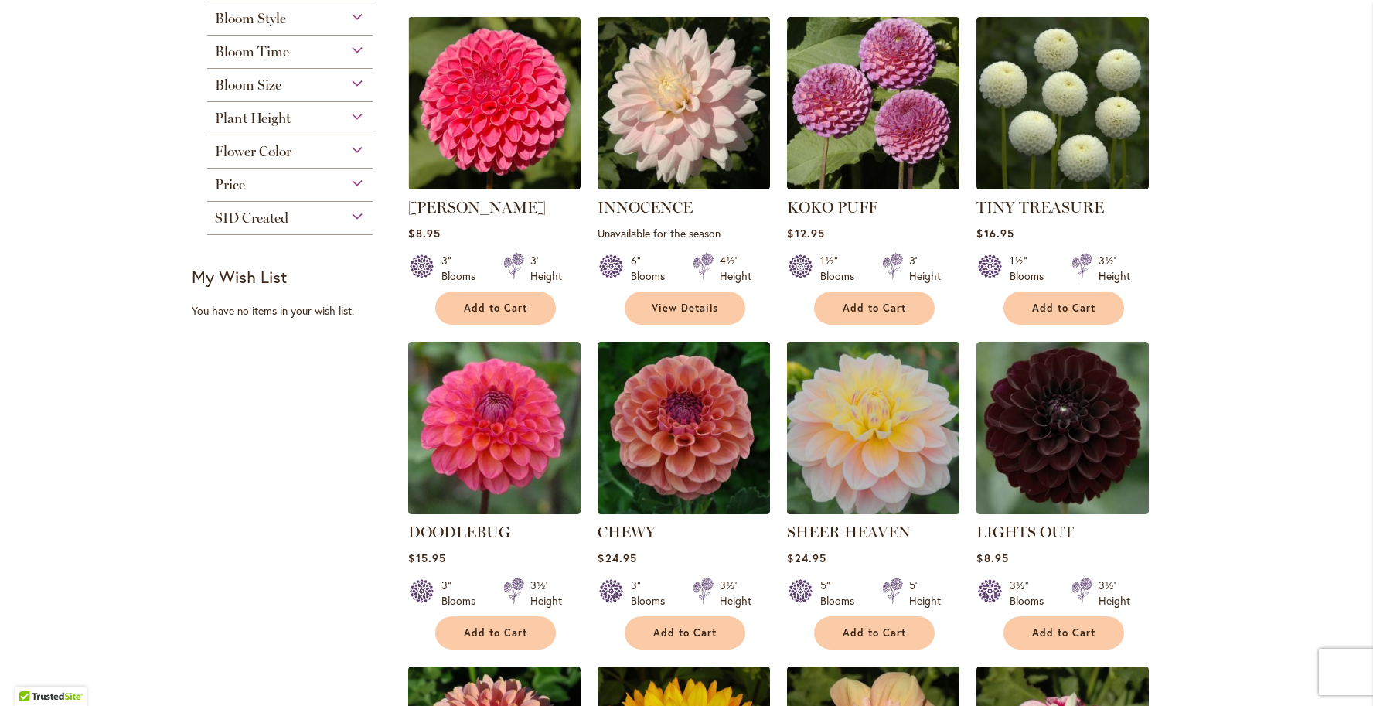
click at [847, 455] on img at bounding box center [873, 427] width 181 height 181
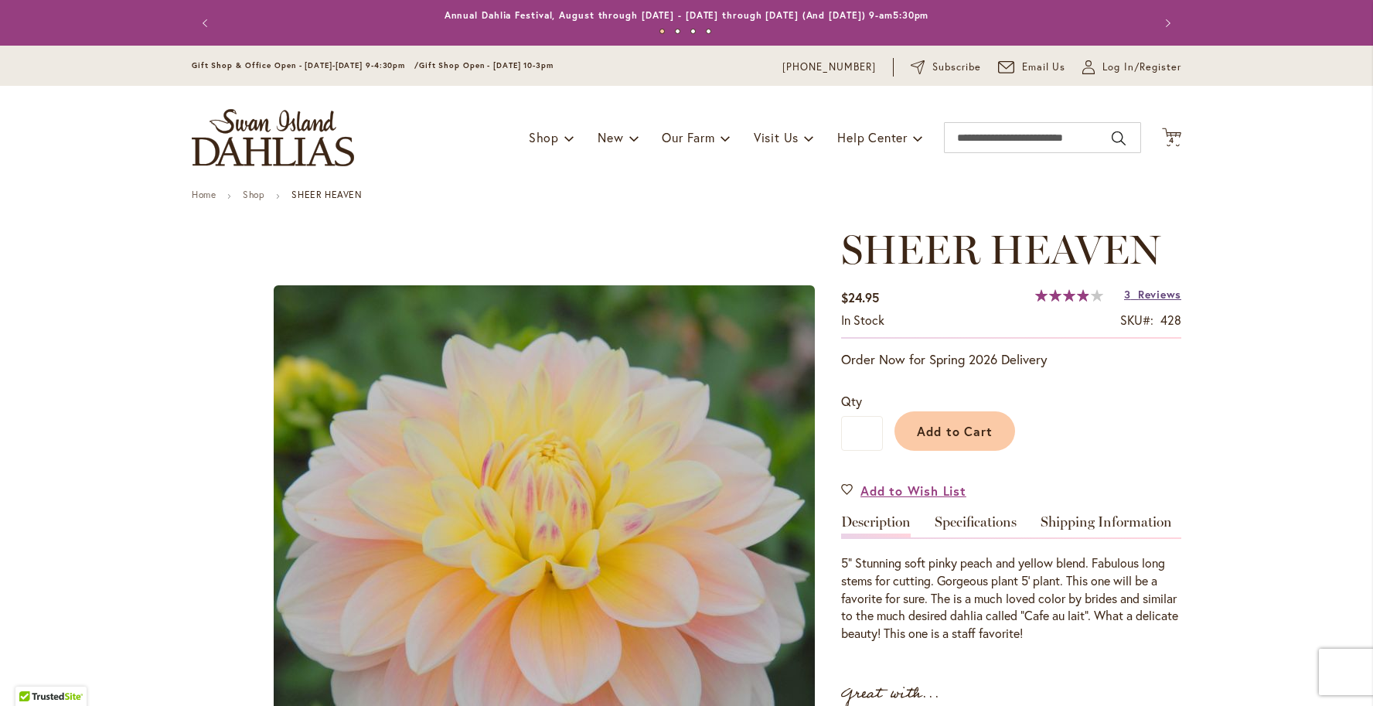
click at [1159, 288] on span "Reviews" at bounding box center [1159, 294] width 43 height 15
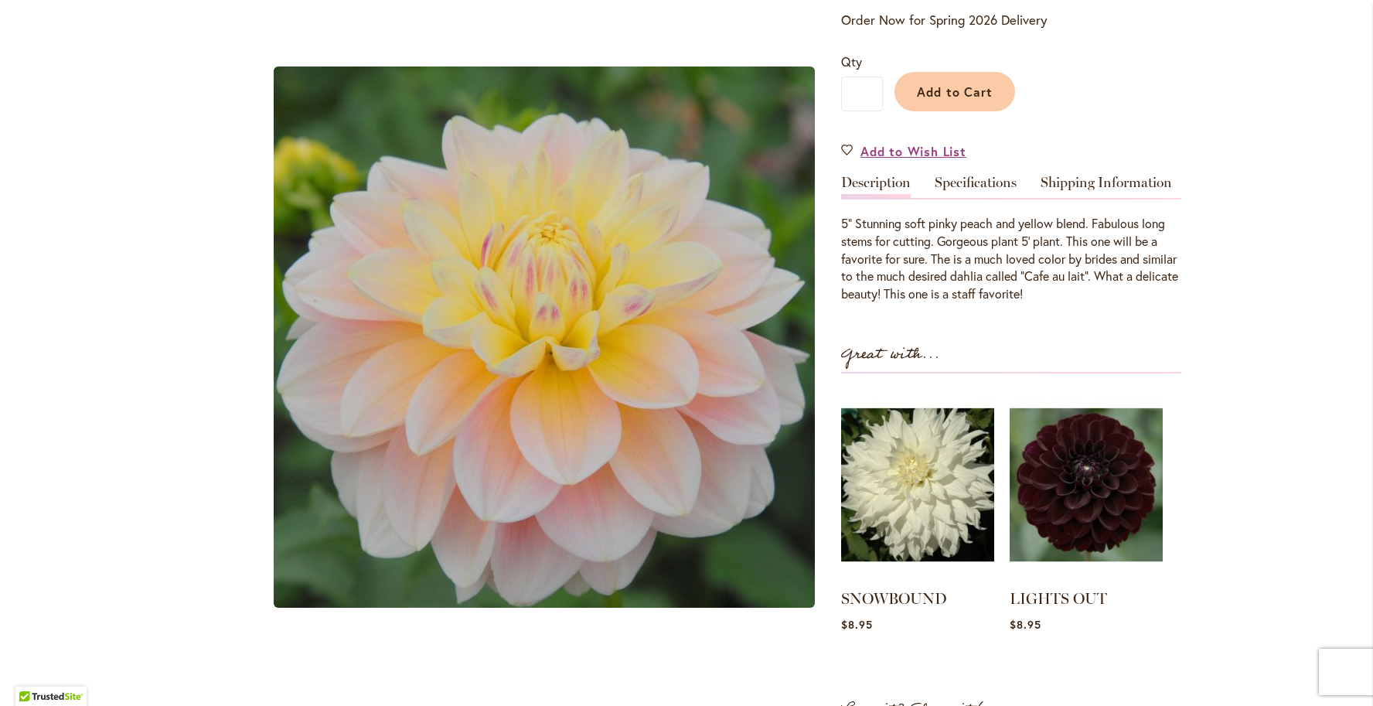
scroll to position [77, 0]
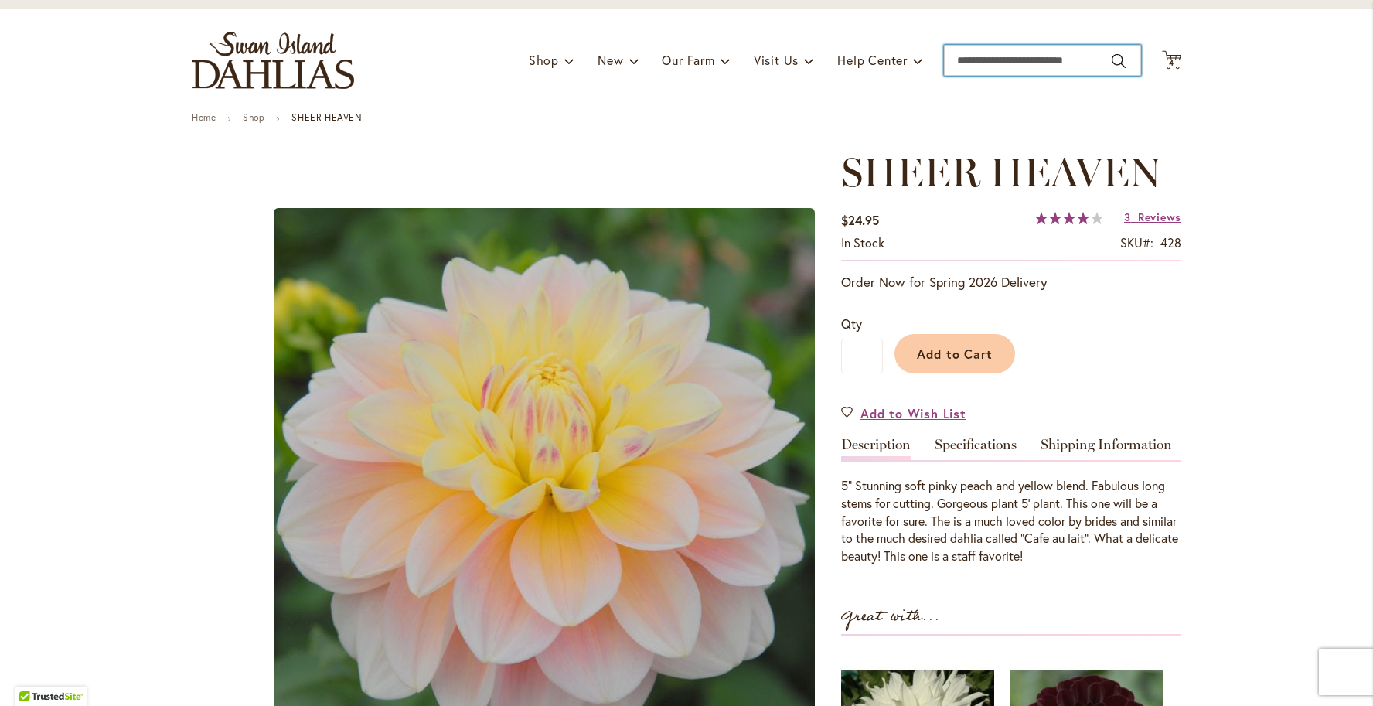
click at [1010, 60] on input "Search" at bounding box center [1042, 60] width 197 height 31
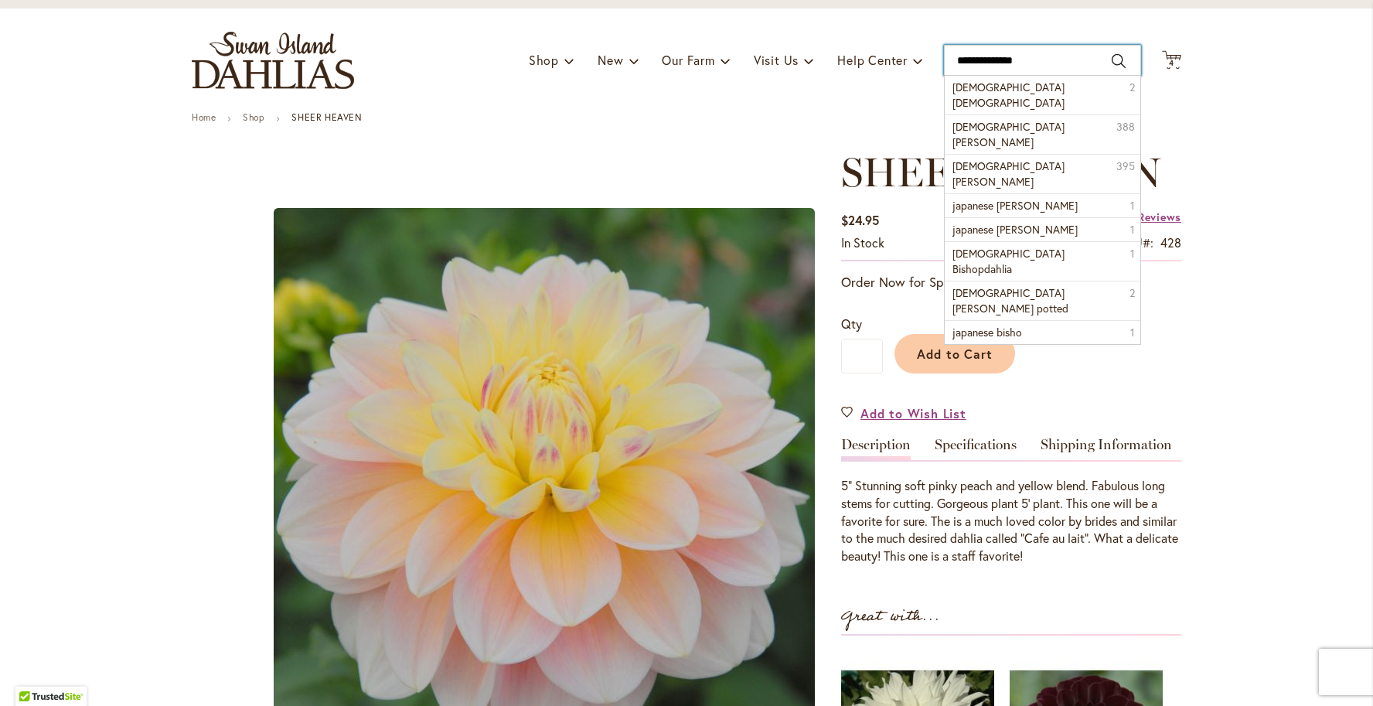
type input "**********"
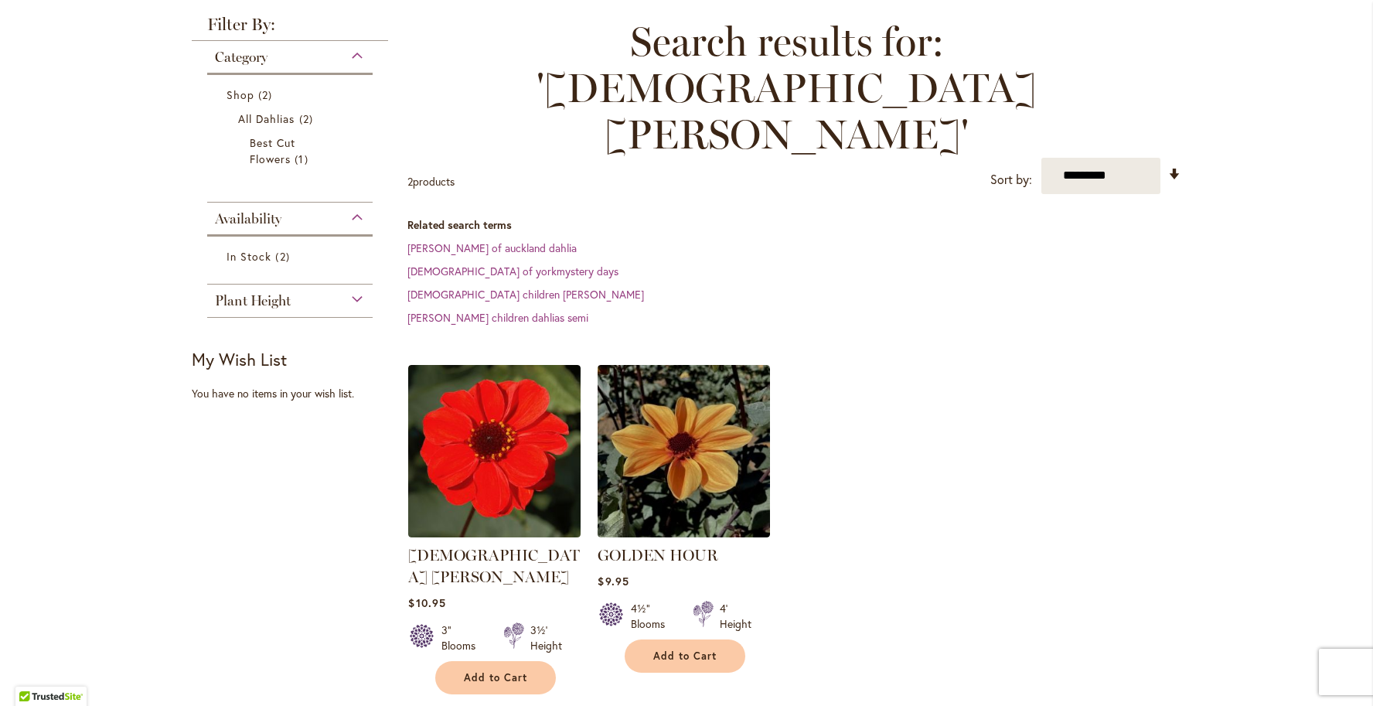
scroll to position [359, 0]
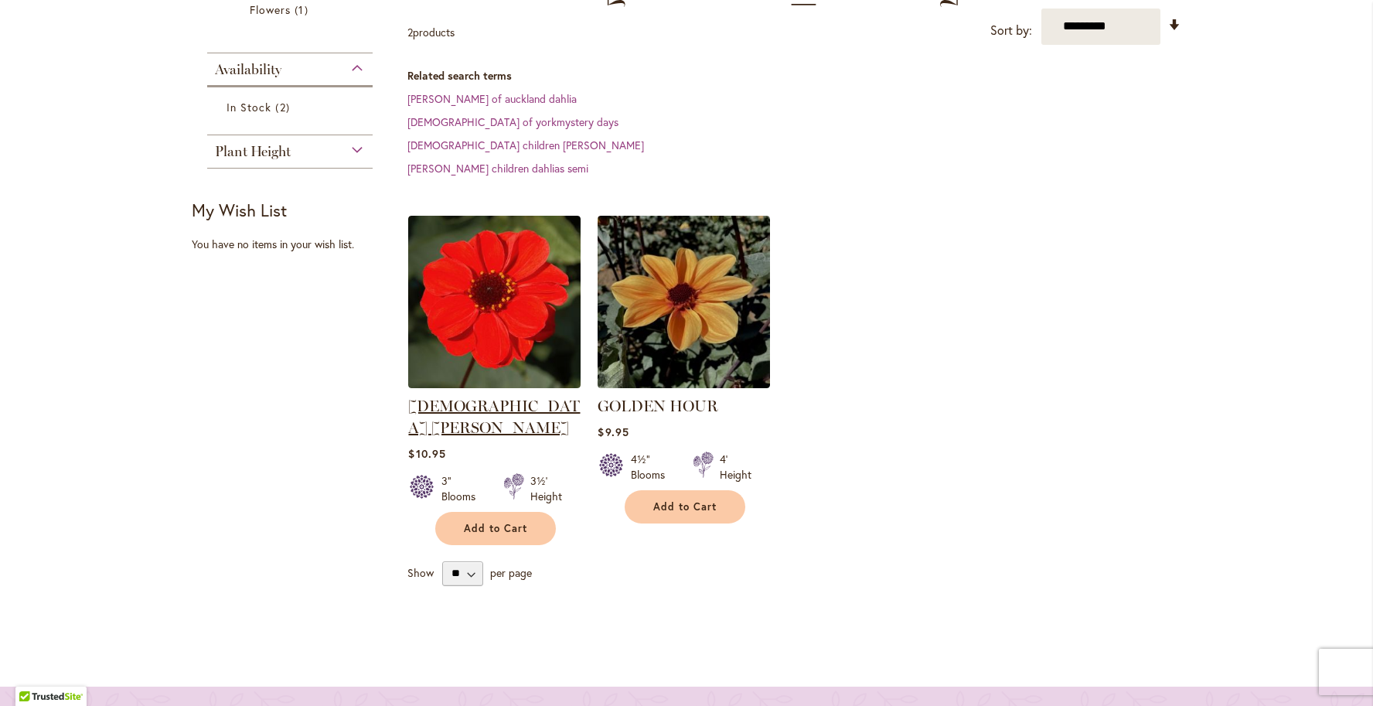
click at [499, 397] on link "JAPANESE BISHOP" at bounding box center [494, 417] width 172 height 40
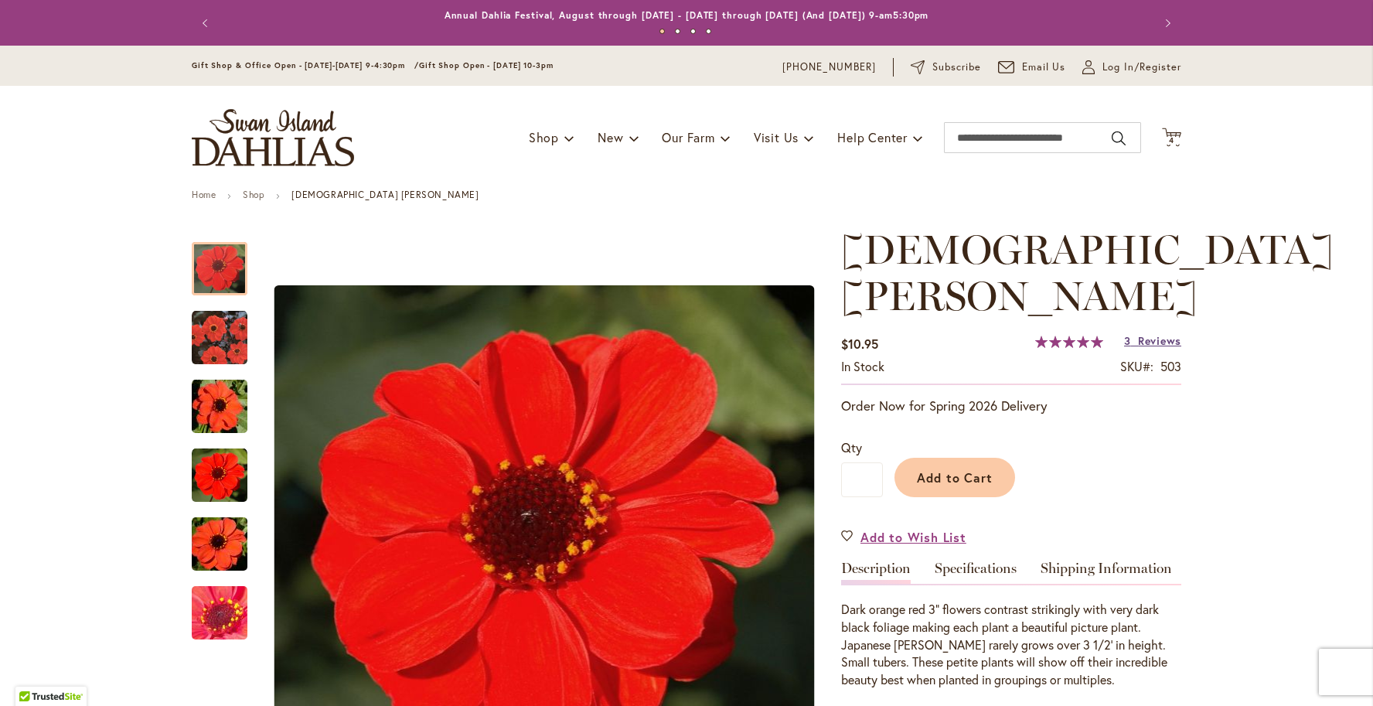
click at [1138, 337] on span "Reviews" at bounding box center [1159, 340] width 43 height 15
click at [1167, 142] on span "4 4 items" at bounding box center [1171, 141] width 15 height 8
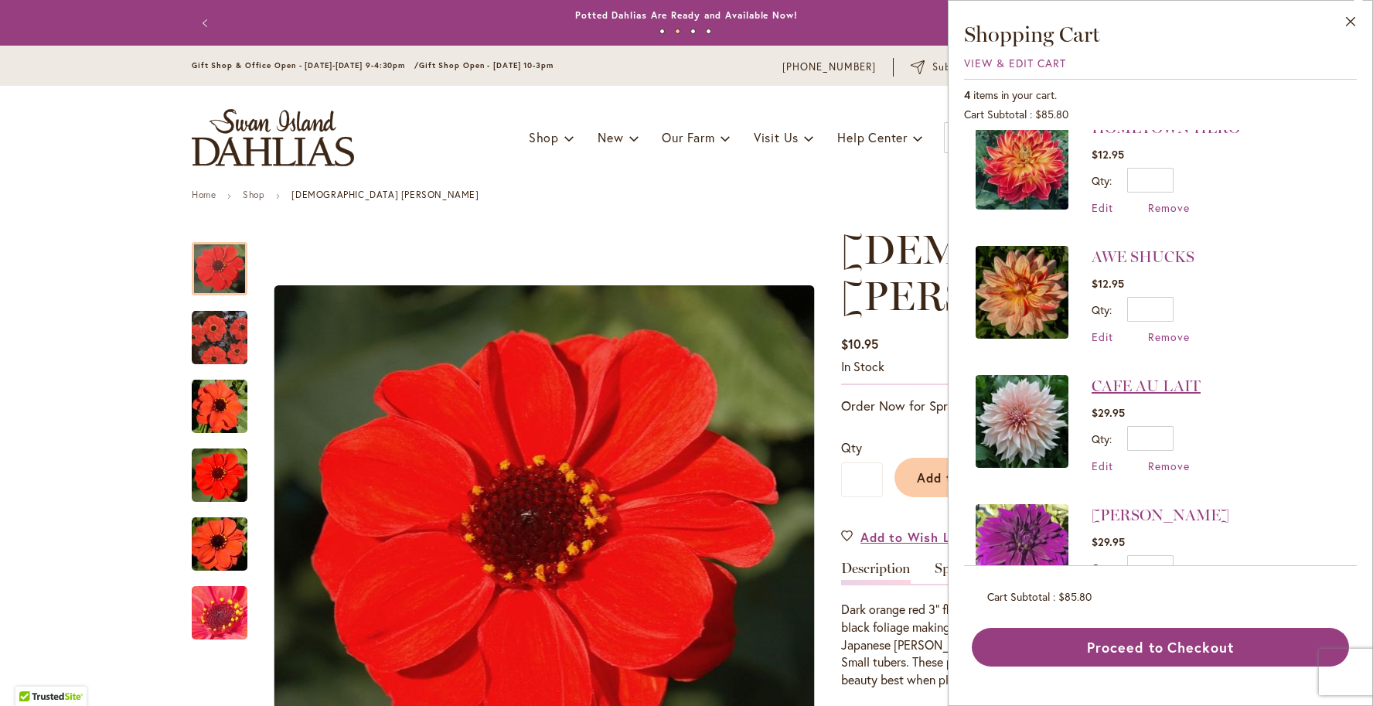
scroll to position [84, 0]
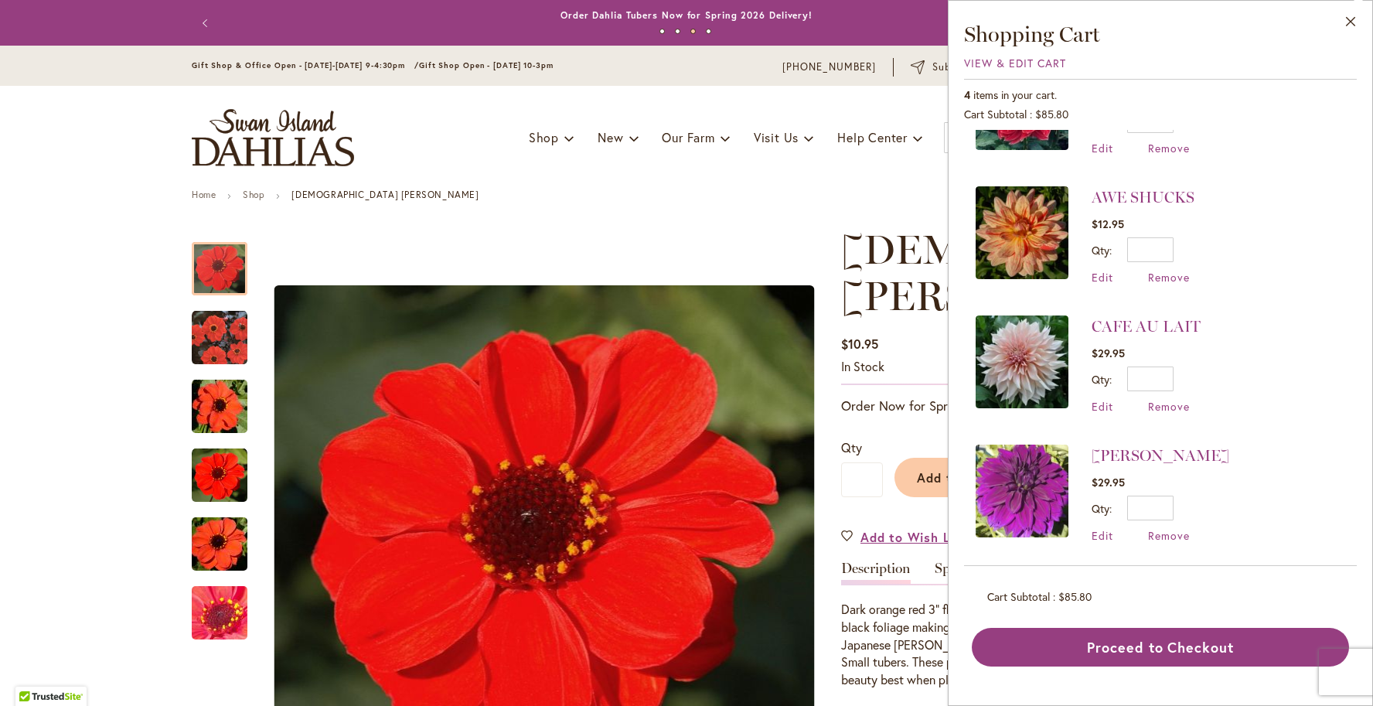
click at [812, 165] on div "Toggle Nav Shop Dahlia Tubers Collections Fresh Cut Dahlias Gardening Supplies …" at bounding box center [686, 138] width 1020 height 104
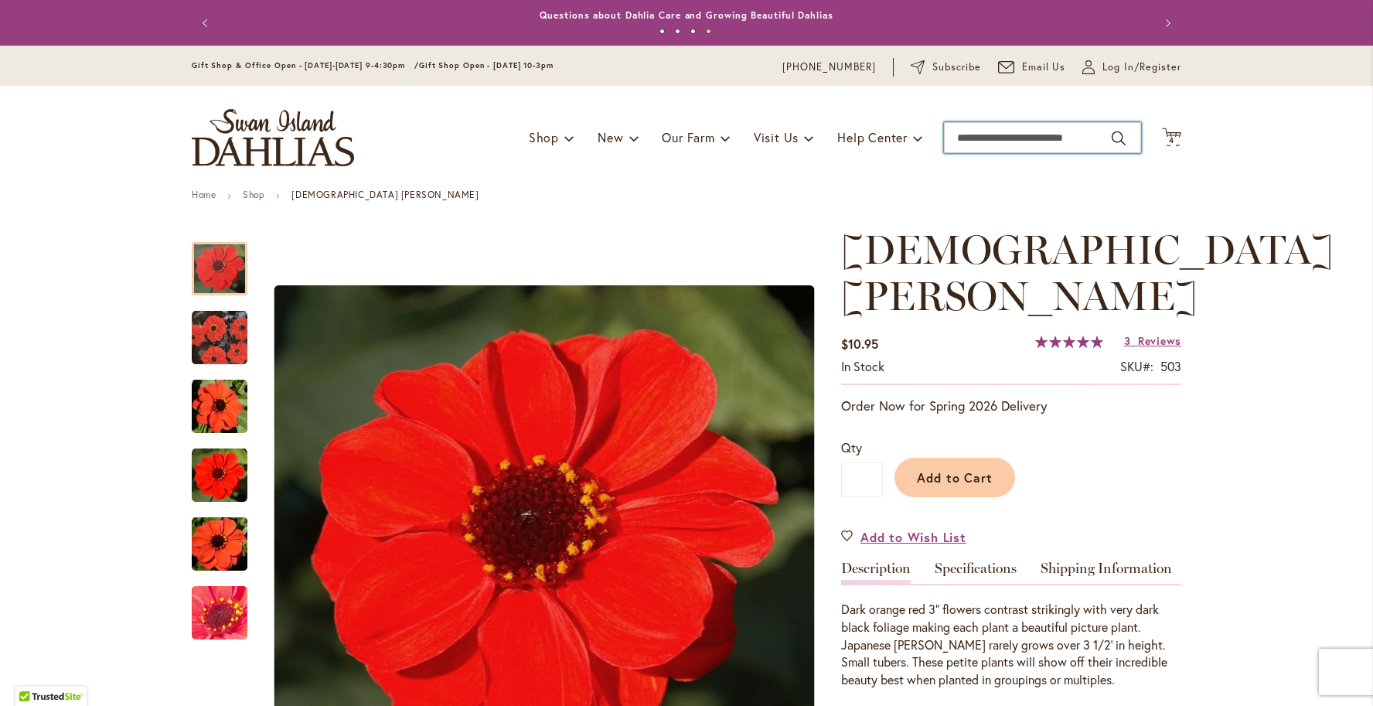
click at [1013, 138] on input "Search" at bounding box center [1042, 137] width 197 height 31
type input "**********"
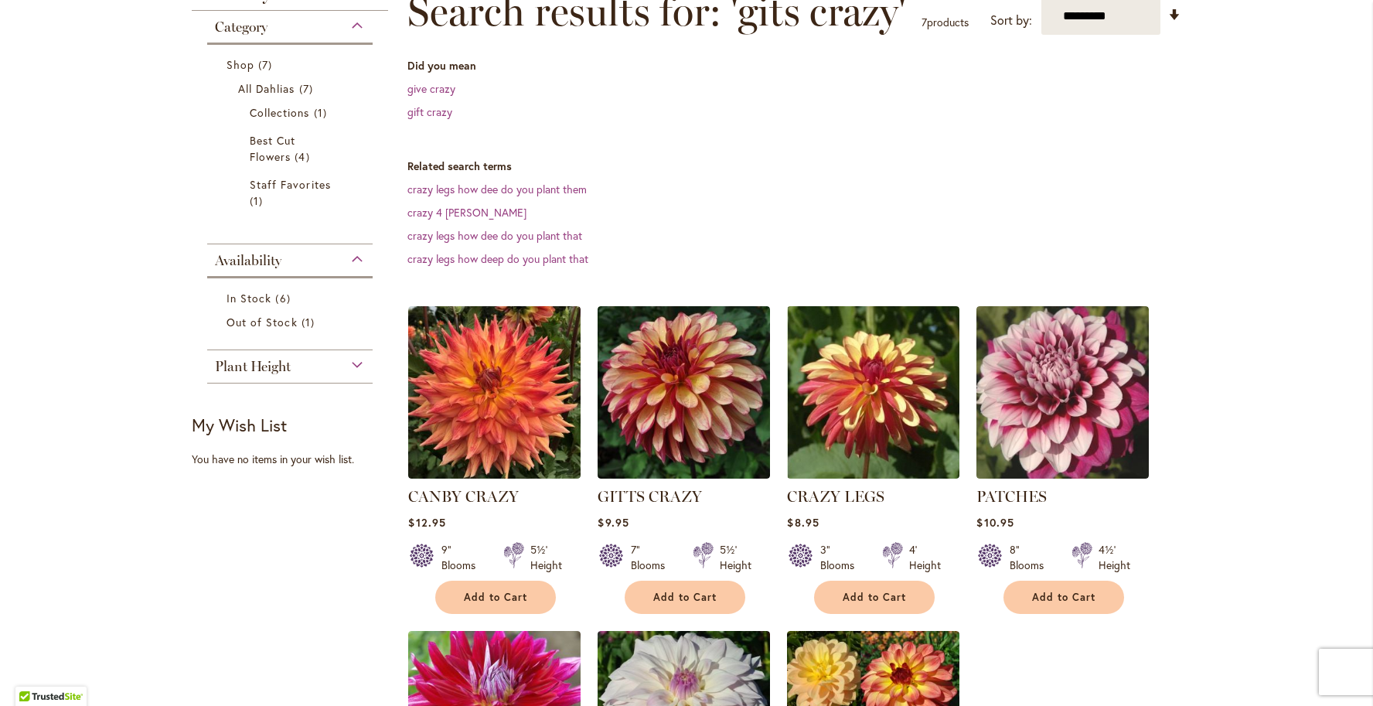
scroll to position [291, 0]
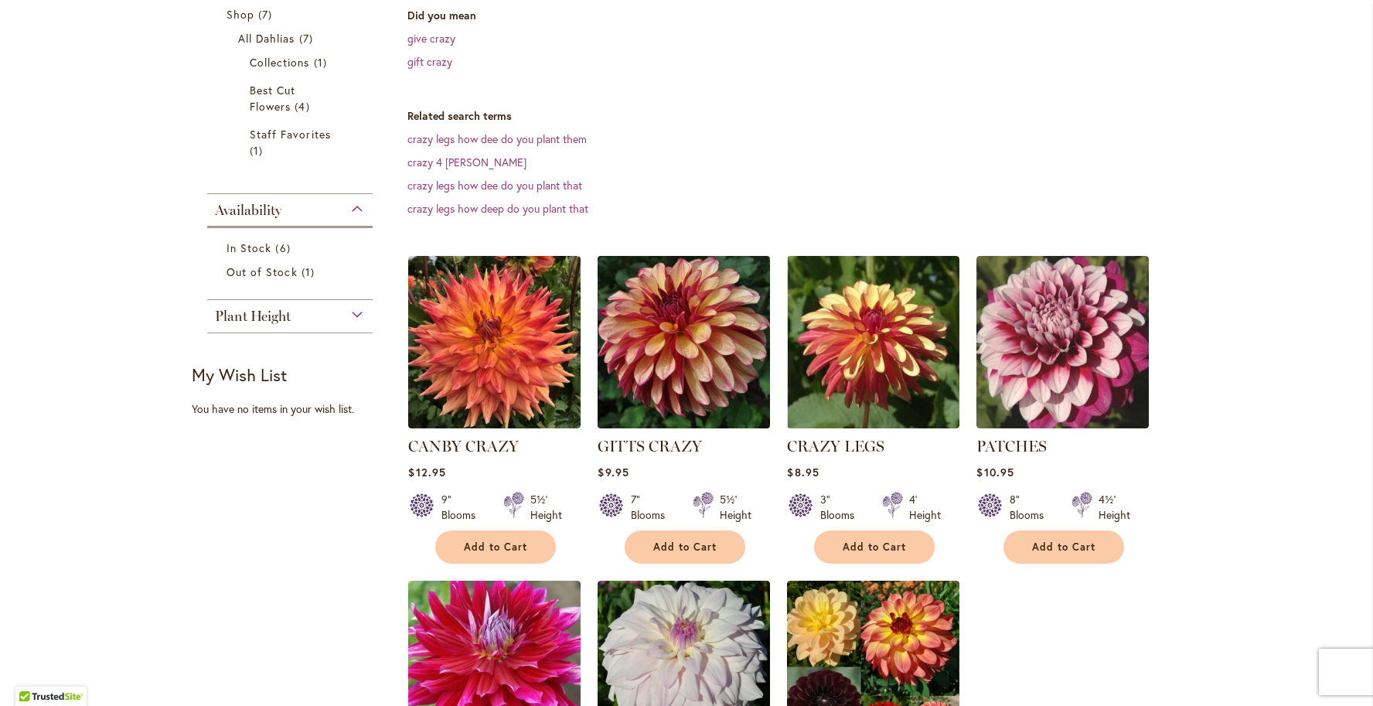
click at [708, 352] on img at bounding box center [684, 341] width 181 height 181
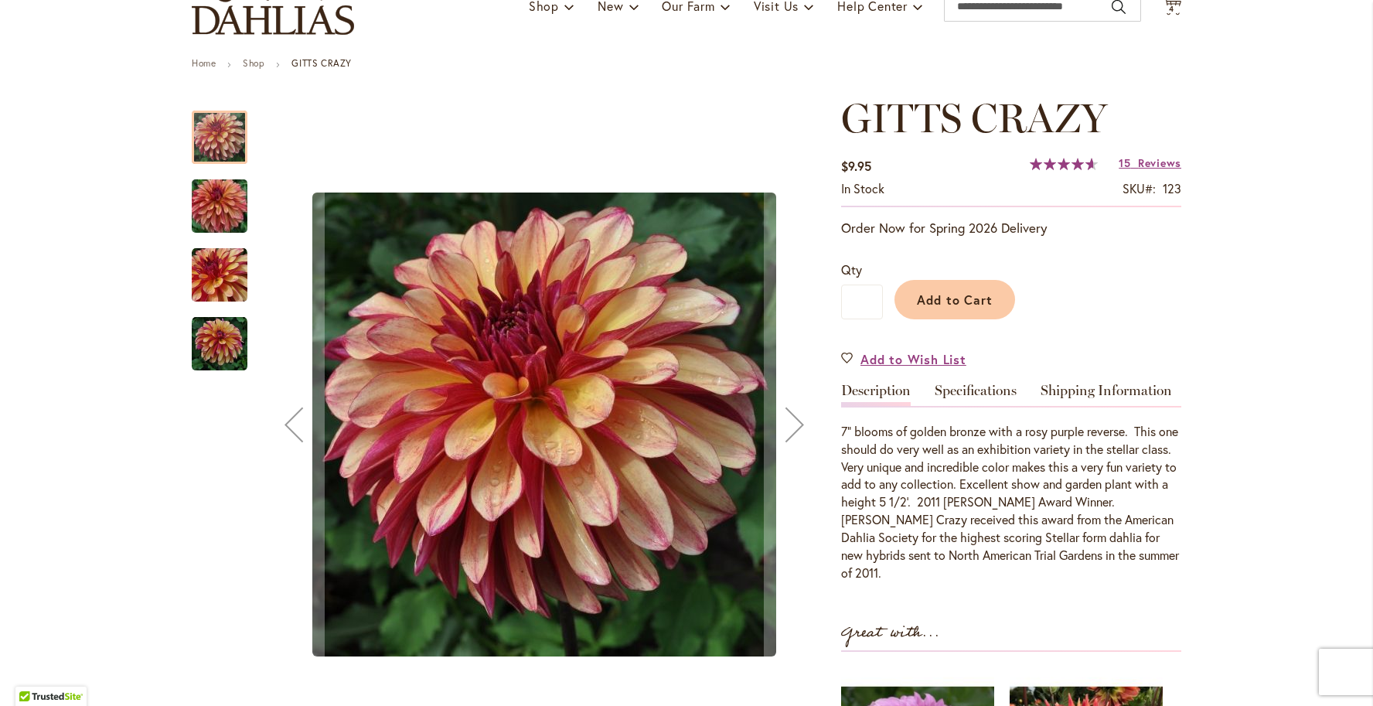
scroll to position [231, 0]
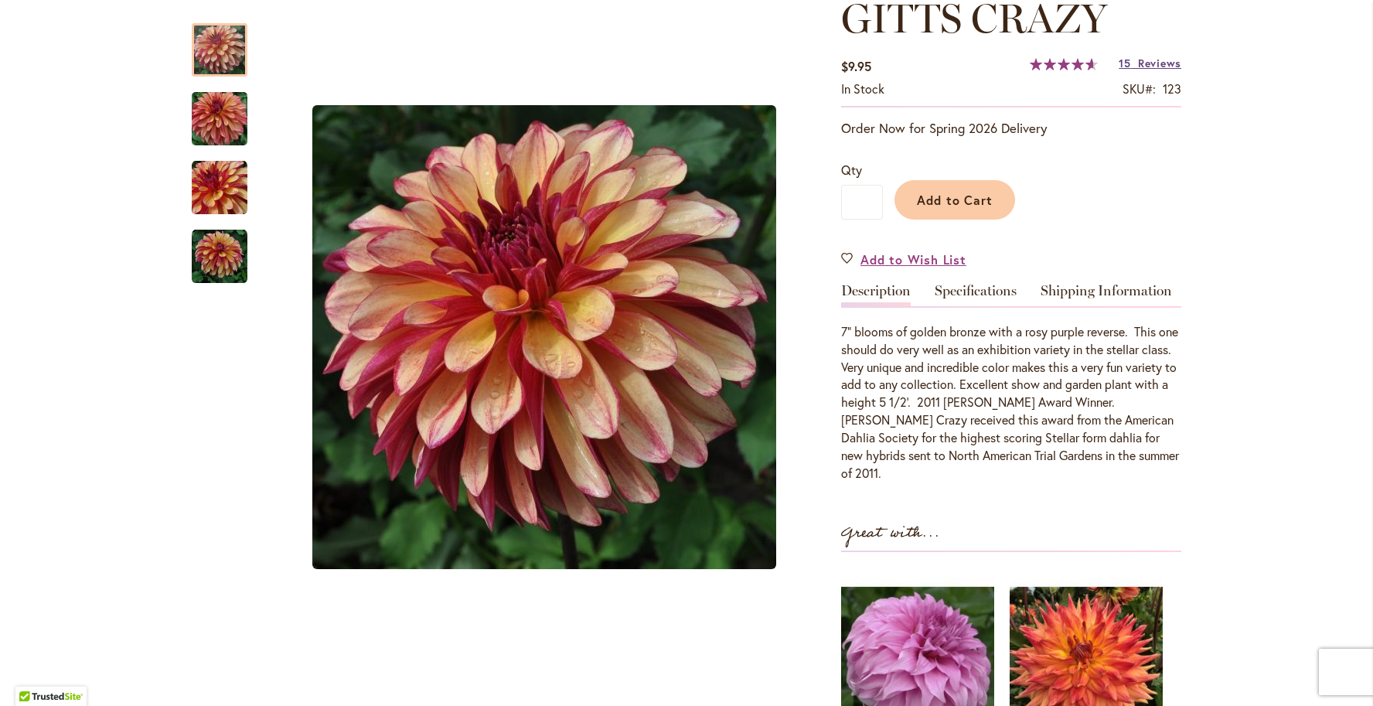
click at [1152, 63] on span "Reviews" at bounding box center [1159, 63] width 43 height 15
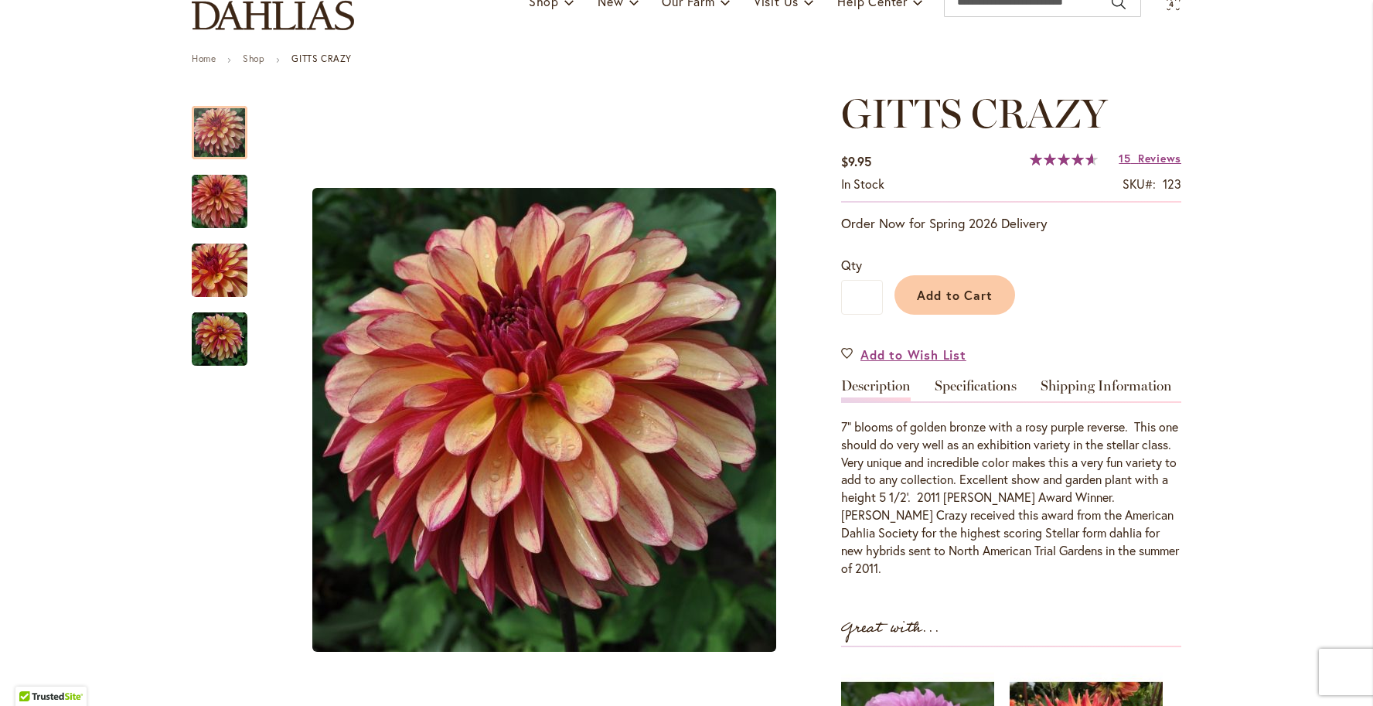
scroll to position [0, 0]
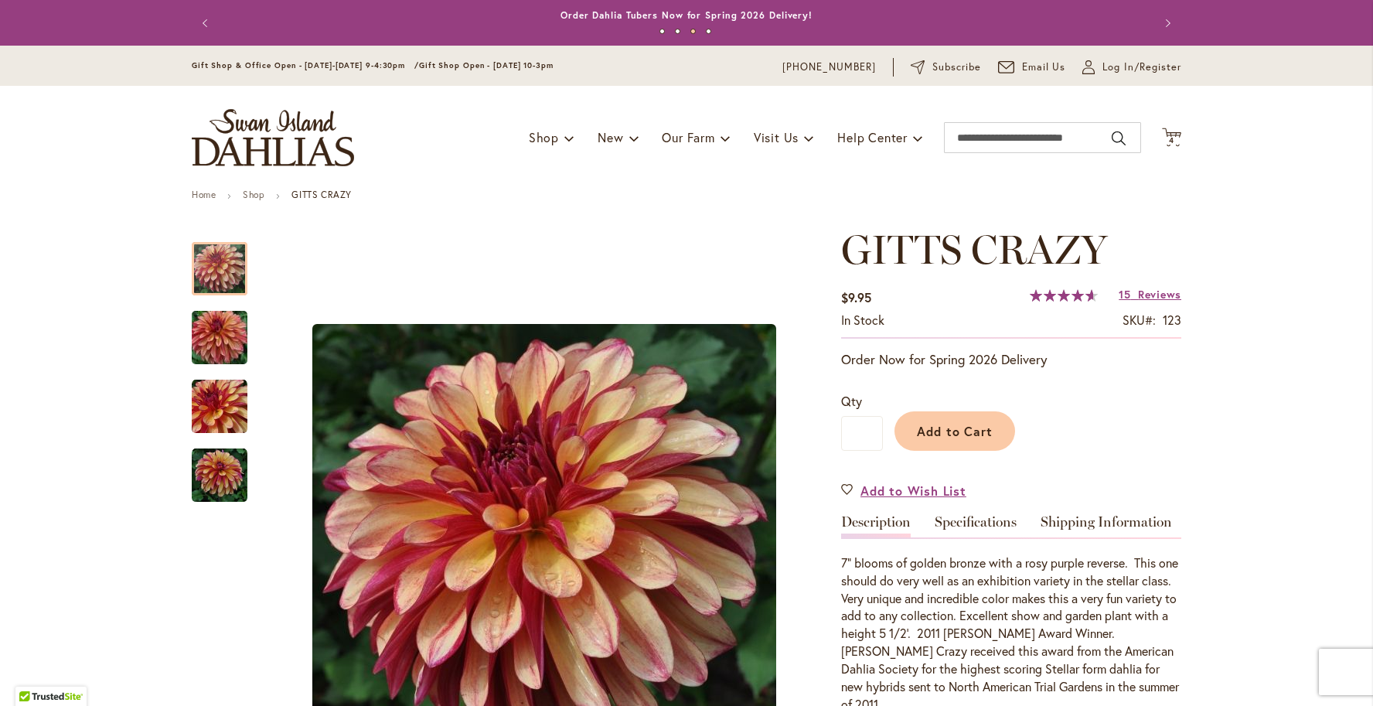
click at [976, 451] on div "Add to Cart" at bounding box center [1032, 427] width 298 height 70
click at [975, 437] on span "Add to Cart" at bounding box center [955, 431] width 77 height 16
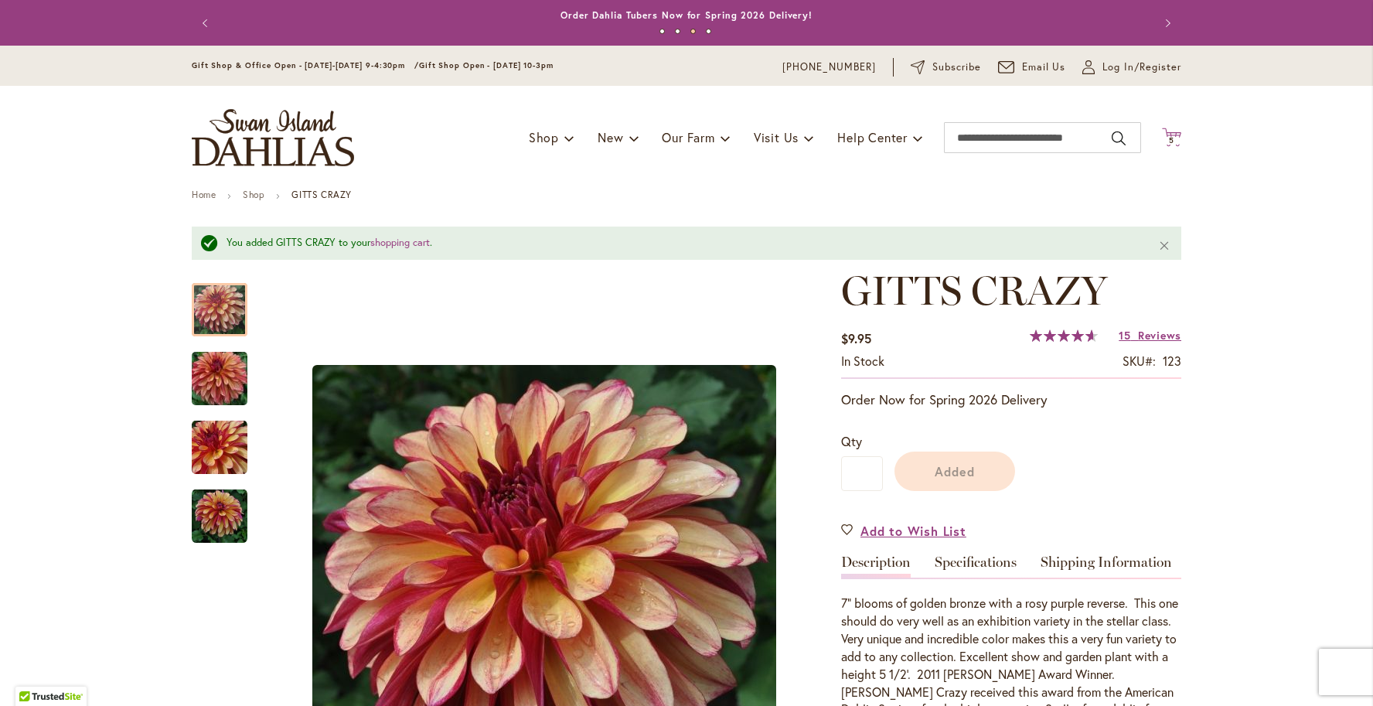
click at [1175, 137] on span "5 5 items" at bounding box center [1171, 141] width 15 height 8
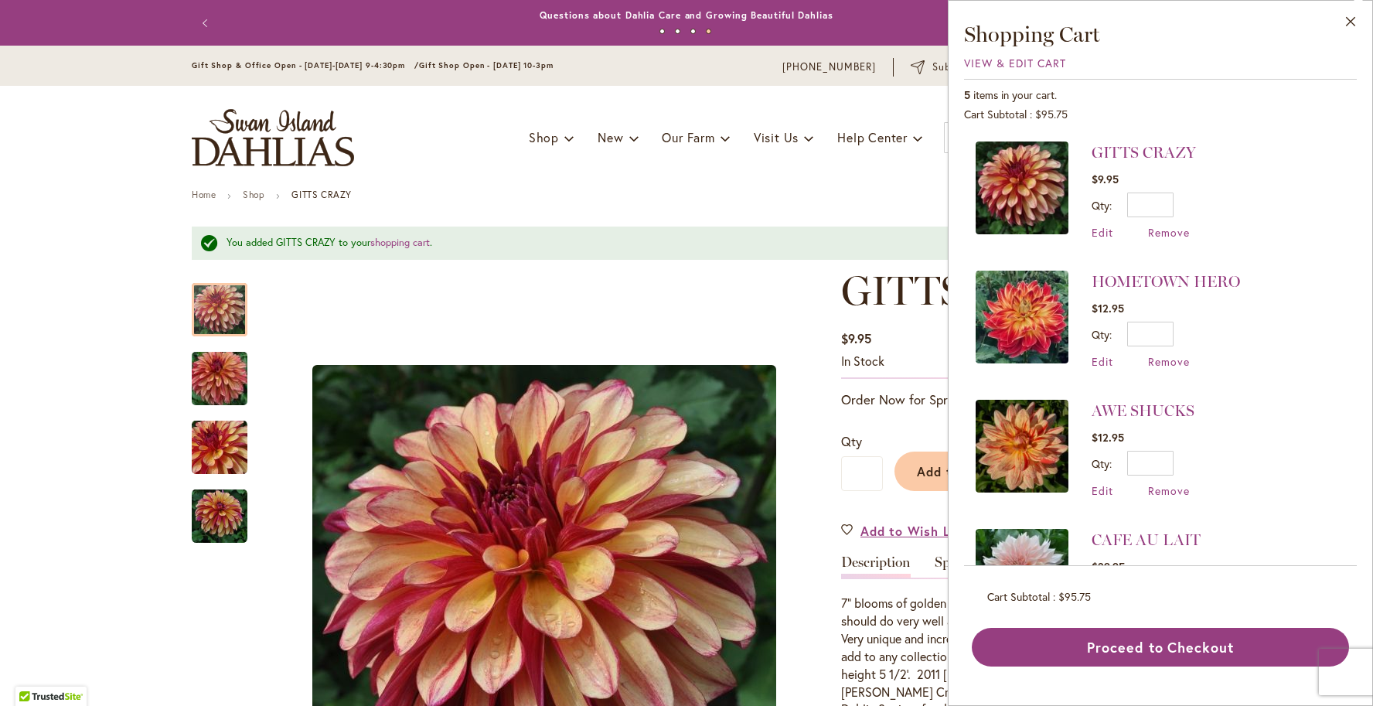
click at [782, 201] on ul "Home Shop GITTS CRAZY" at bounding box center [686, 196] width 989 height 14
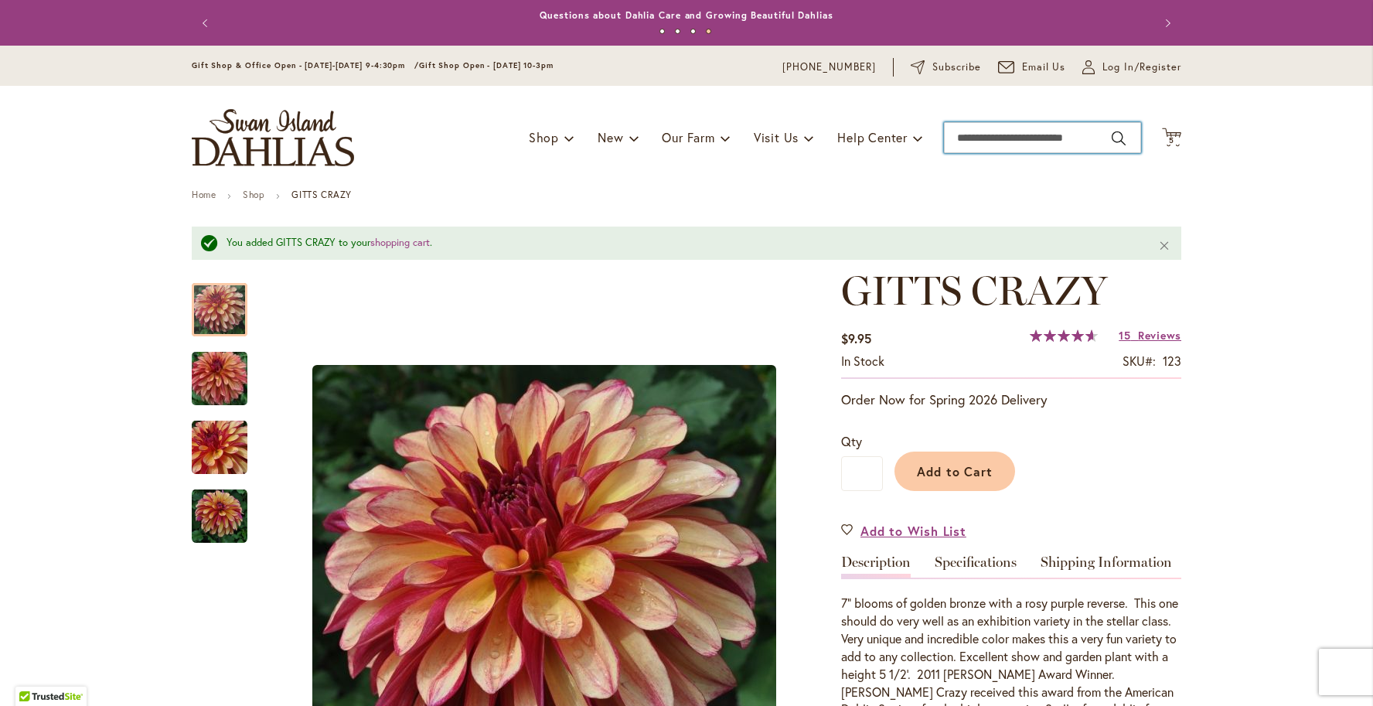
click at [979, 145] on input "Search" at bounding box center [1042, 137] width 197 height 31
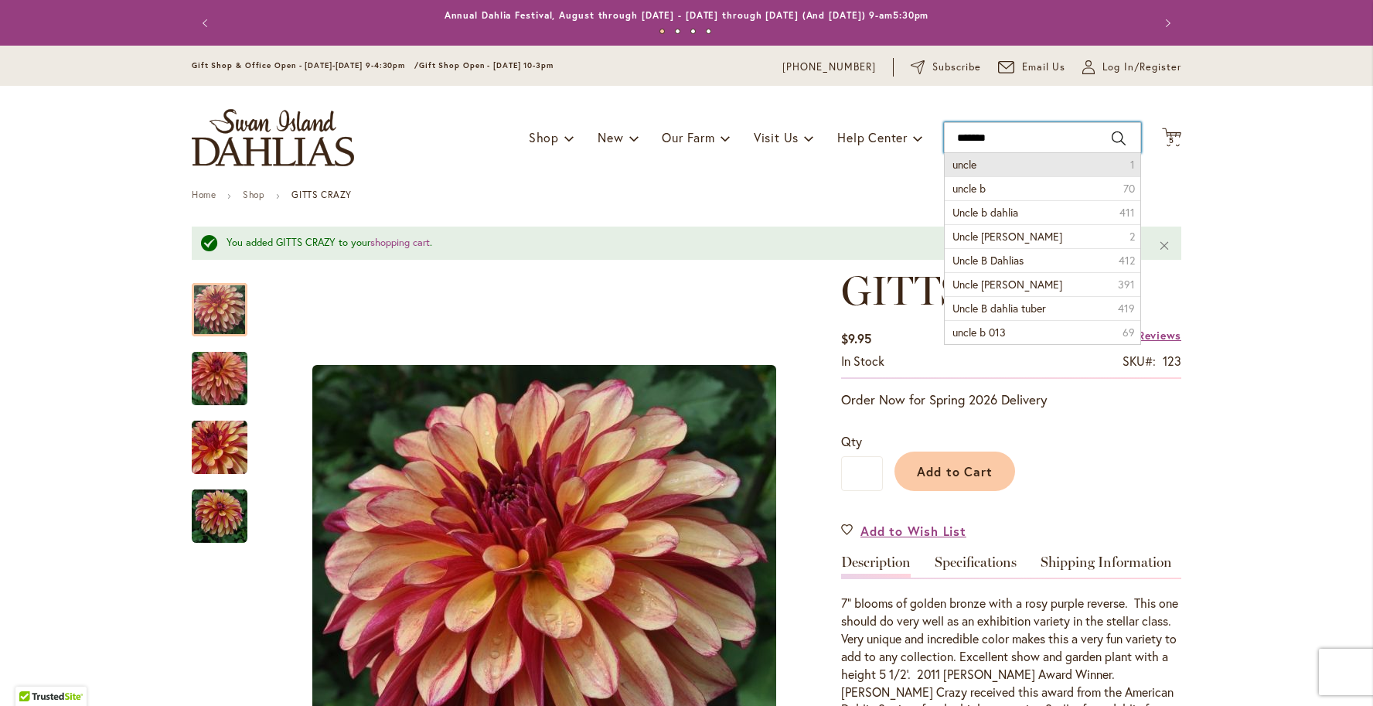
type input "*****"
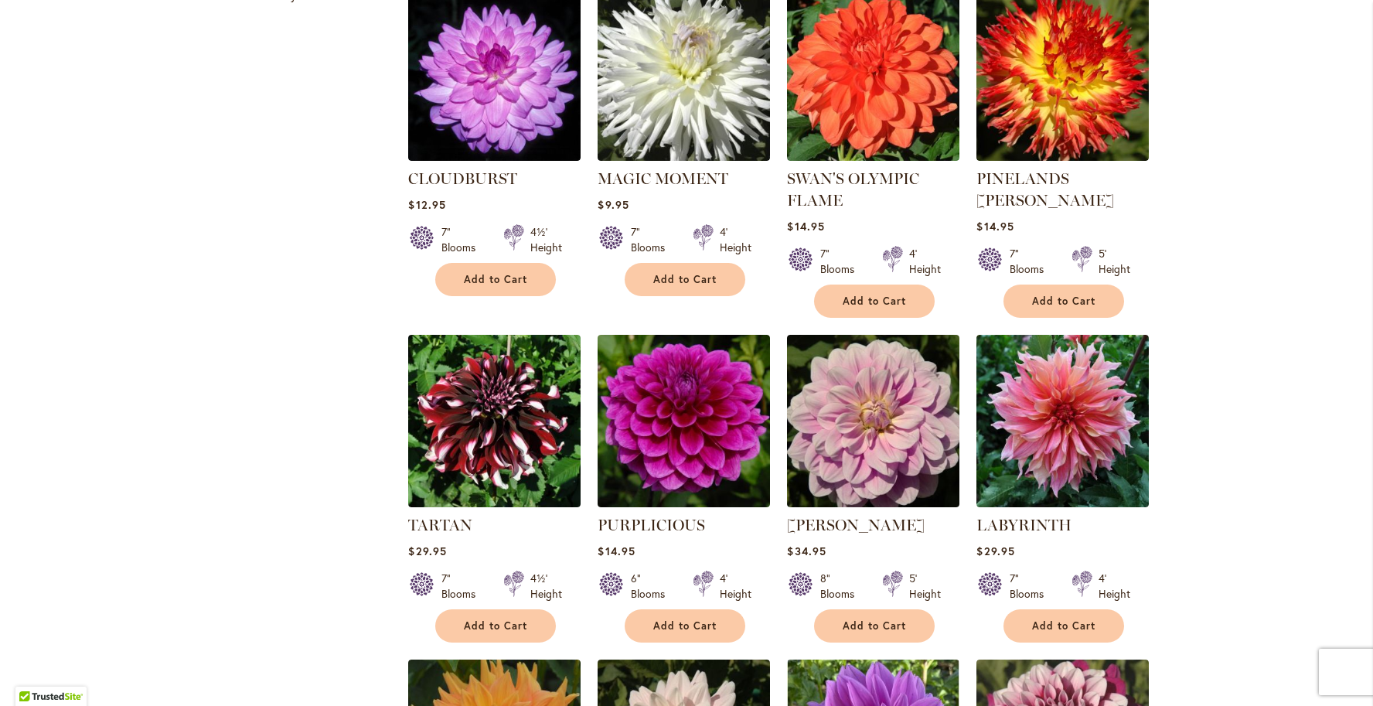
scroll to position [750, 0]
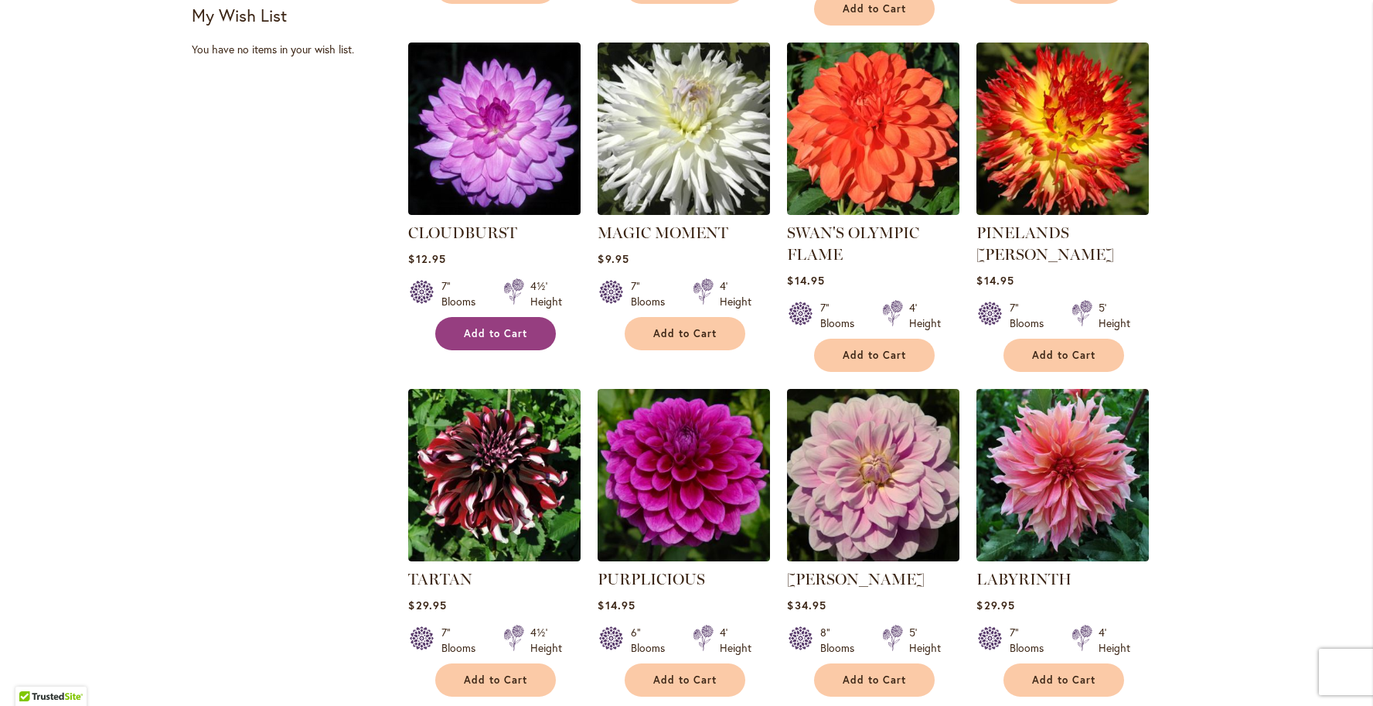
click at [493, 333] on span "Add to Cart" at bounding box center [495, 333] width 63 height 13
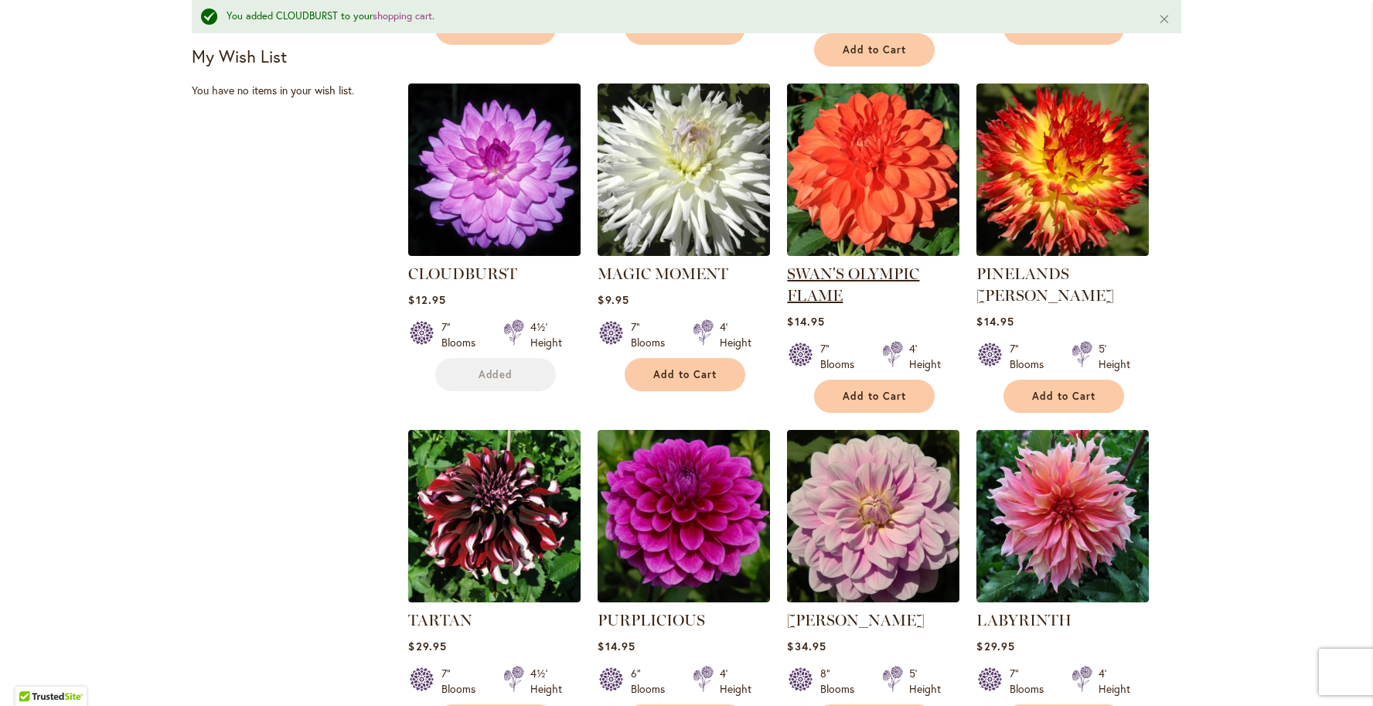
scroll to position [0, 0]
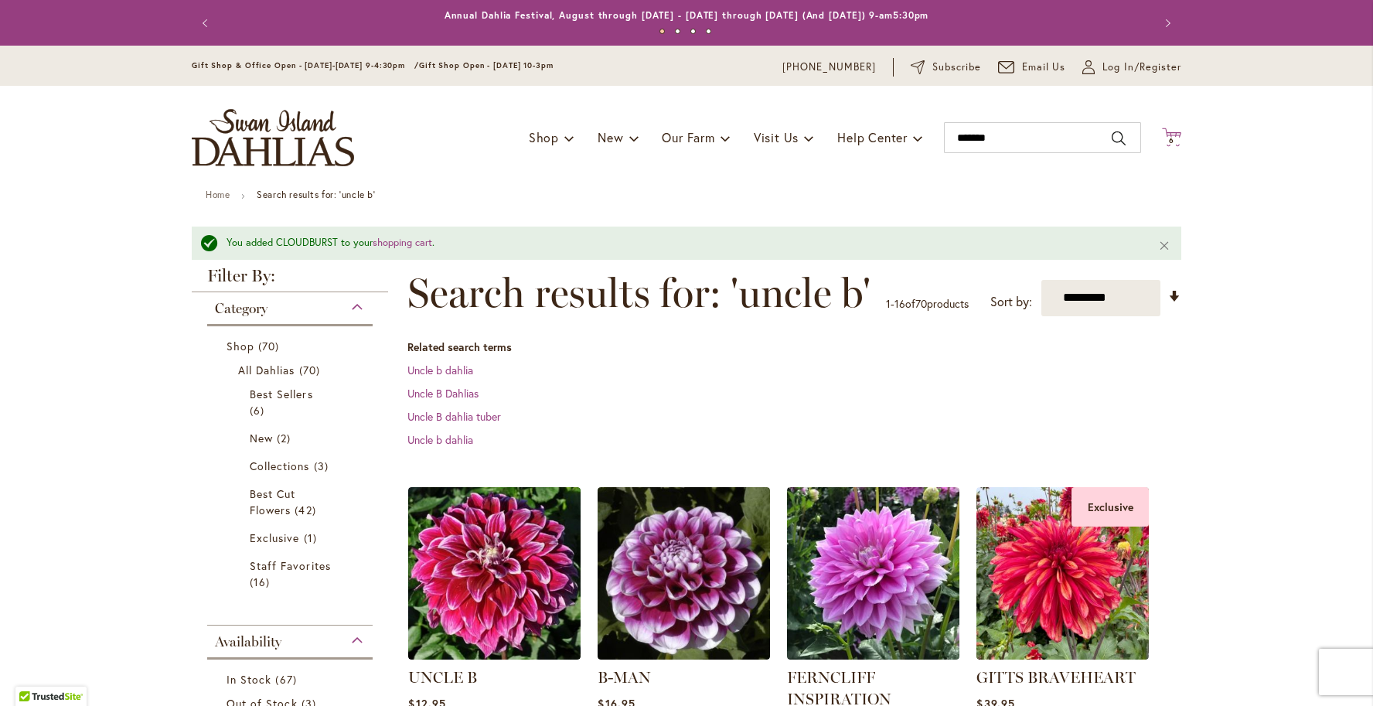
click at [1173, 131] on icon at bounding box center [1171, 137] width 19 height 19
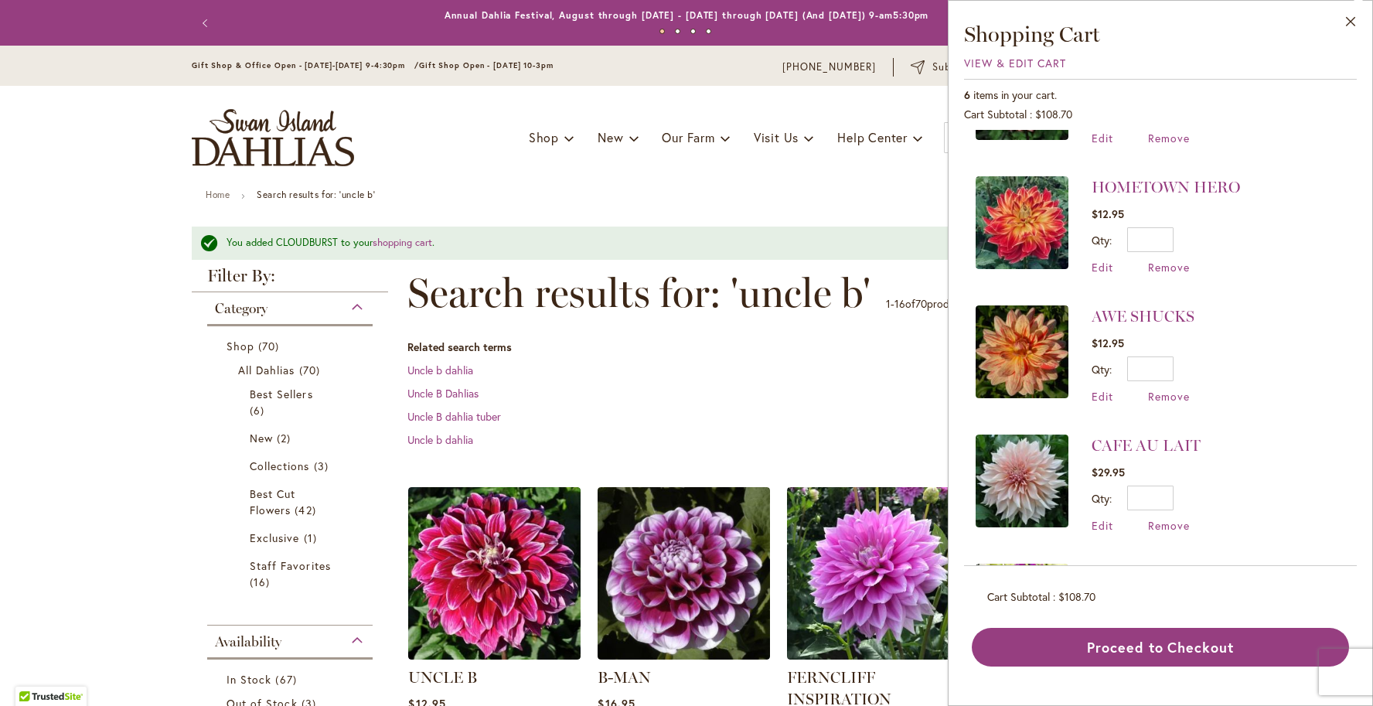
scroll to position [340, 0]
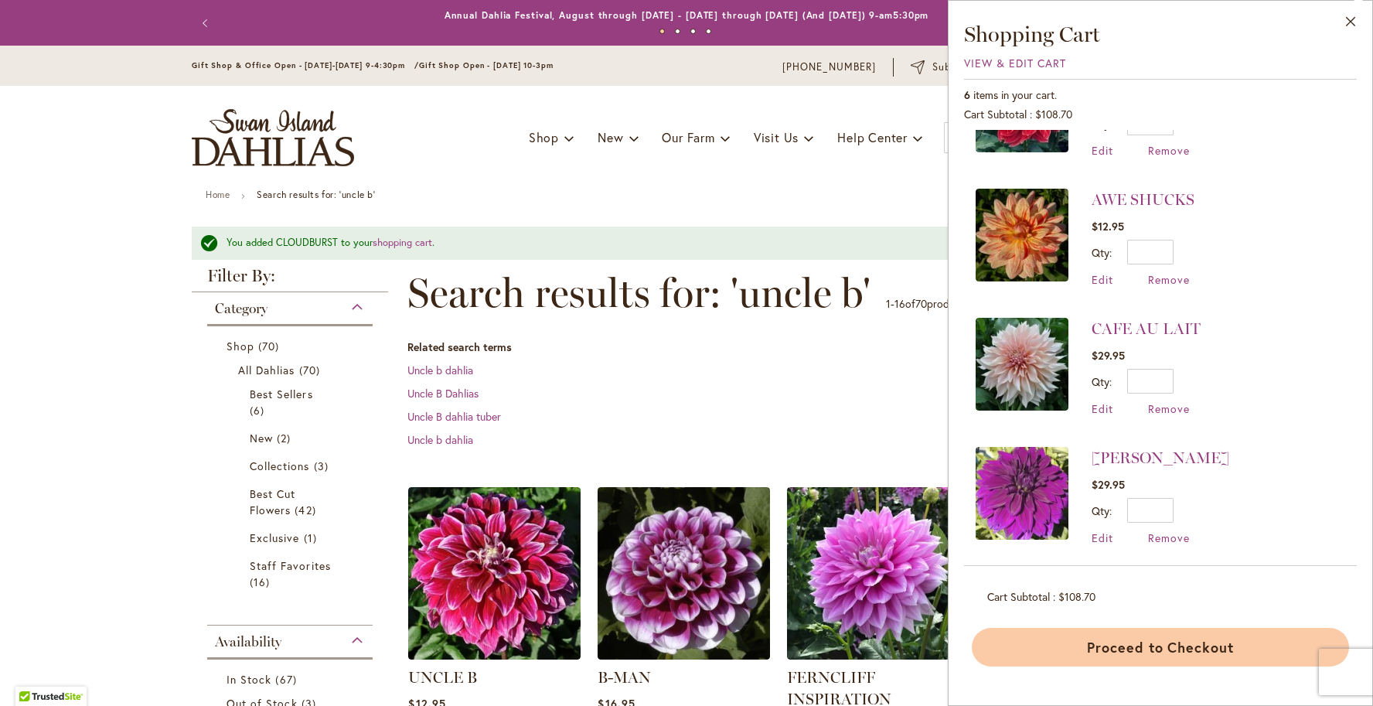
click at [1165, 635] on button "Proceed to Checkout" at bounding box center [1160, 647] width 377 height 39
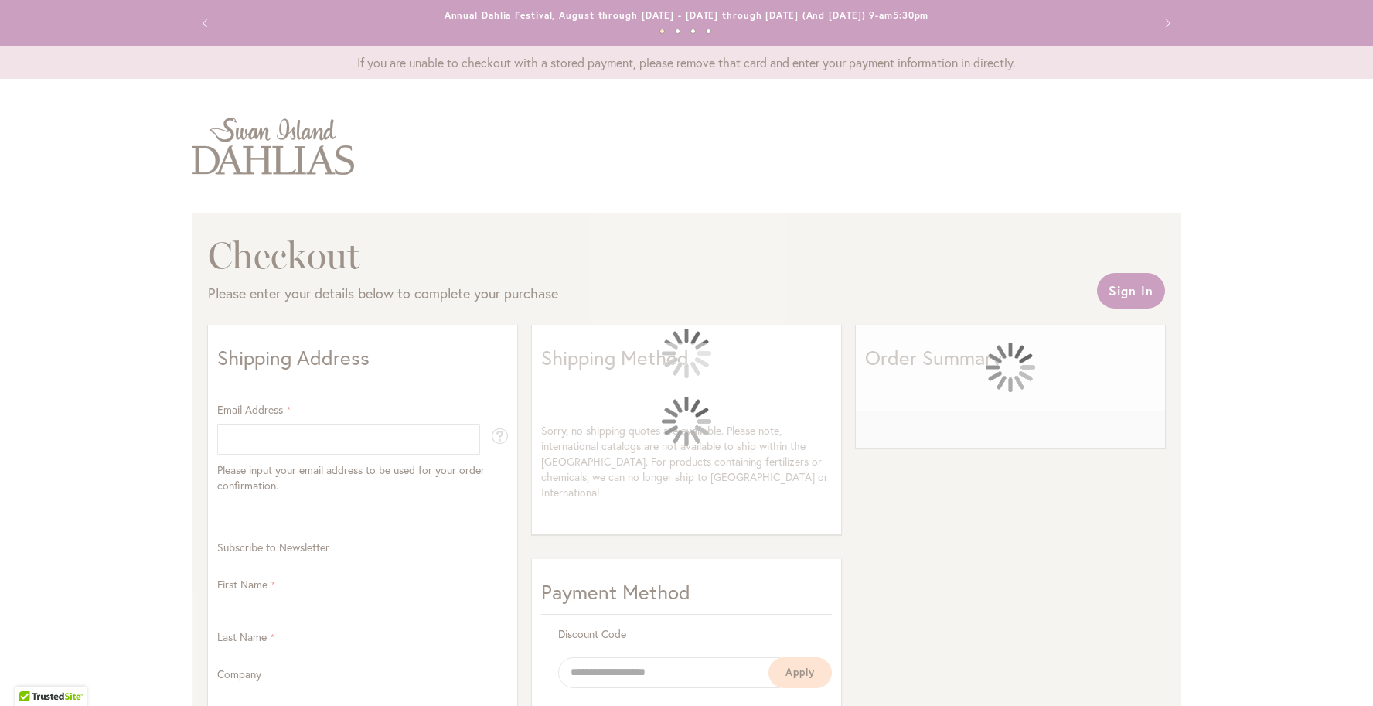
select select "**"
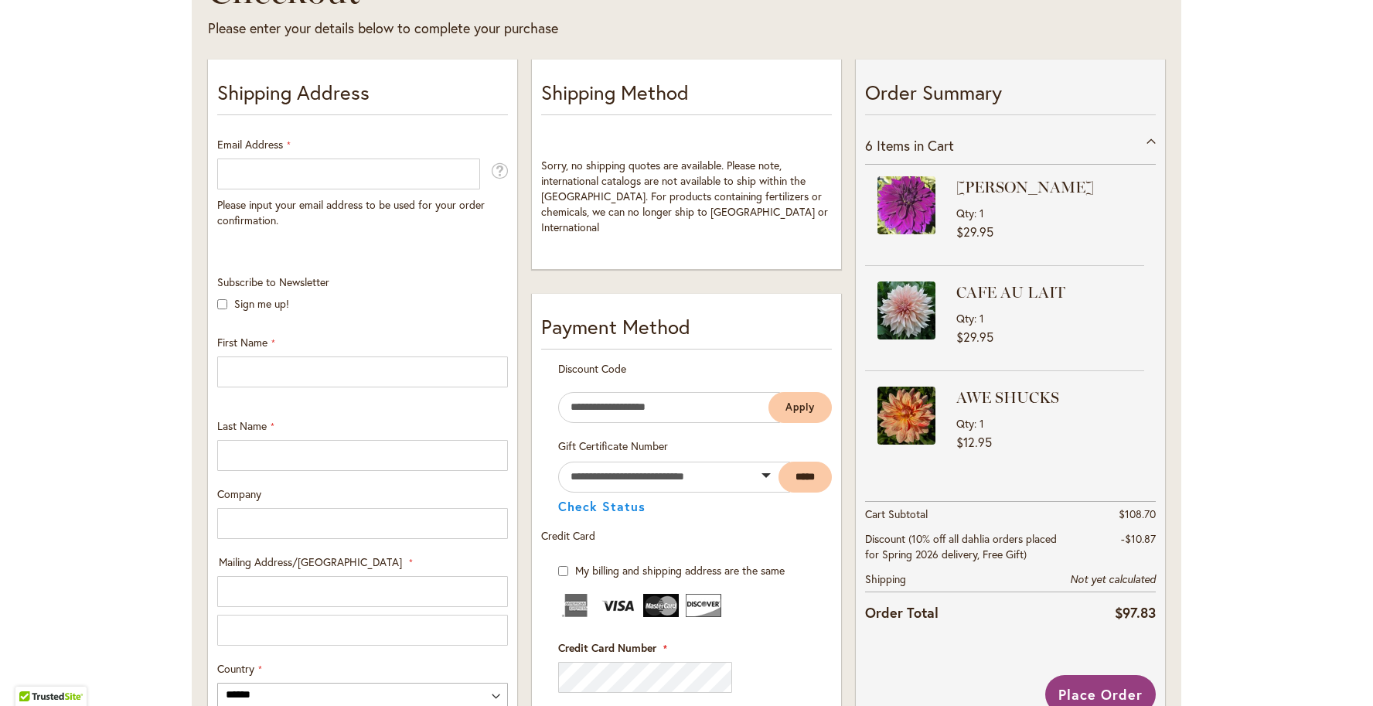
scroll to position [277, 0]
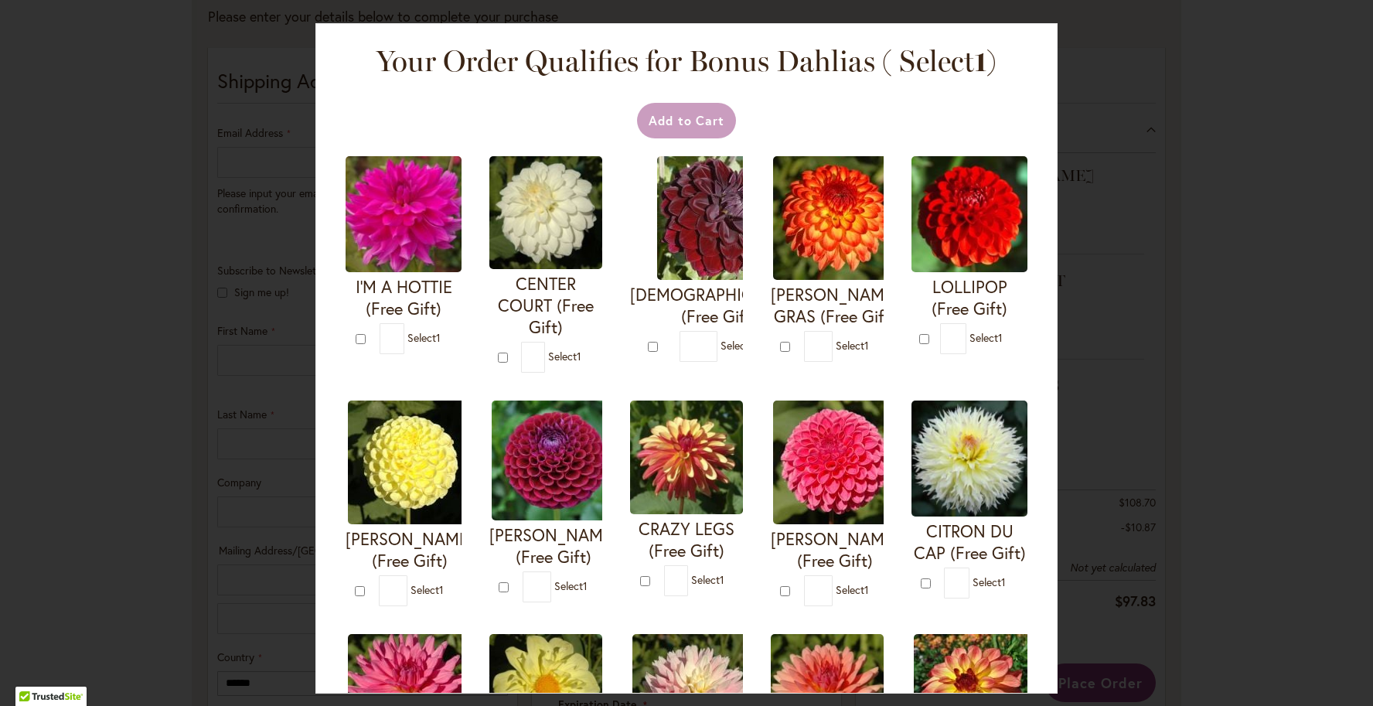
click at [0, 705] on div at bounding box center [0, 706] width 0 height 0
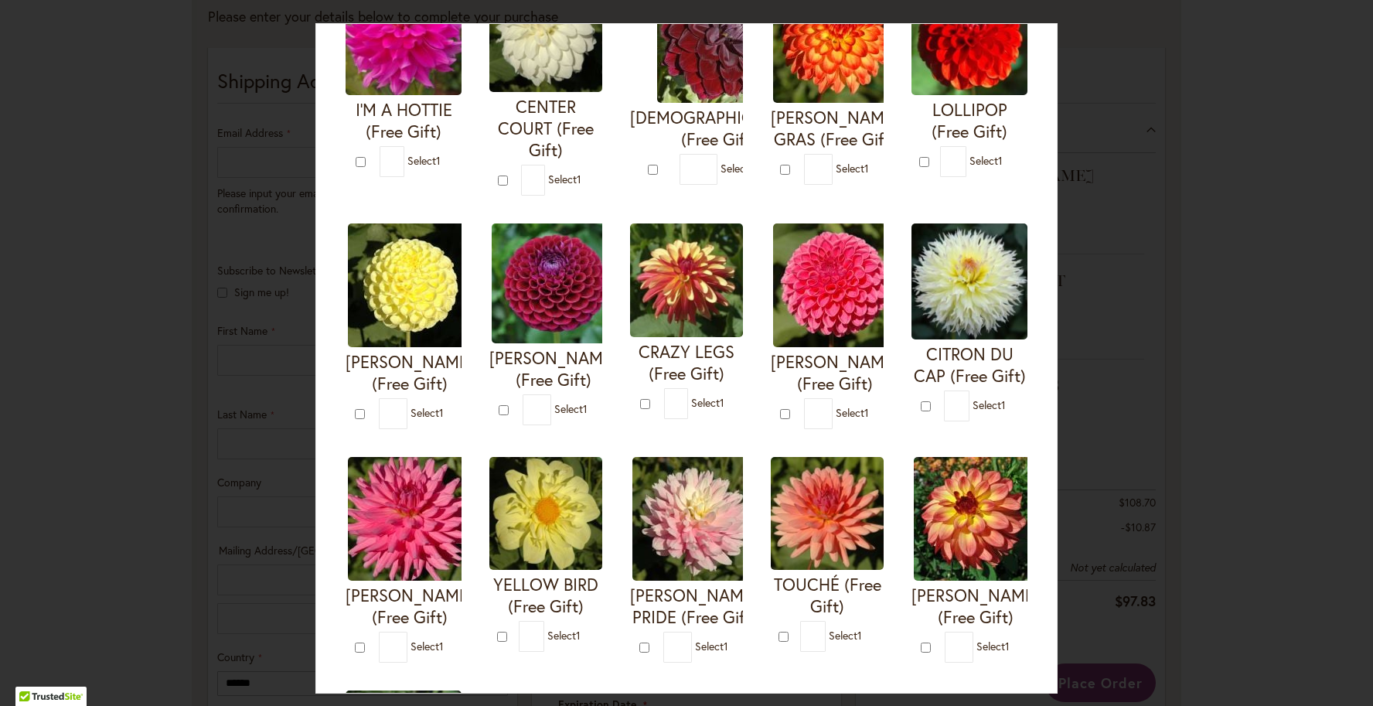
scroll to position [378, 0]
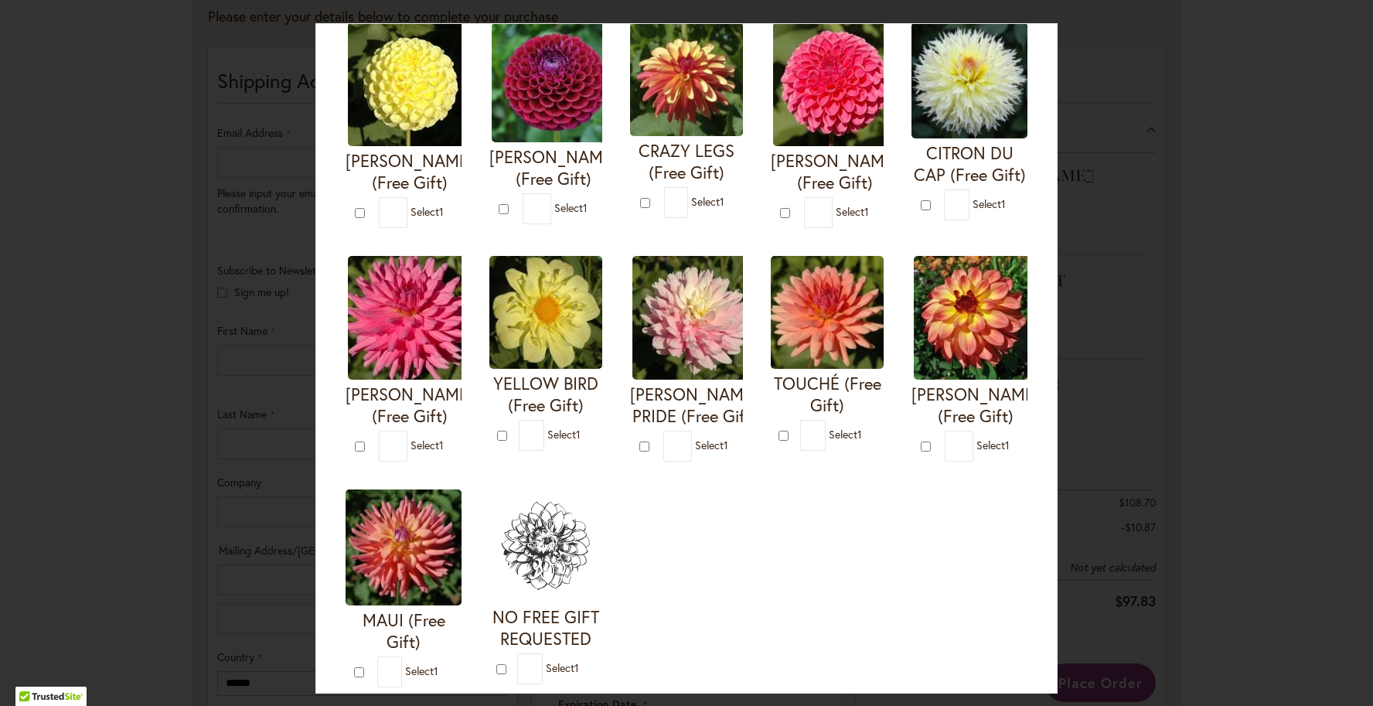
click at [788, 443] on div at bounding box center [785, 434] width 14 height 15
type input "*"
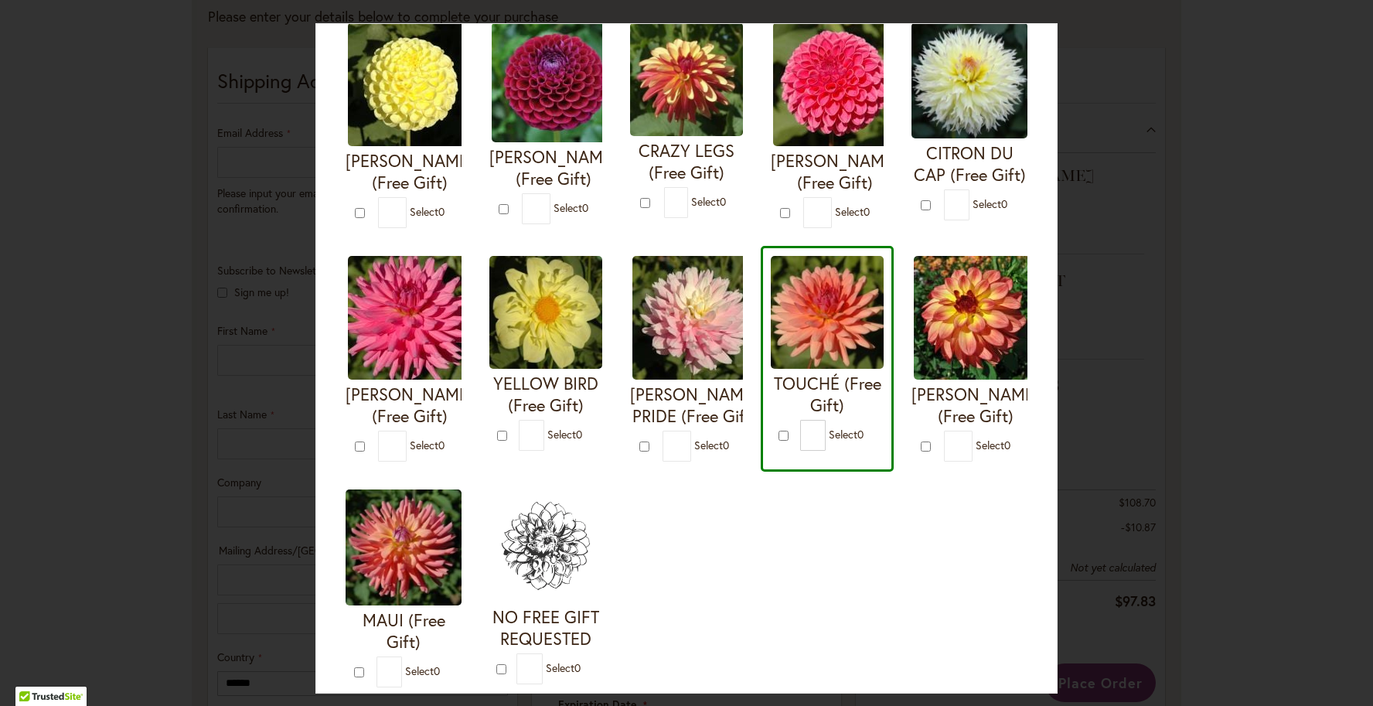
scroll to position [476, 0]
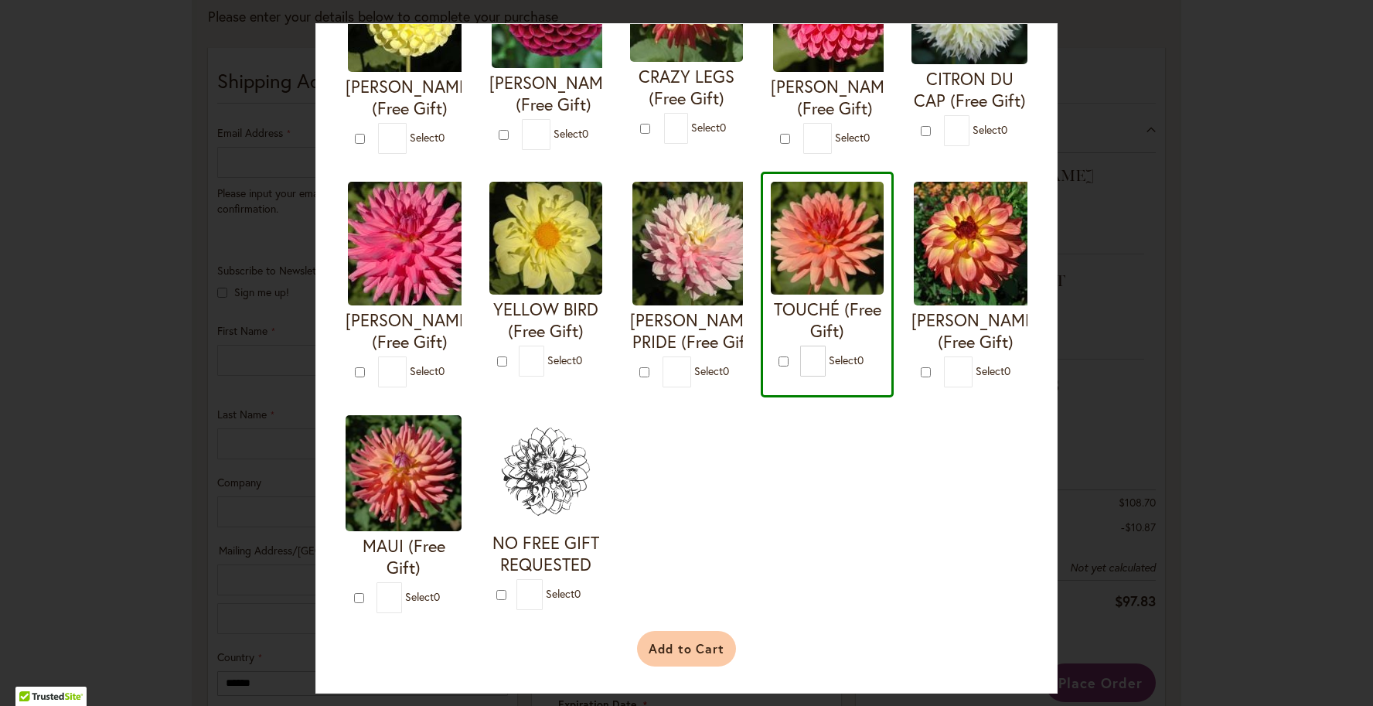
click at [660, 662] on button "Add to Cart" at bounding box center [687, 649] width 100 height 36
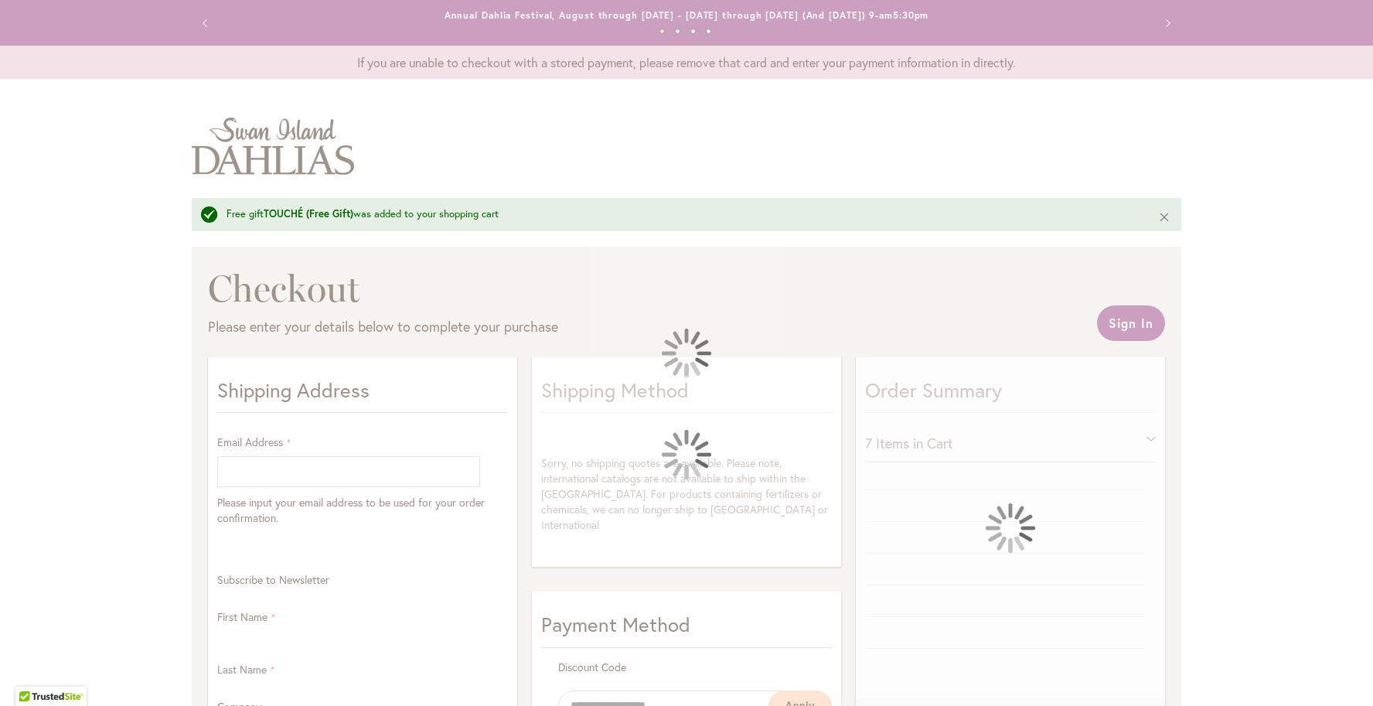
select select "**"
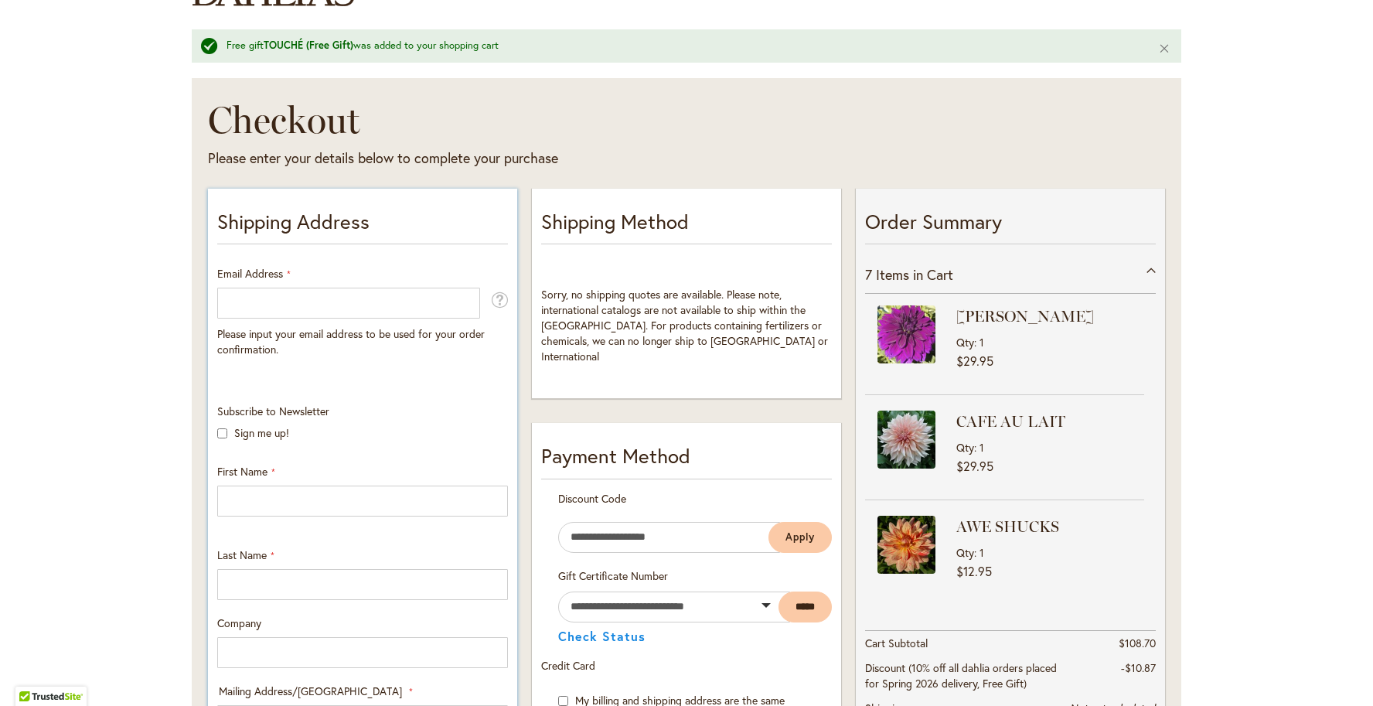
scroll to position [70, 0]
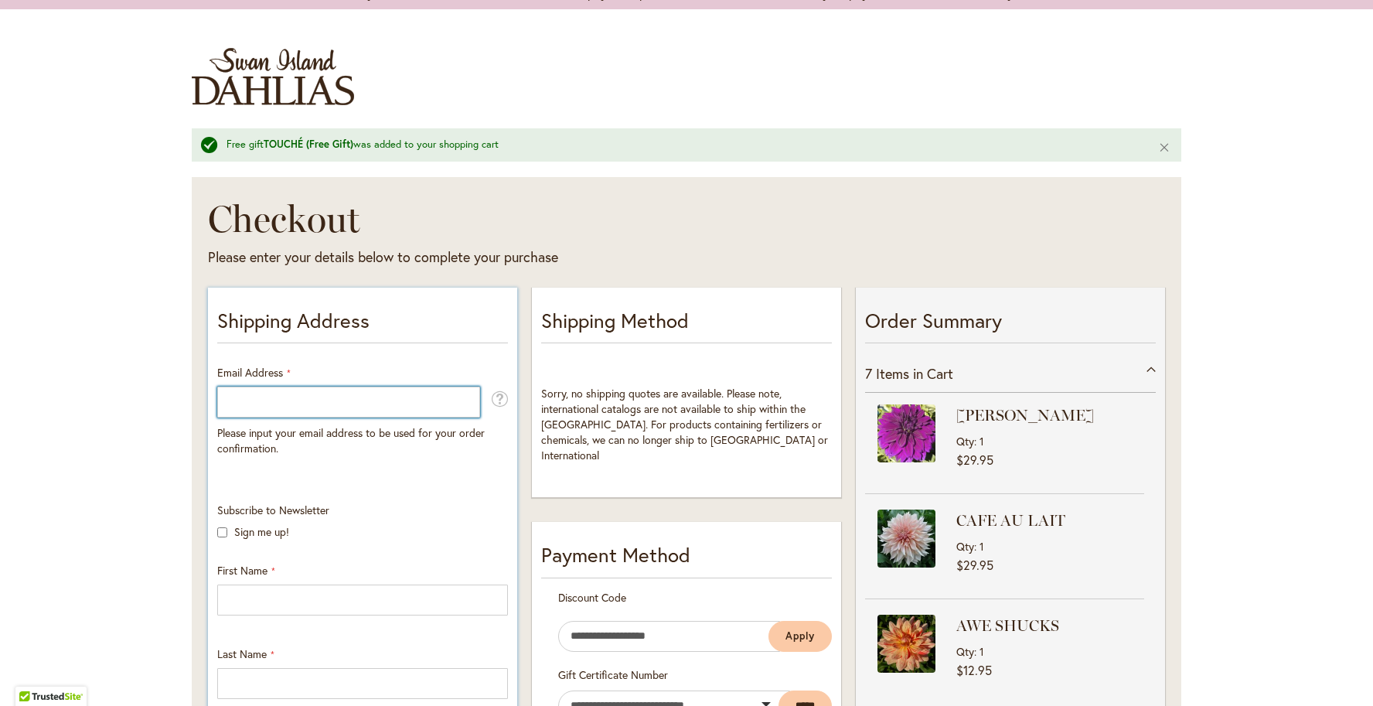
click at [388, 387] on input "Email Address" at bounding box center [348, 401] width 263 height 31
type input "**********"
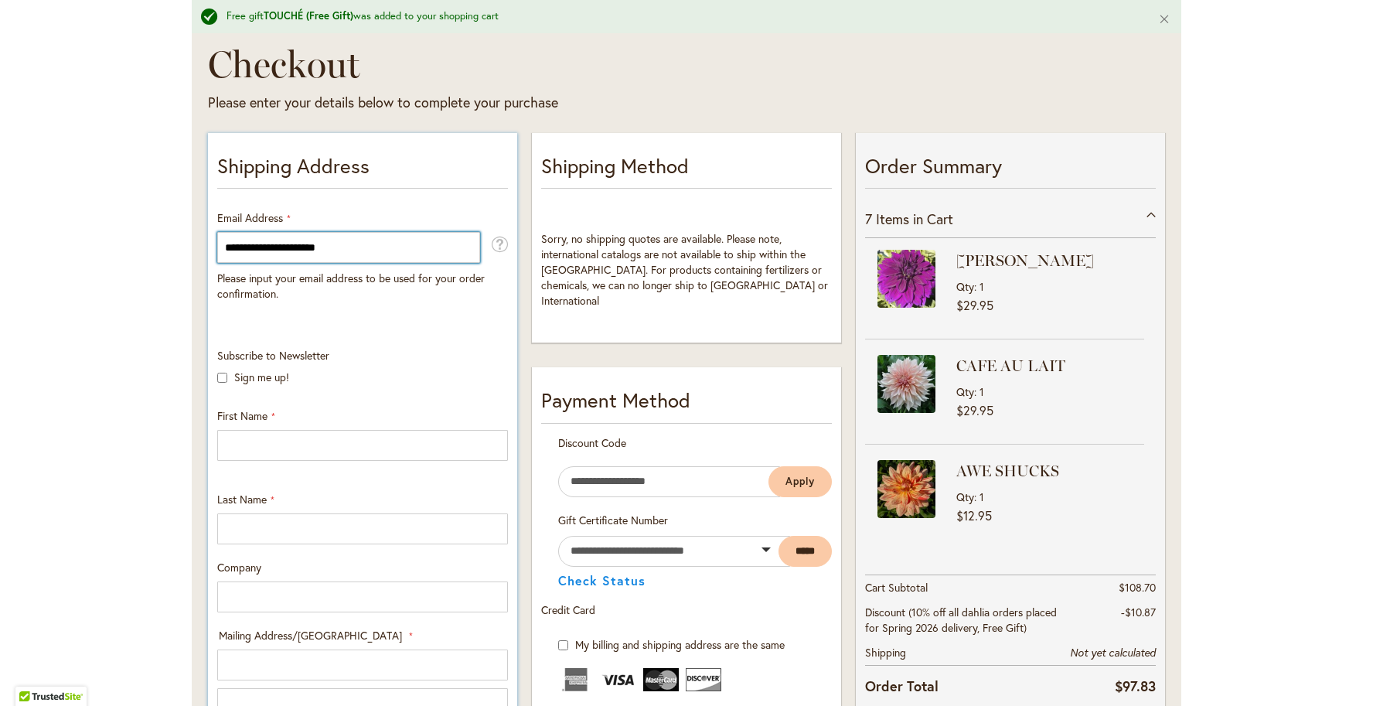
scroll to position [246, 0]
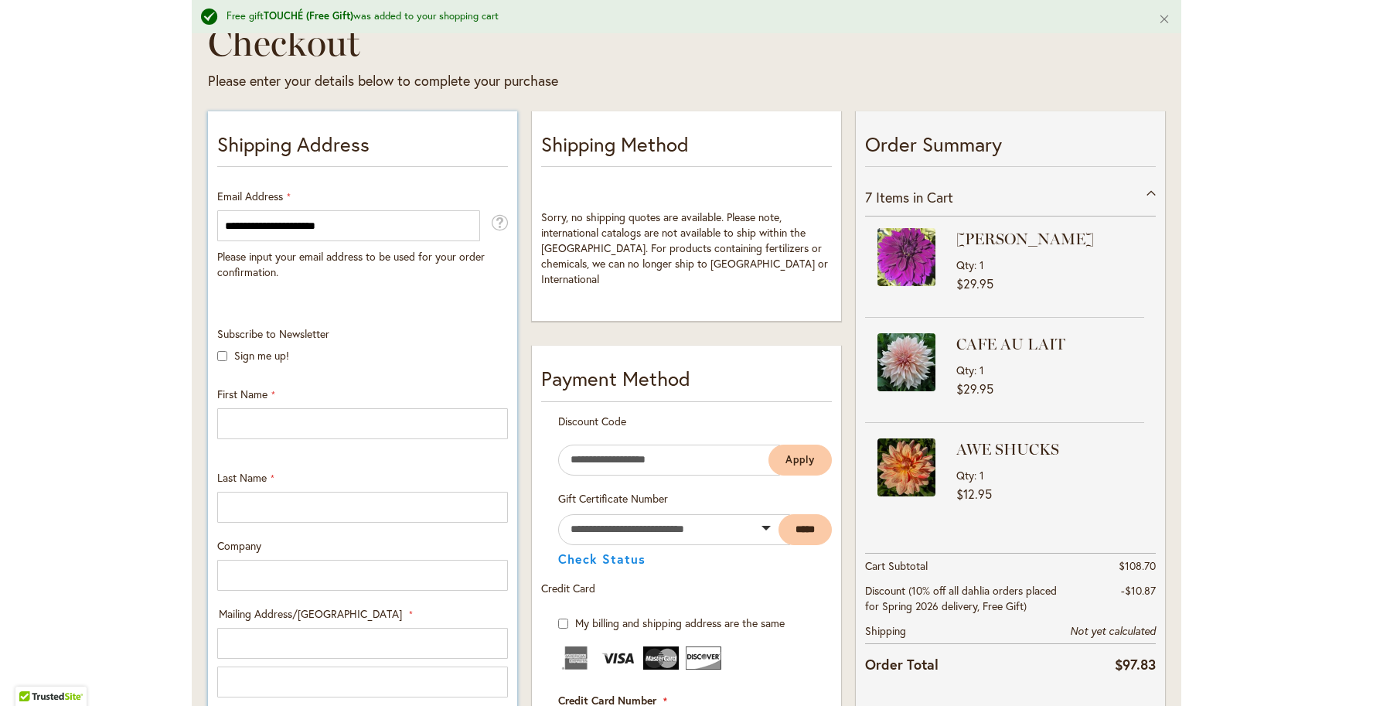
click at [311, 446] on div "Subscribe to Newsletter Sign me up! First Name Last Name Company Mailing Addres…" at bounding box center [362, 675] width 301 height 699
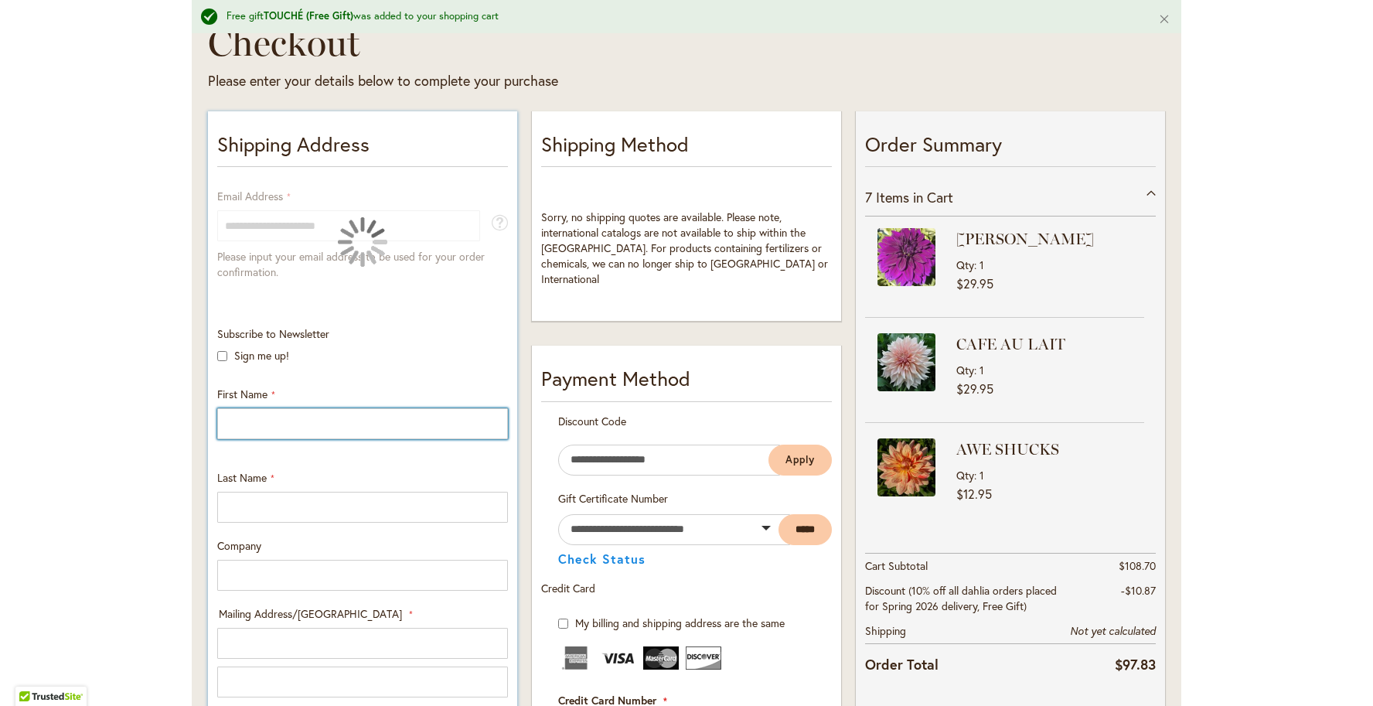
click at [310, 420] on input "First Name" at bounding box center [362, 423] width 291 height 31
type input "*****"
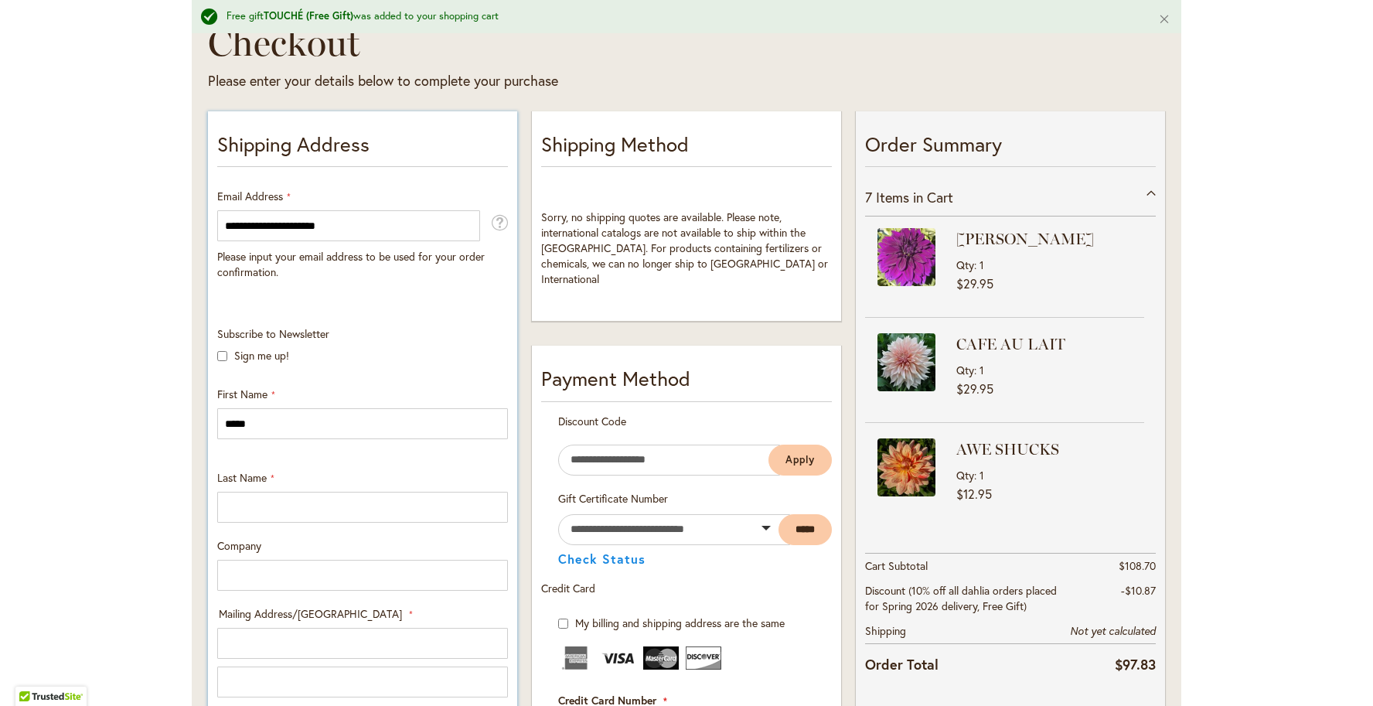
type input "********"
type input "**********"
select select "**"
type input "*******"
type input "*****"
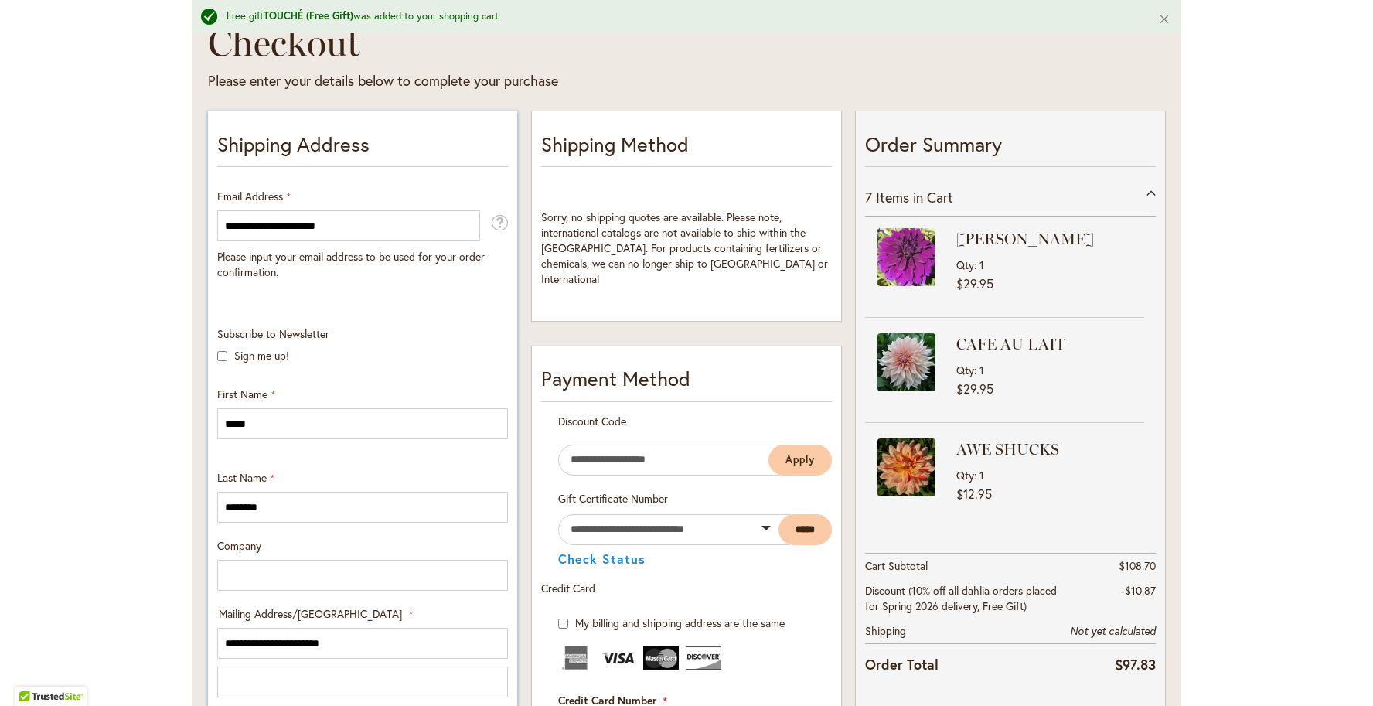
type input "**********"
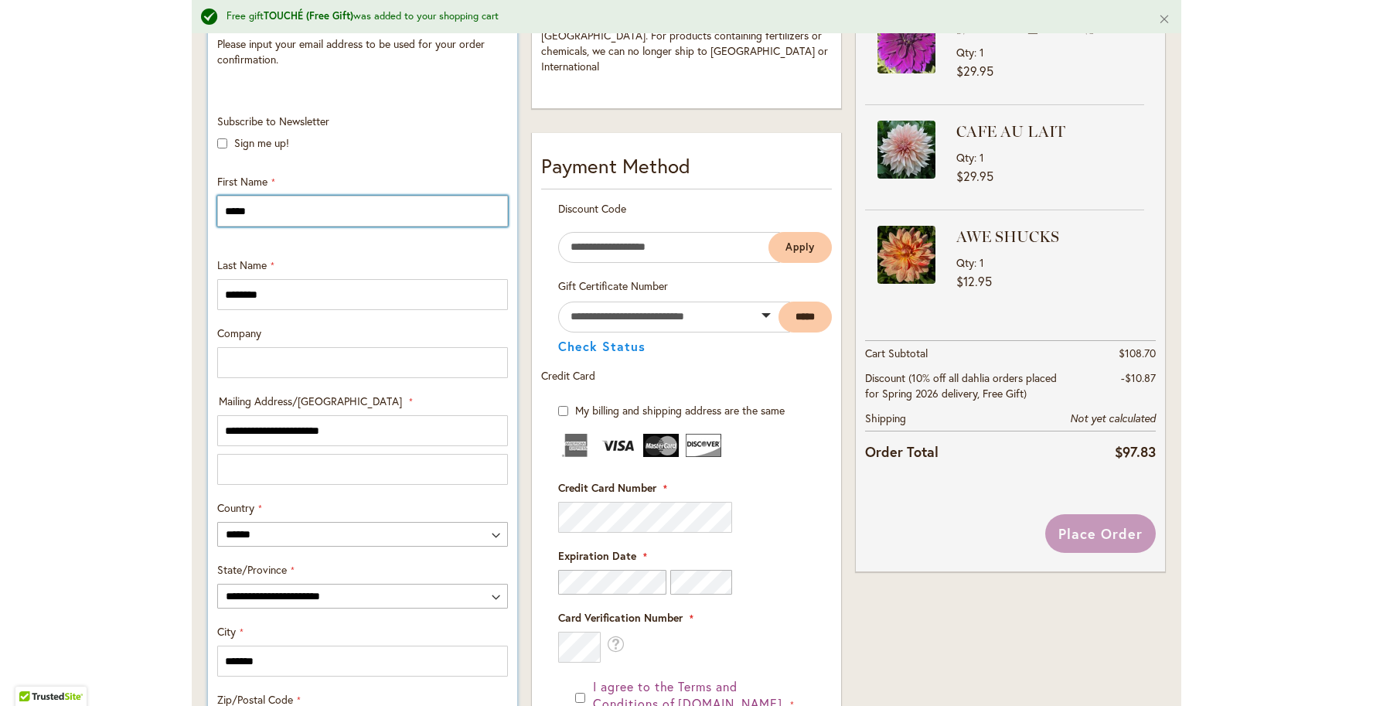
scroll to position [588, 0]
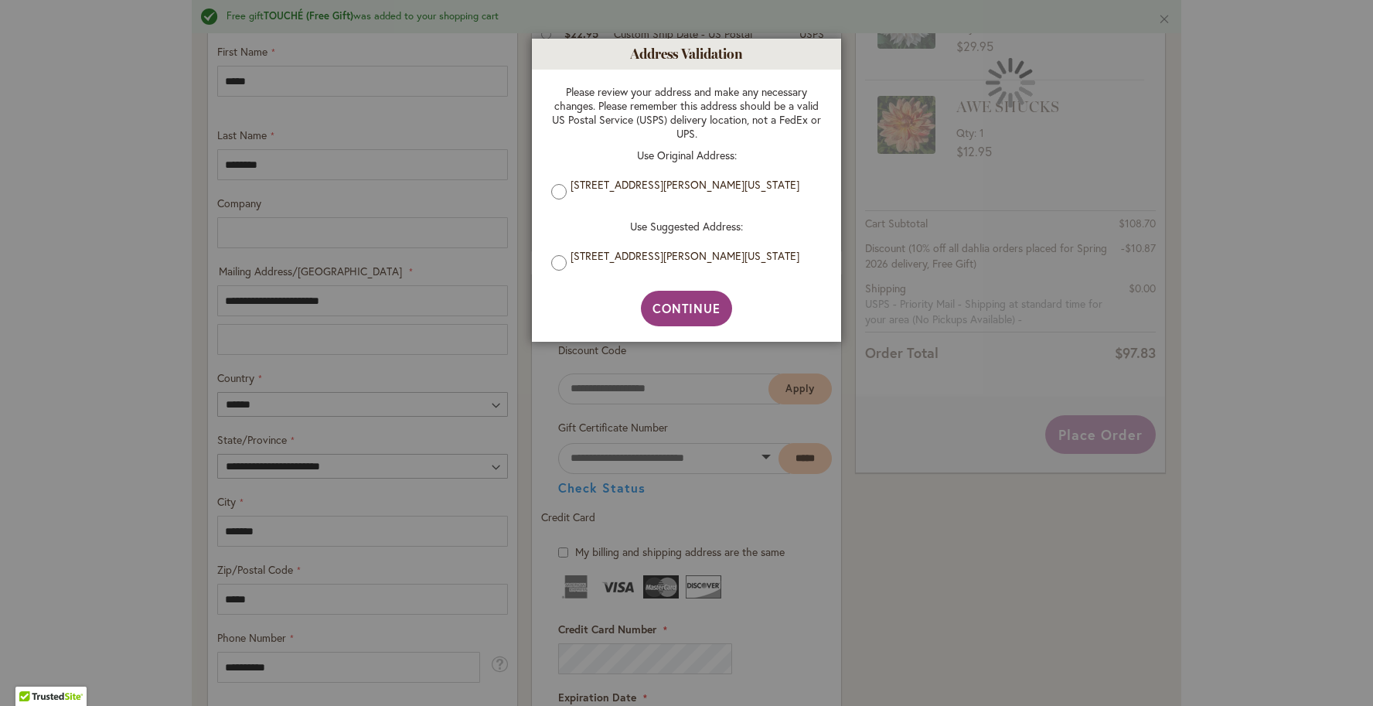
click at [645, 293] on footer "Continue" at bounding box center [687, 316] width 92 height 51
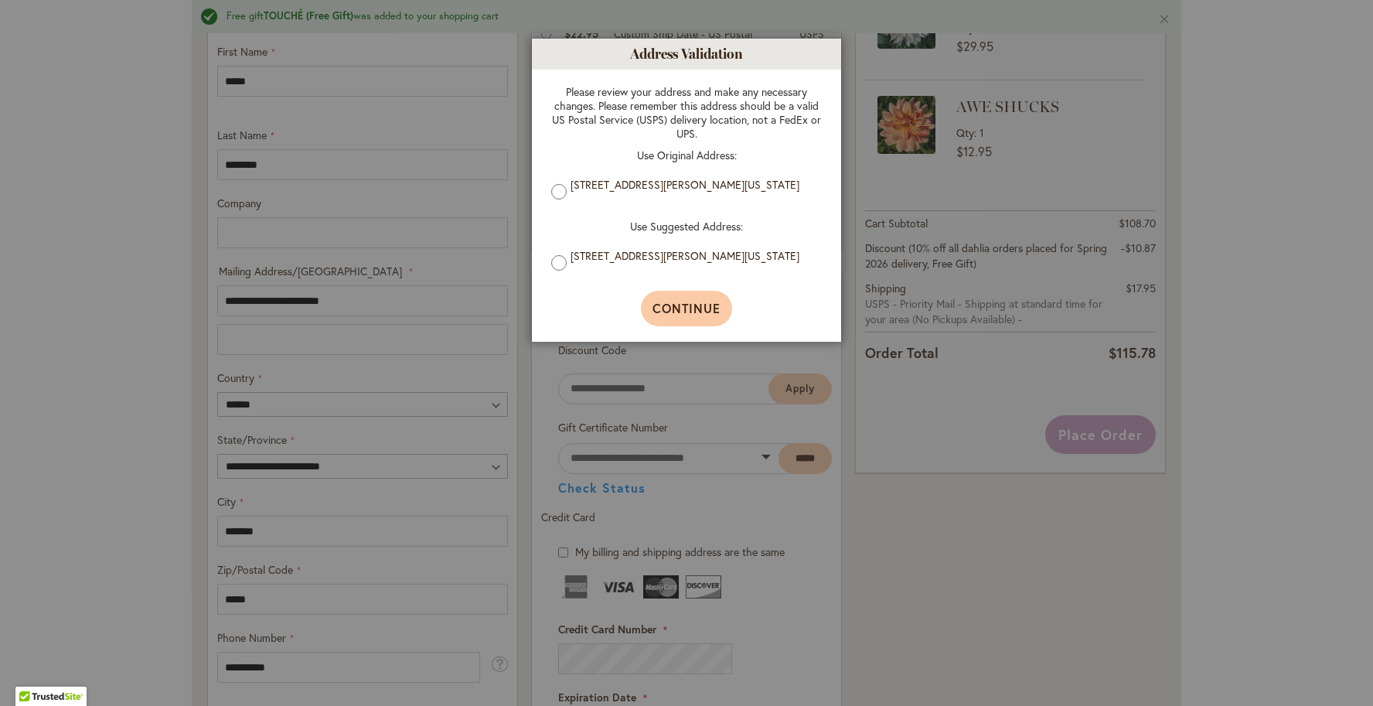
click at [650, 303] on button "Continue" at bounding box center [687, 309] width 92 height 36
type input "**********"
type input "*******"
type input "**********"
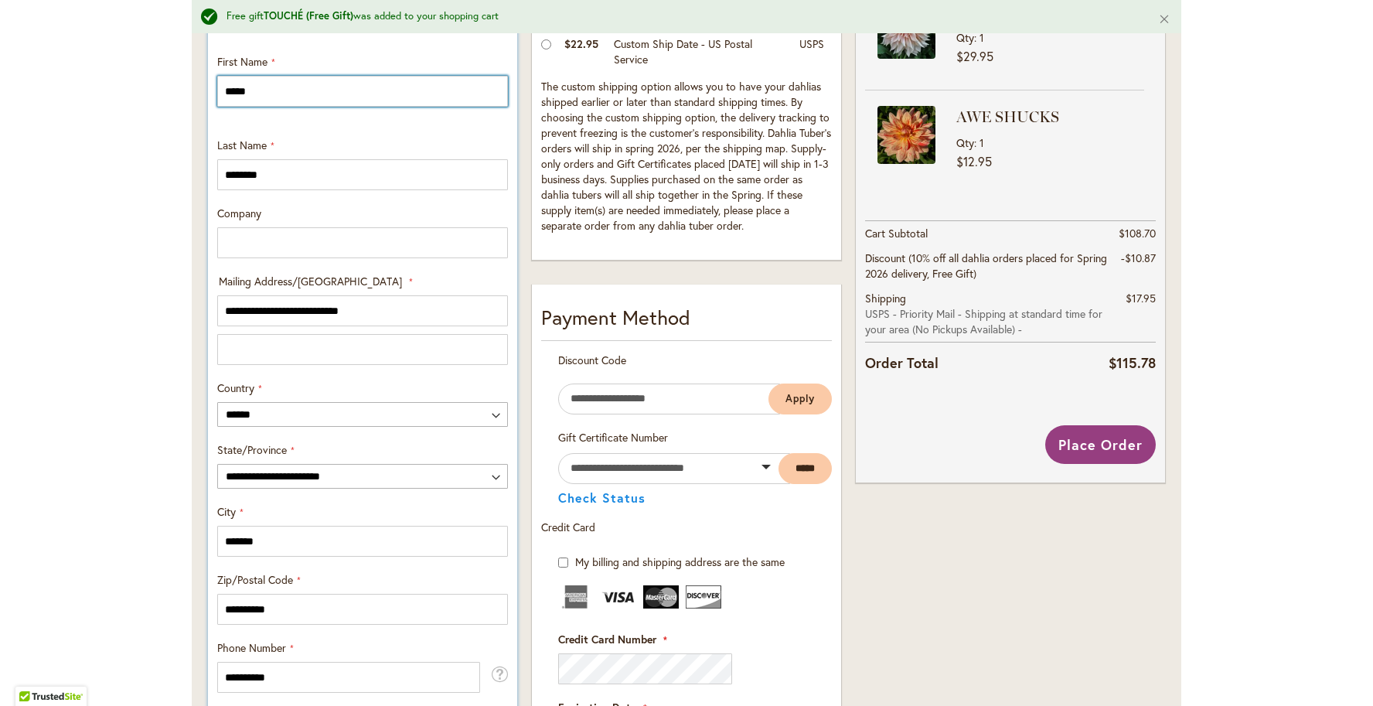
scroll to position [624, 0]
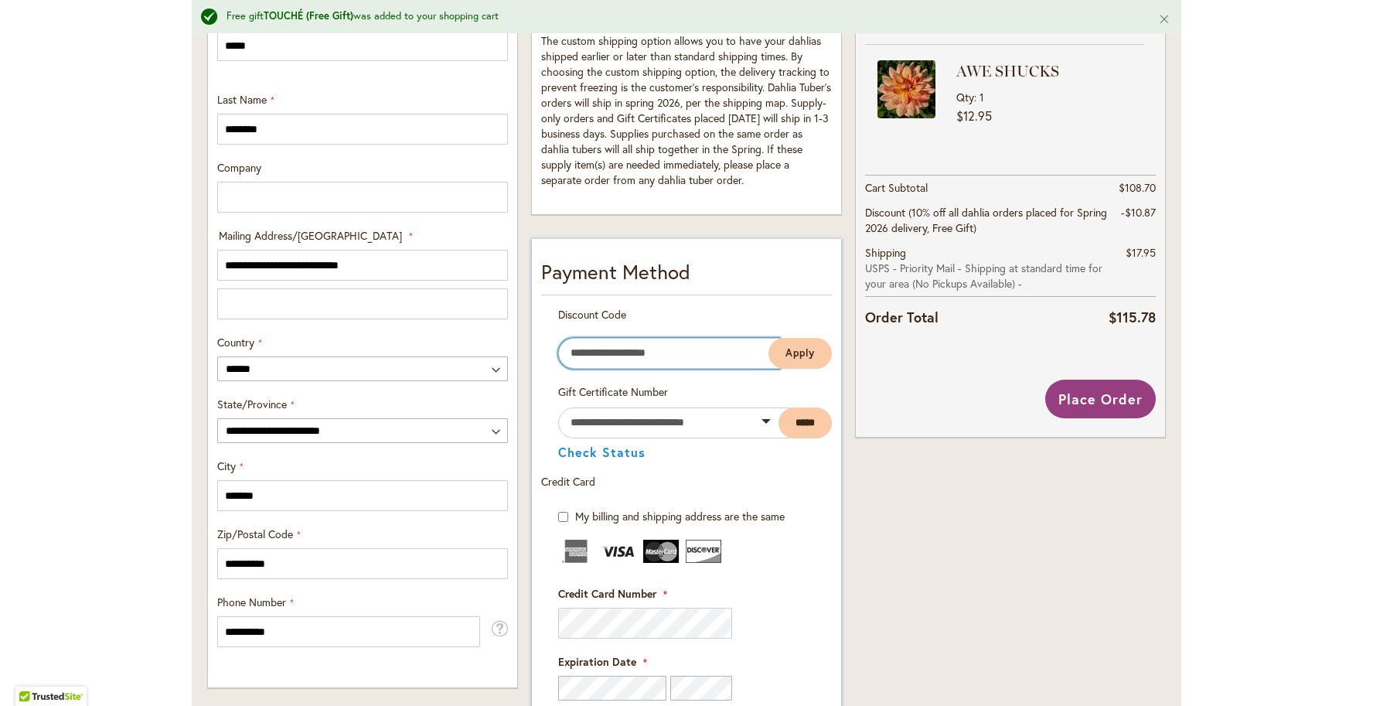
click at [643, 355] on input "Enter discount code" at bounding box center [669, 353] width 222 height 31
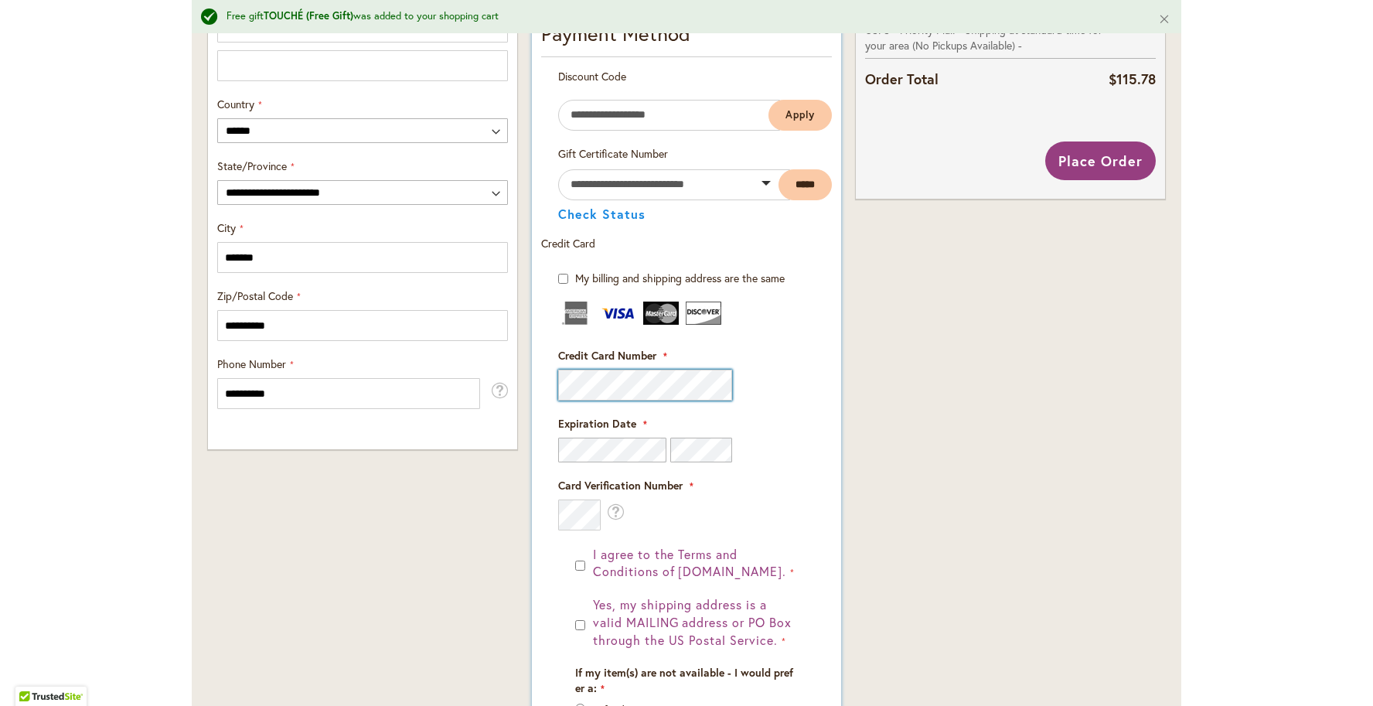
scroll to position [960, 0]
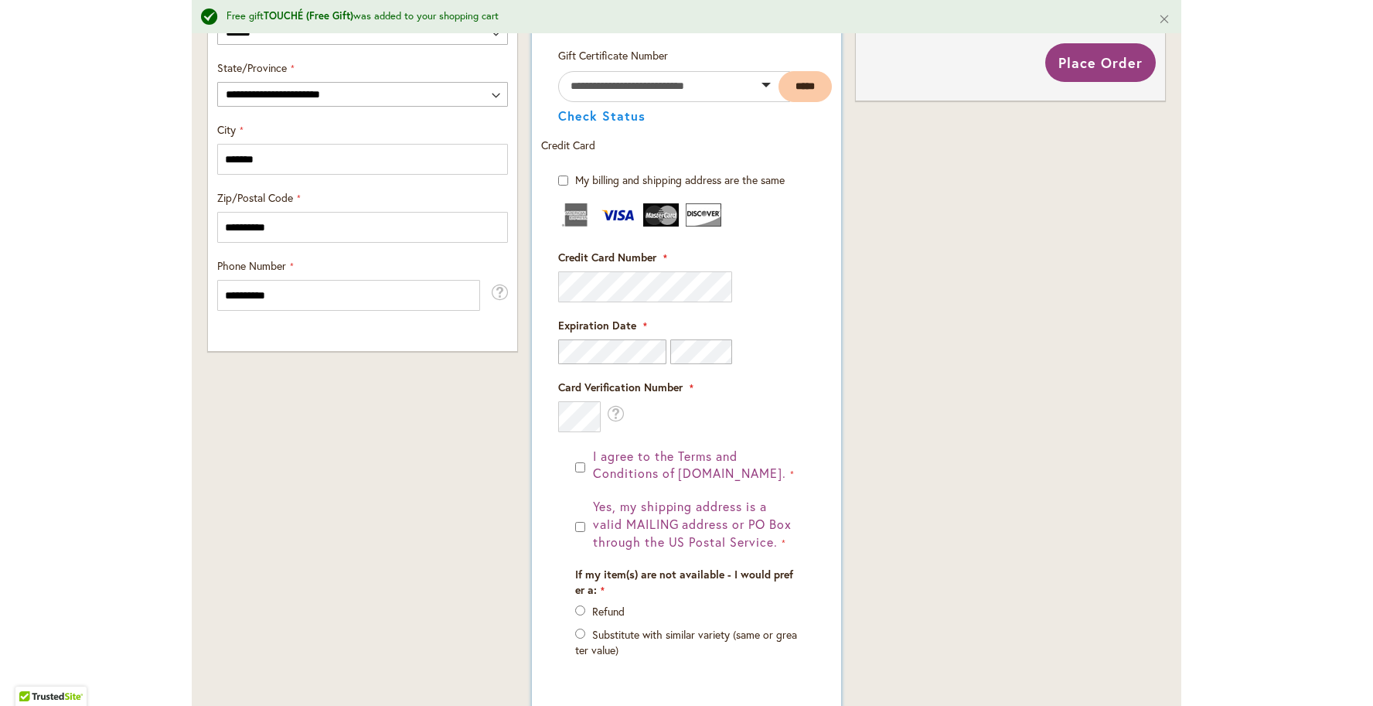
click at [587, 455] on div "I agree to the Terms and Conditions of [DOMAIN_NAME]." at bounding box center [686, 466] width 223 height 36
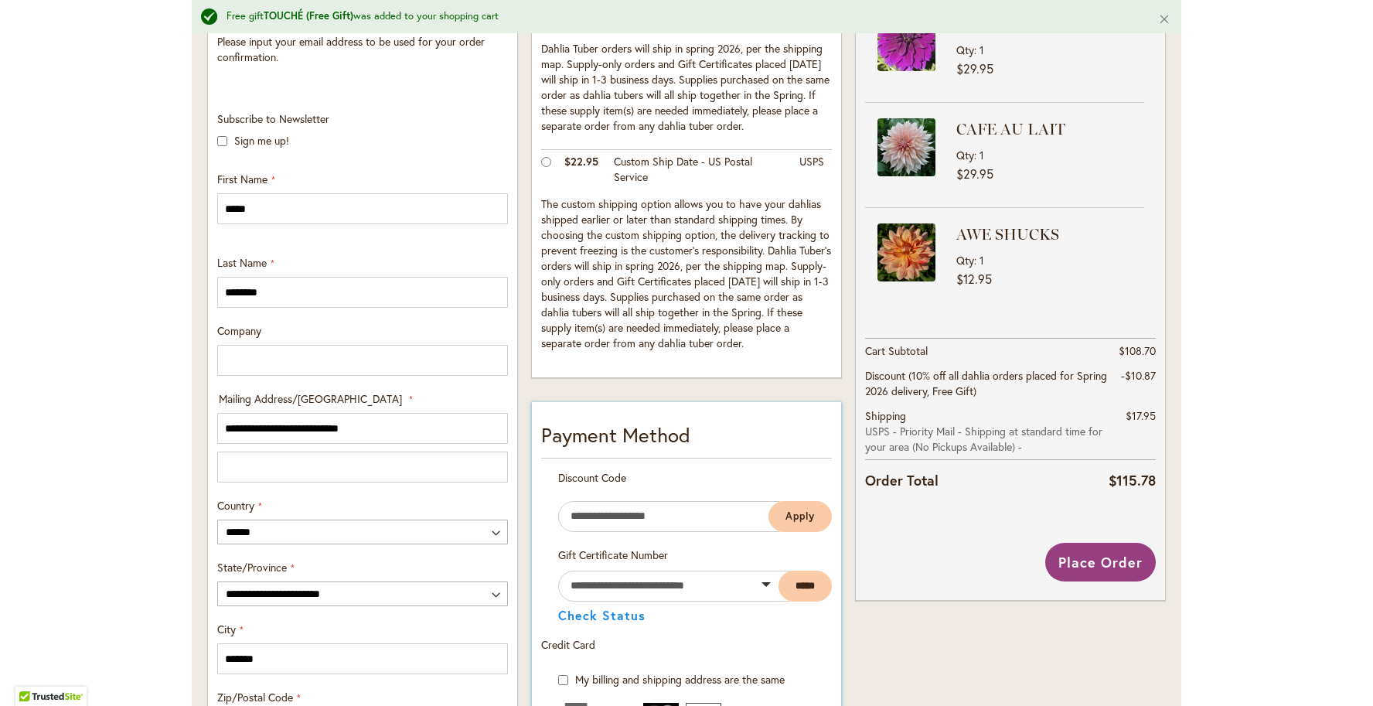
scroll to position [634, 0]
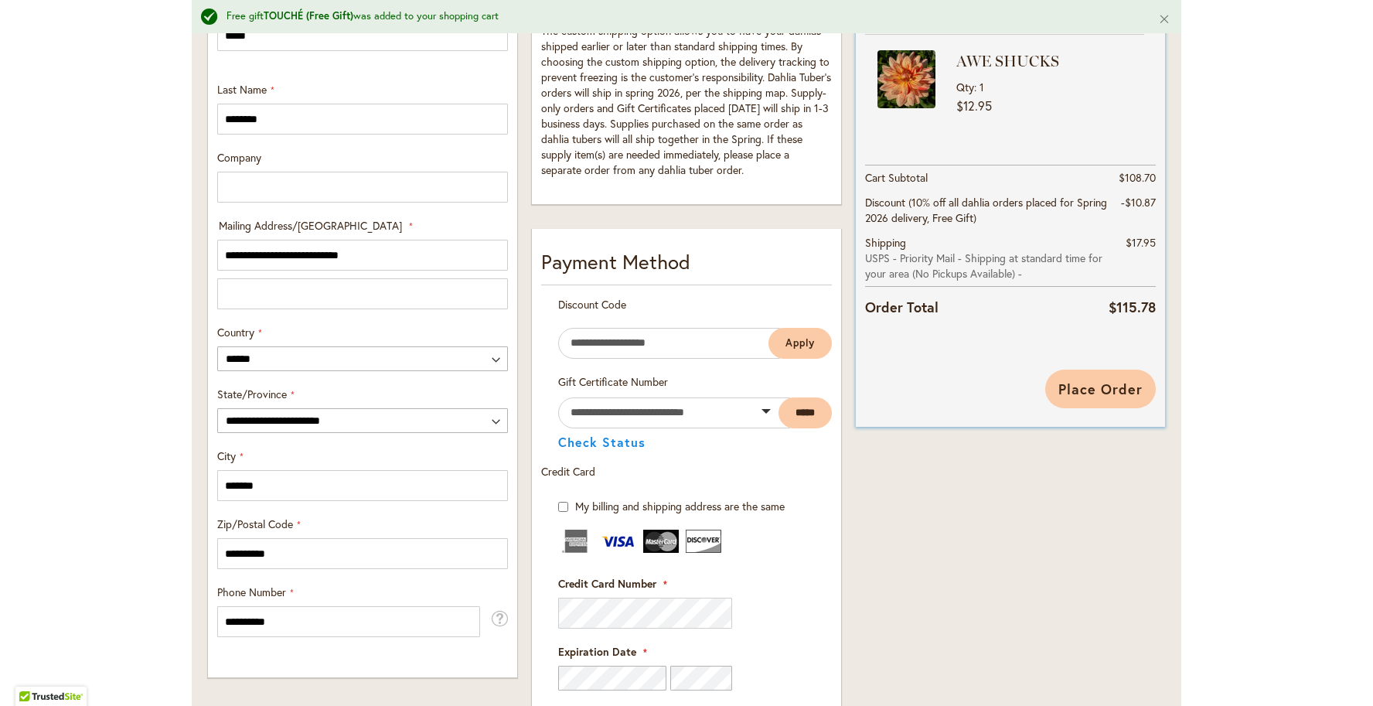
click at [1115, 383] on span "Place Order" at bounding box center [1100, 389] width 84 height 19
